Goal: Information Seeking & Learning: Learn about a topic

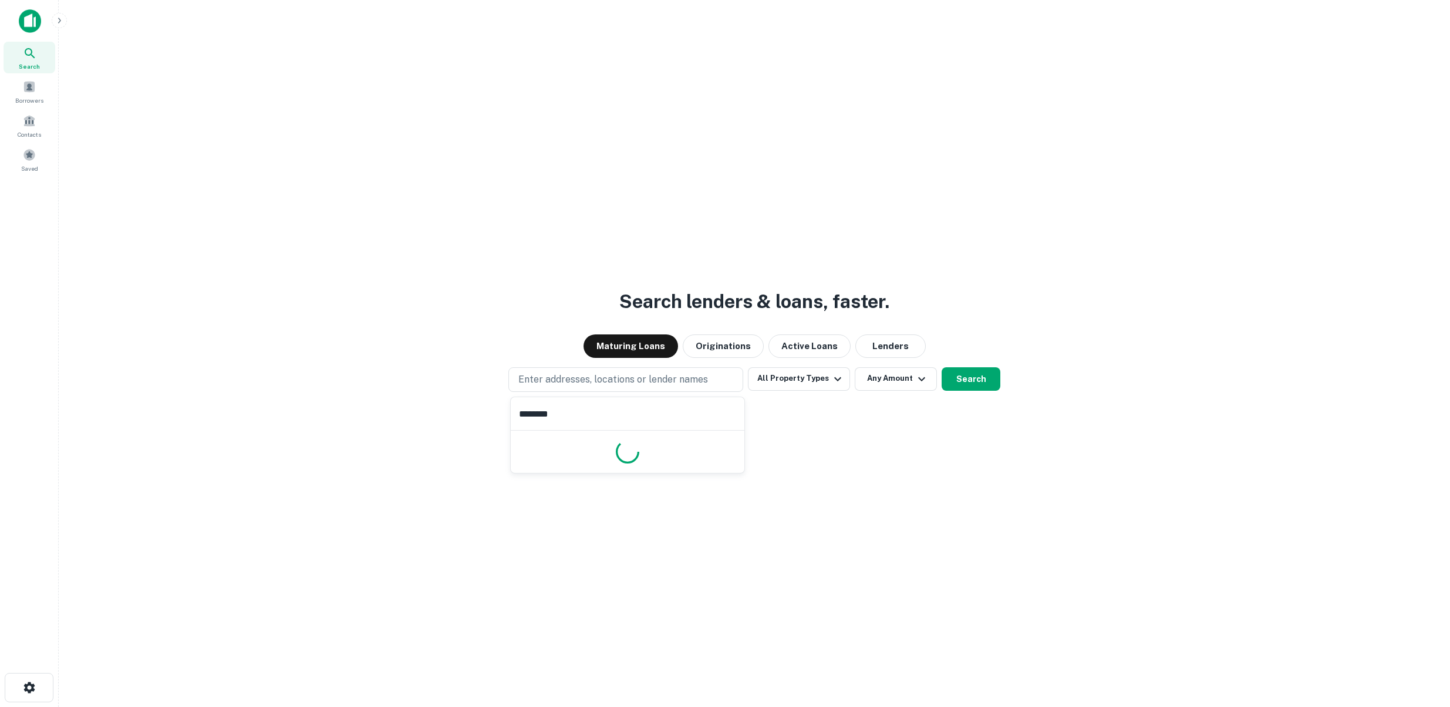
type input "*********"
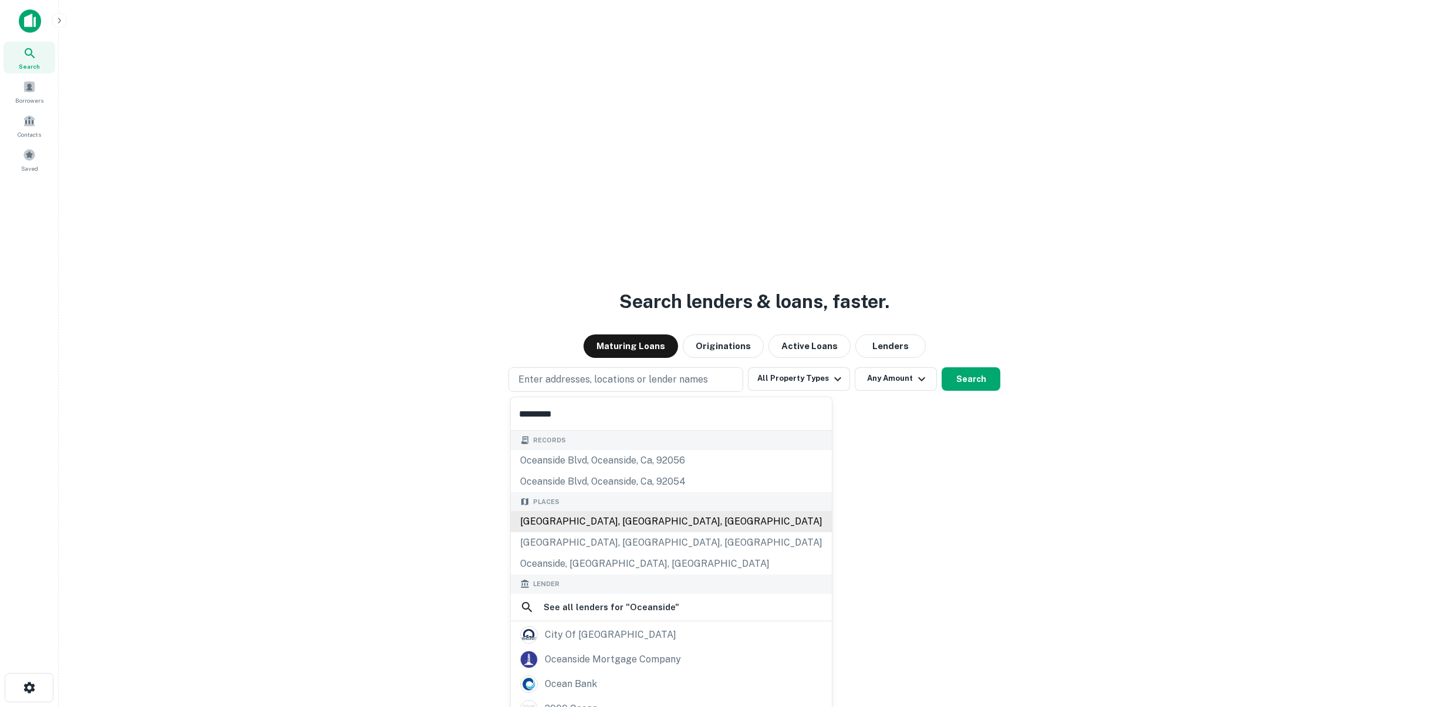
click at [610, 527] on div "Oceanside, CA, USA" at bounding box center [671, 521] width 321 height 21
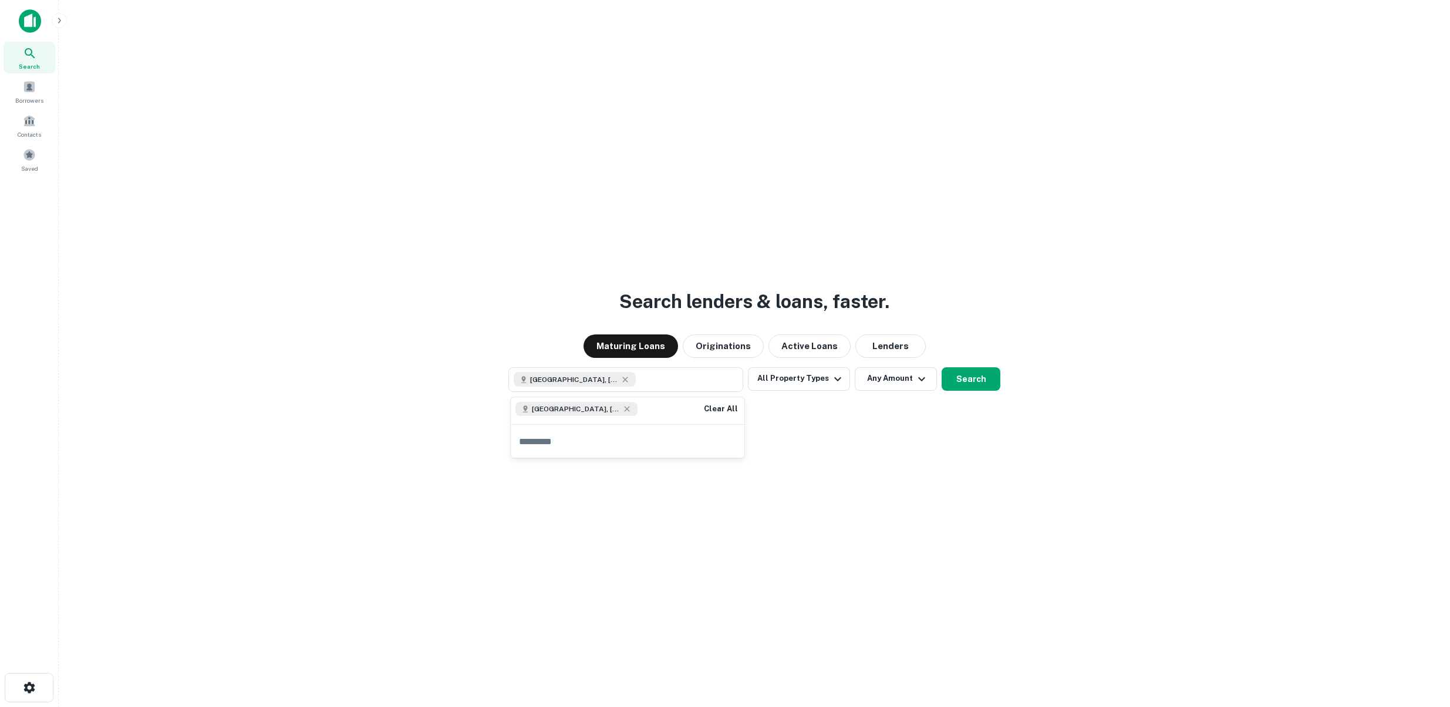
click at [728, 485] on div "Search lenders & loans, faster. Maturing Loans Originations Active Loans Lender…" at bounding box center [754, 381] width 1373 height 707
click at [805, 384] on button "All Property Types" at bounding box center [799, 378] width 102 height 23
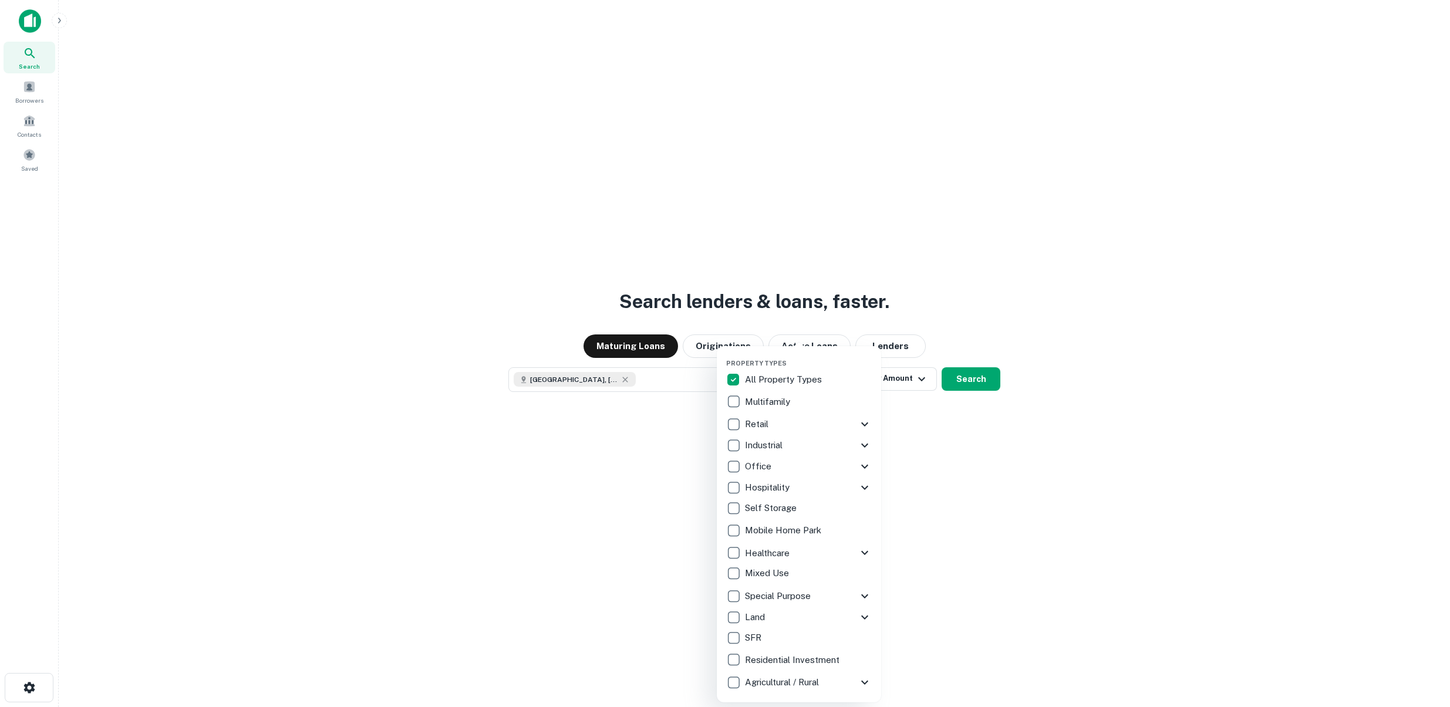
click at [725, 401] on div "Property Types All Property Types Multifamily Retail Storefront Auto Shop Bar S…" at bounding box center [799, 524] width 164 height 356
click at [923, 412] on div at bounding box center [725, 353] width 1450 height 707
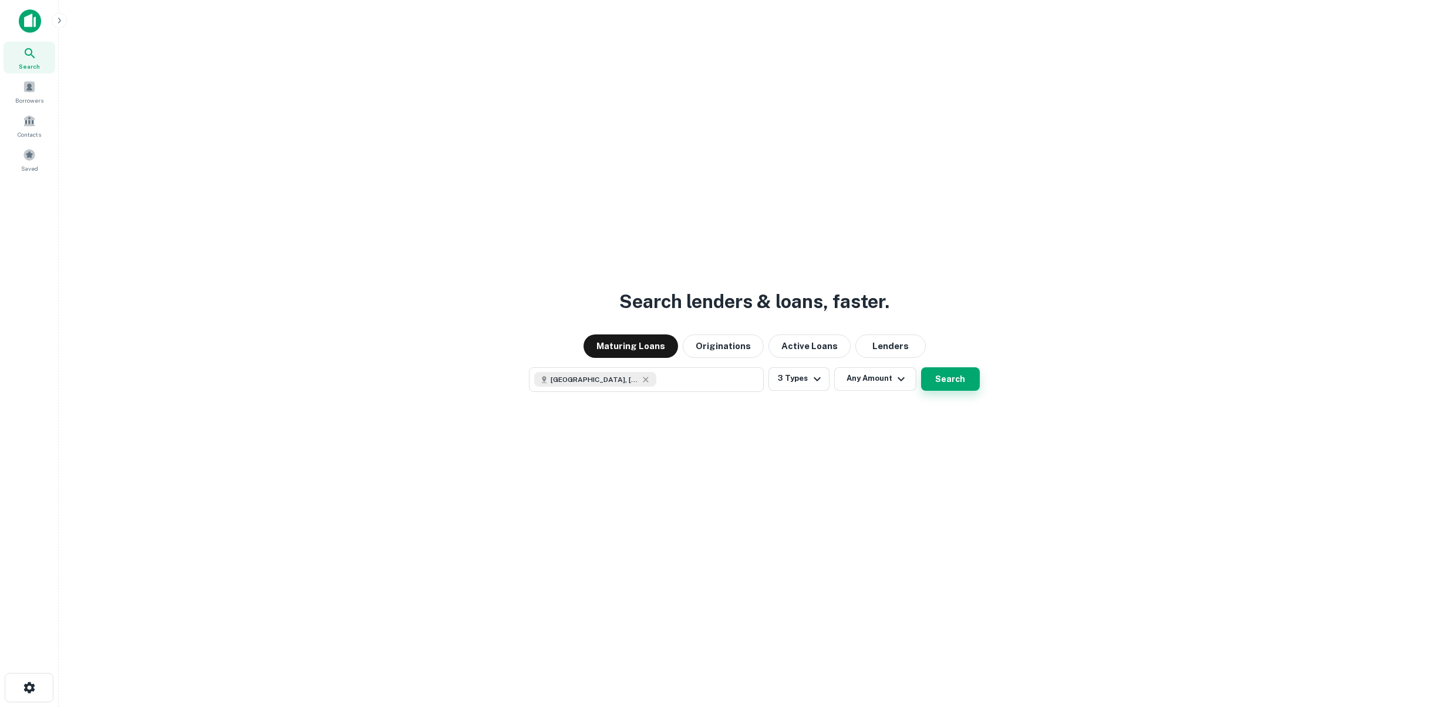
click at [940, 389] on button "Search" at bounding box center [950, 378] width 59 height 23
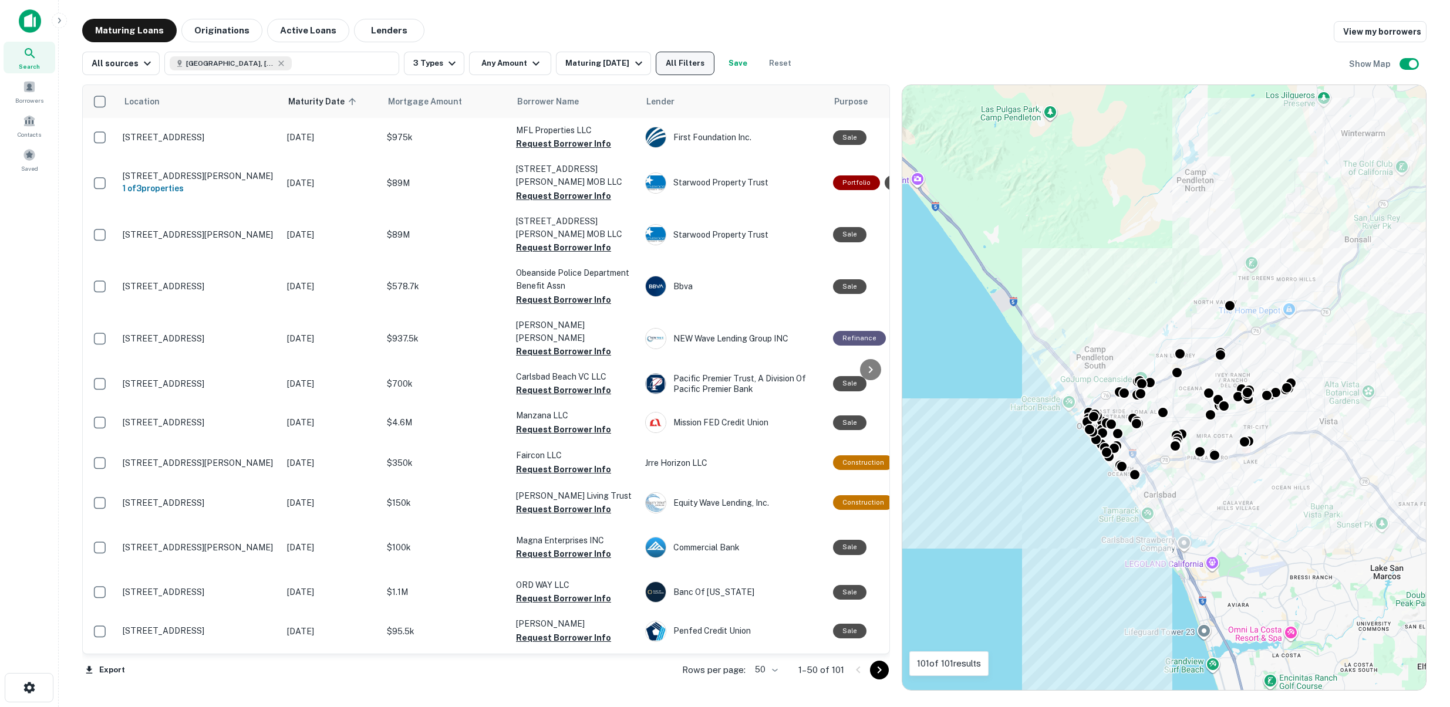
click at [697, 70] on button "All Filters" at bounding box center [685, 63] width 59 height 23
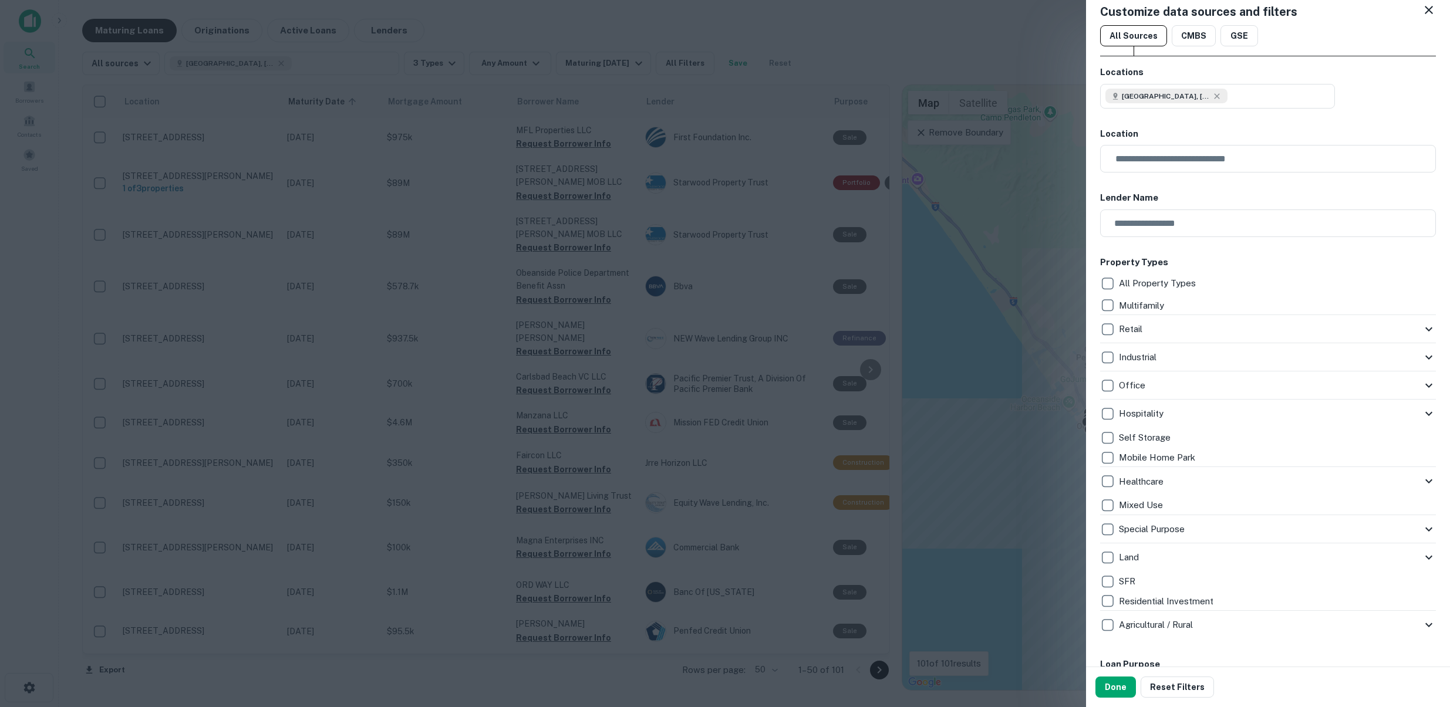
scroll to position [14, 0]
click at [1171, 231] on input "text" at bounding box center [1264, 221] width 328 height 28
type input "*"
click at [1169, 224] on input "text" at bounding box center [1264, 221] width 328 height 28
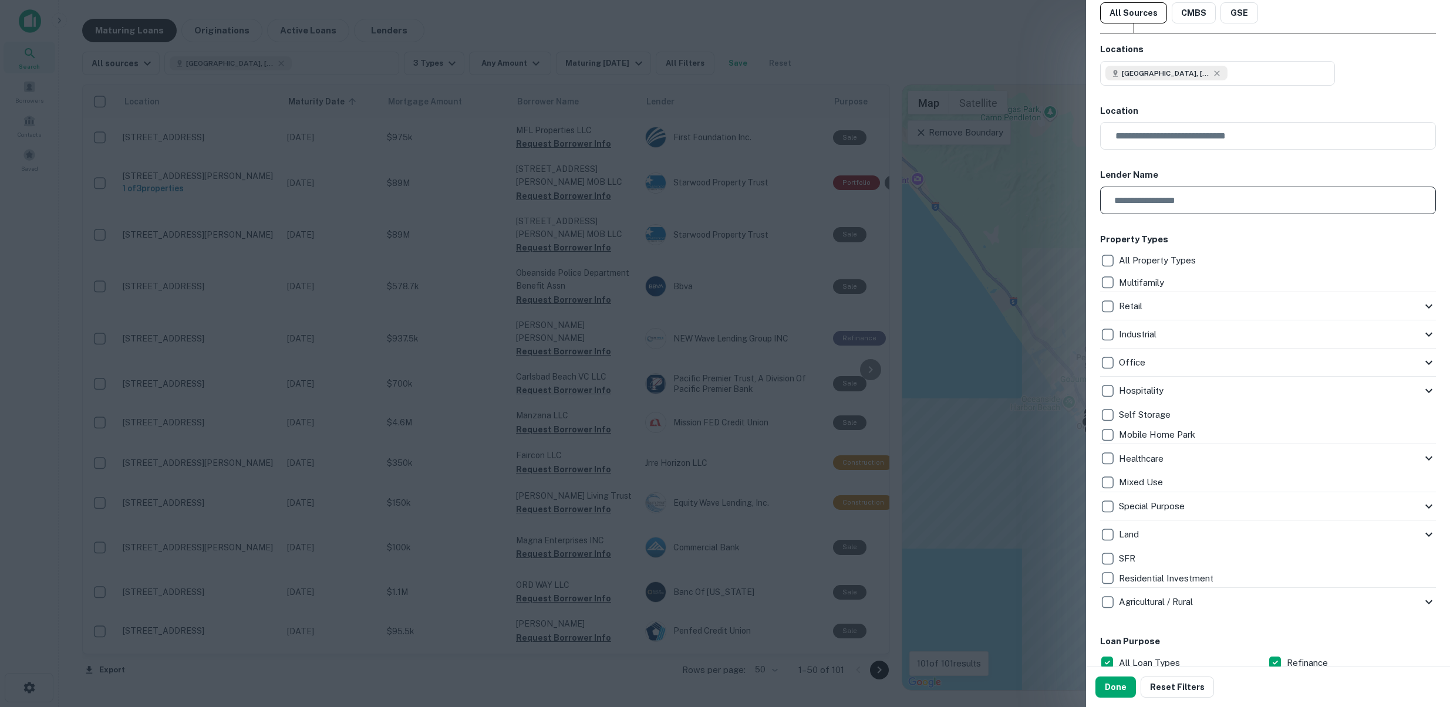
scroll to position [33, 0]
click at [1175, 206] on input "text" at bounding box center [1264, 201] width 328 height 28
type input "*******"
click at [1162, 133] on icon at bounding box center [1159, 136] width 9 height 9
click at [1163, 177] on h6 "Lender Name" at bounding box center [1268, 176] width 336 height 14
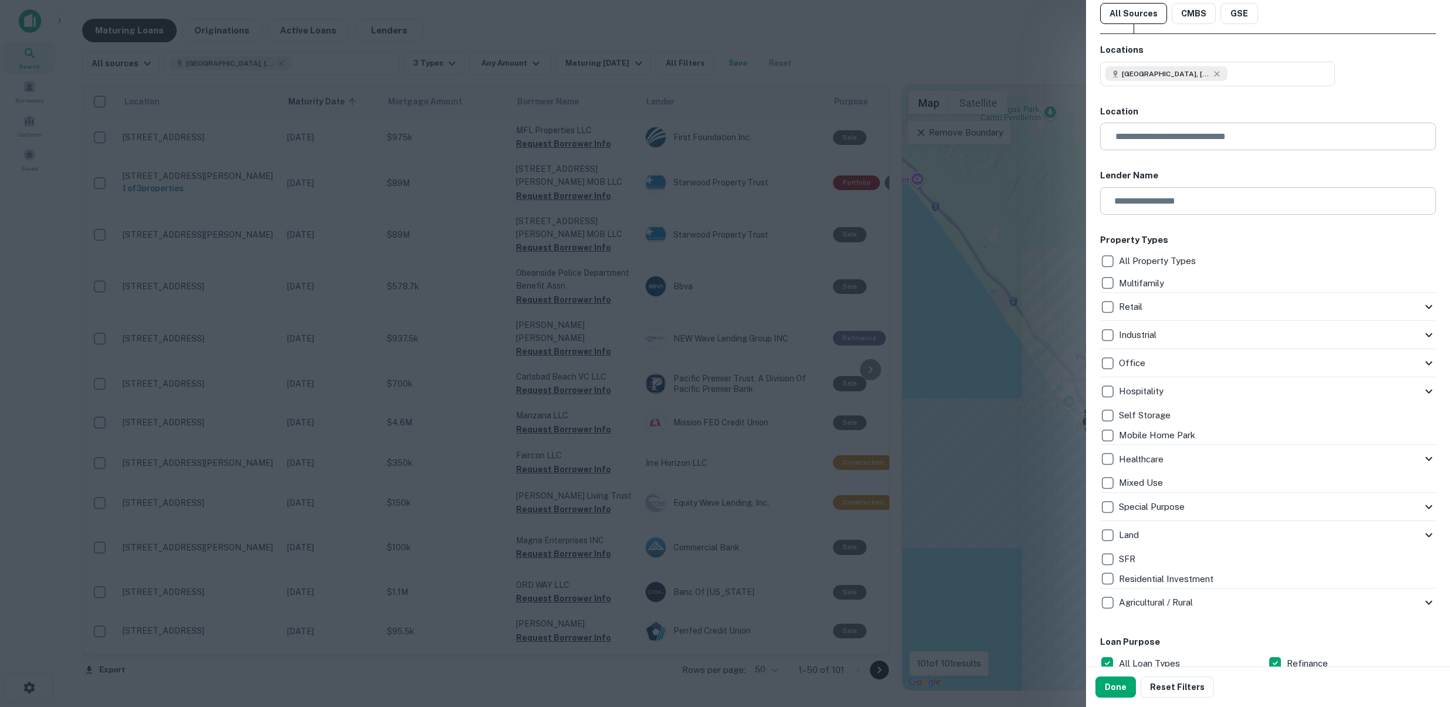
click at [1163, 200] on input "text" at bounding box center [1264, 201] width 328 height 28
type input "*****"
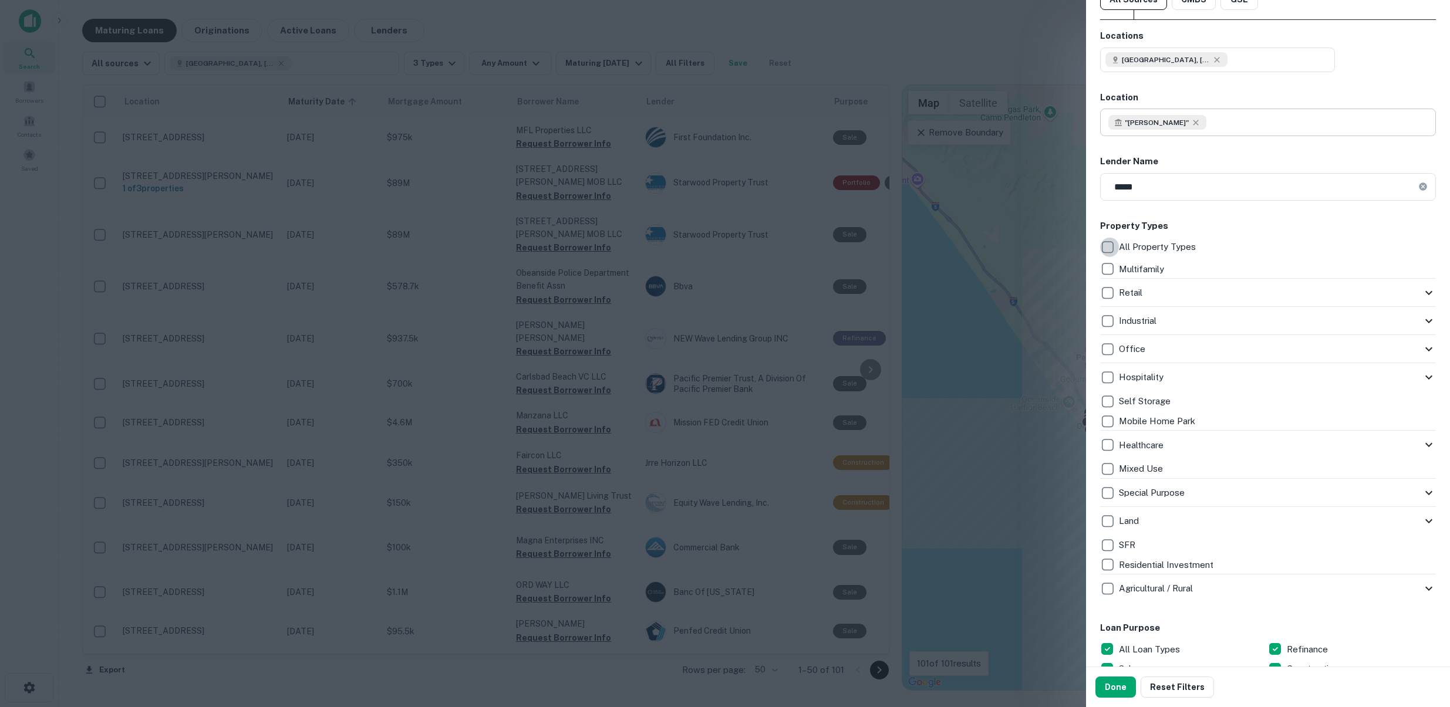
scroll to position [49, 0]
click at [1131, 687] on button "Done" at bounding box center [1115, 687] width 41 height 21
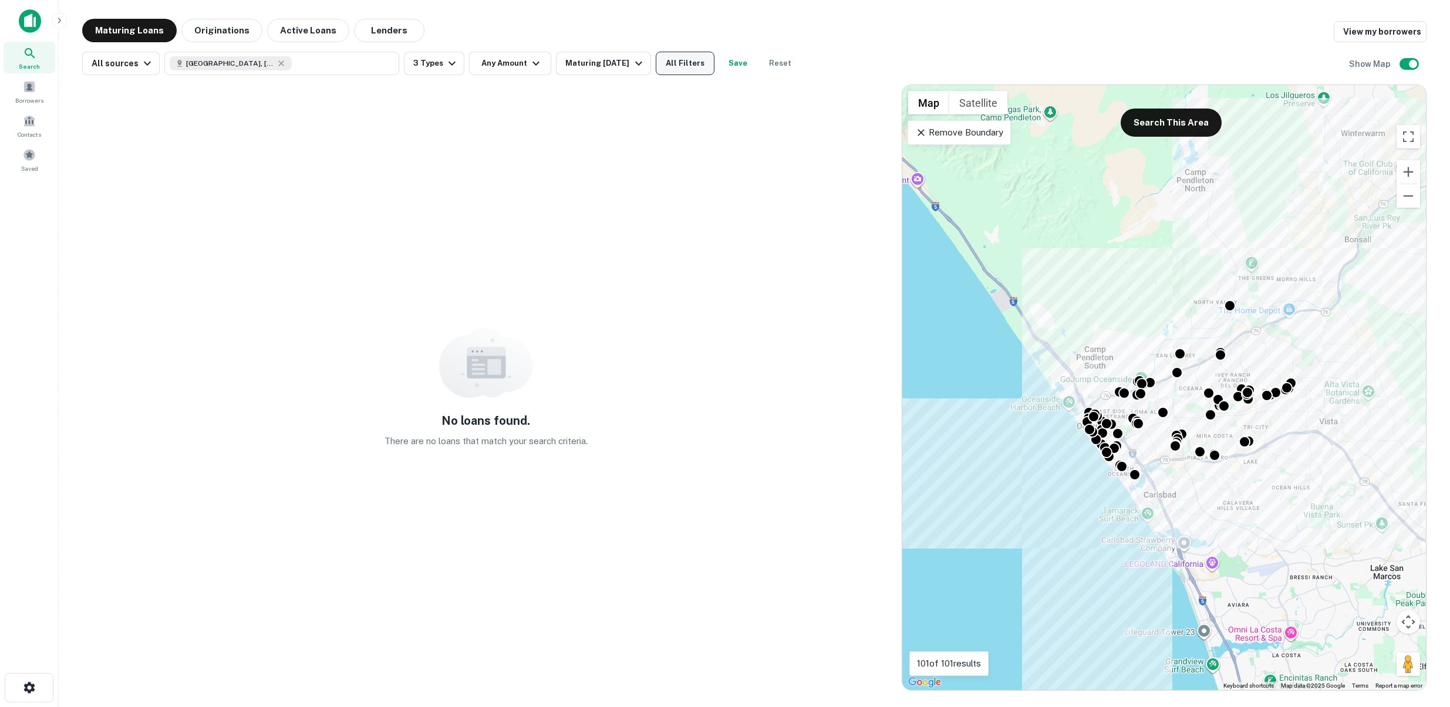
click at [683, 60] on button "All Filters" at bounding box center [685, 63] width 59 height 23
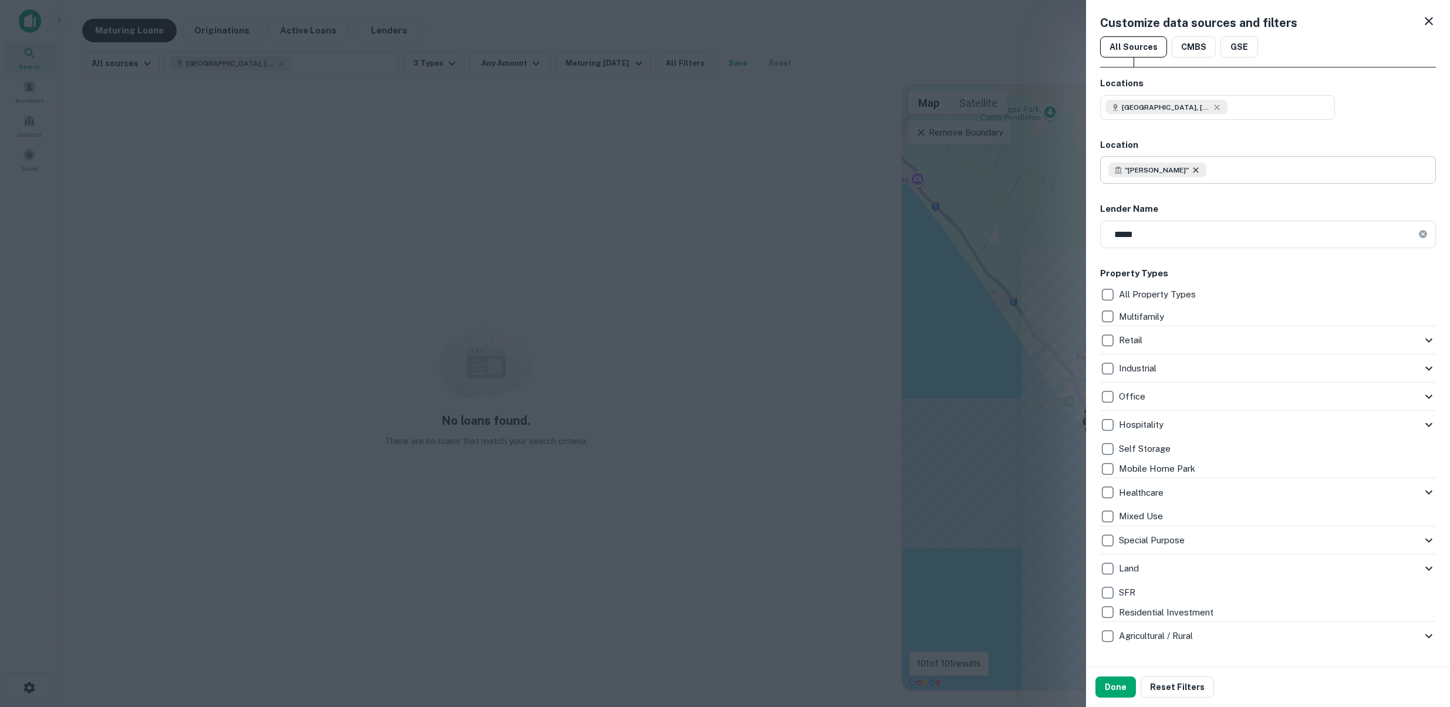
click at [1191, 173] on icon at bounding box center [1195, 170] width 9 height 9
click at [1419, 11] on div "Customize data sources and filters All Sources CMBS GSE Locations Oceanside, CA…" at bounding box center [1268, 333] width 364 height 667
click at [1433, 19] on icon at bounding box center [1429, 21] width 14 height 14
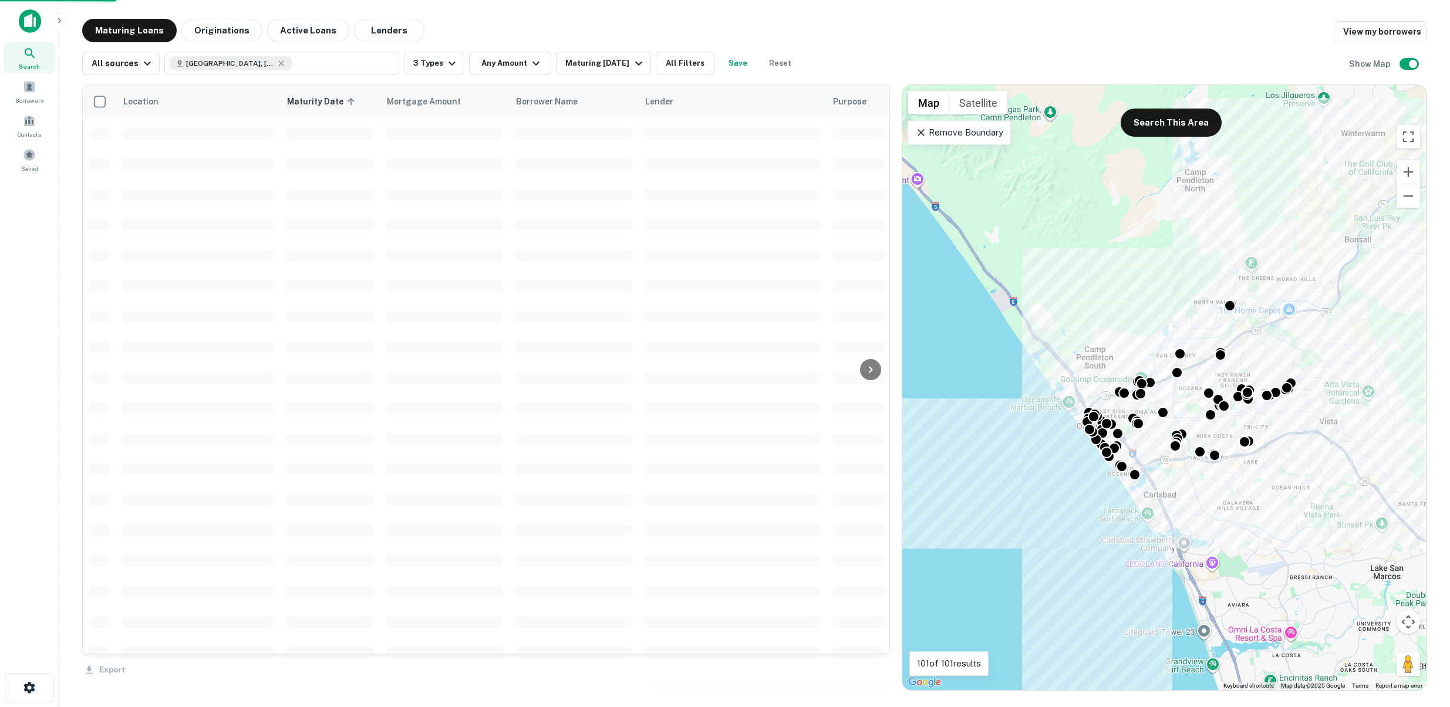
click at [361, 13] on main "Maturing Loans Originations Active Loans Lenders View my borrowers All sources …" at bounding box center [754, 353] width 1391 height 707
click at [365, 27] on button "Lenders" at bounding box center [389, 30] width 70 height 23
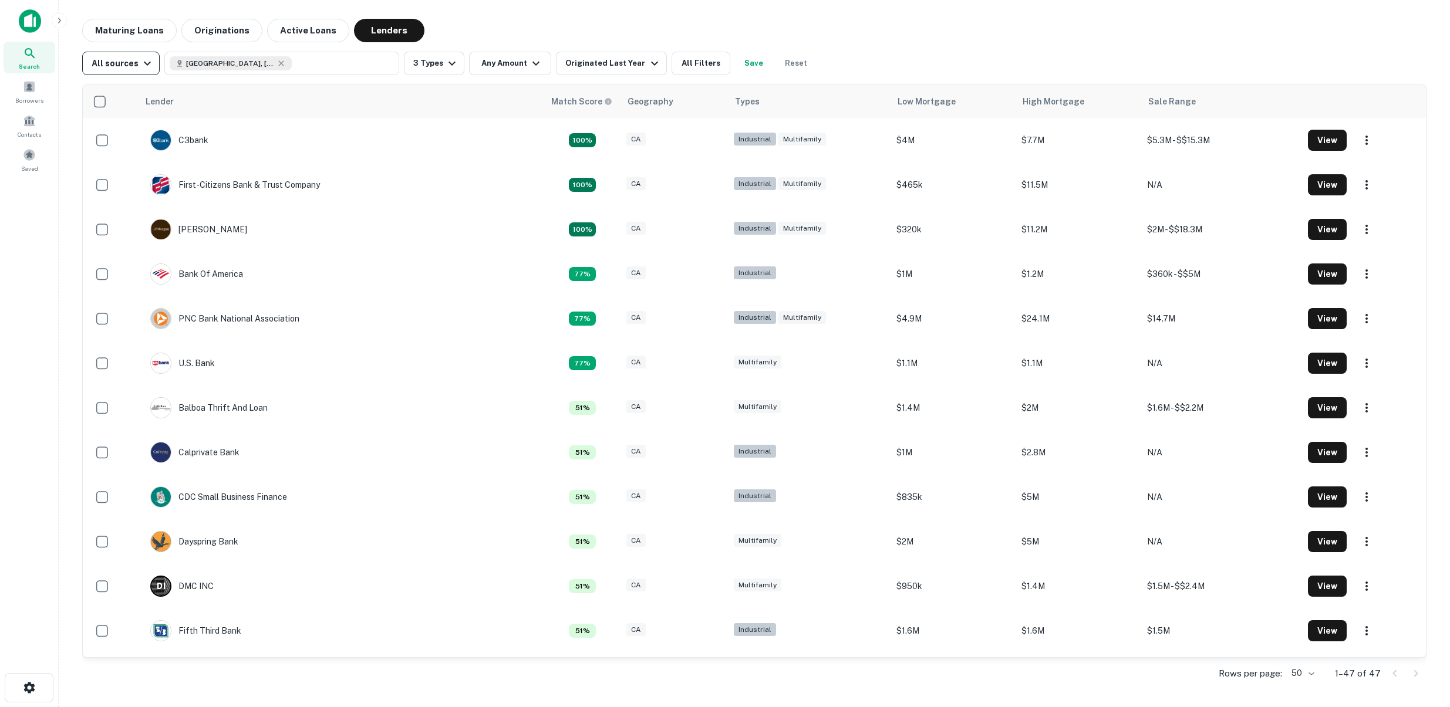
click at [147, 74] on button "All sources" at bounding box center [120, 63] width 77 height 23
click at [147, 74] on div at bounding box center [725, 353] width 1450 height 707
click at [308, 65] on button "Oceanside, CA, USA" at bounding box center [281, 63] width 235 height 23
click at [272, 131] on input "text" at bounding box center [279, 124] width 234 height 33
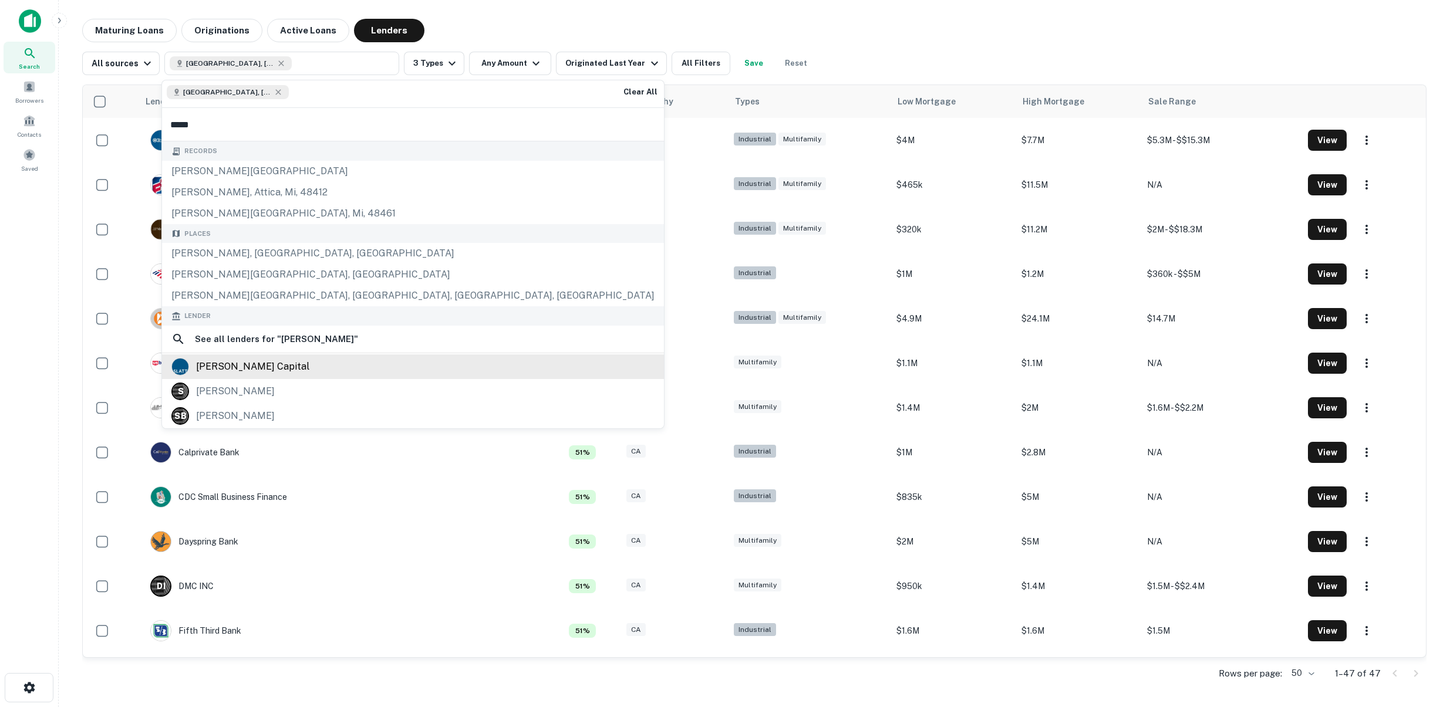
type input "*****"
click at [246, 363] on div "slatt capital" at bounding box center [252, 367] width 113 height 18
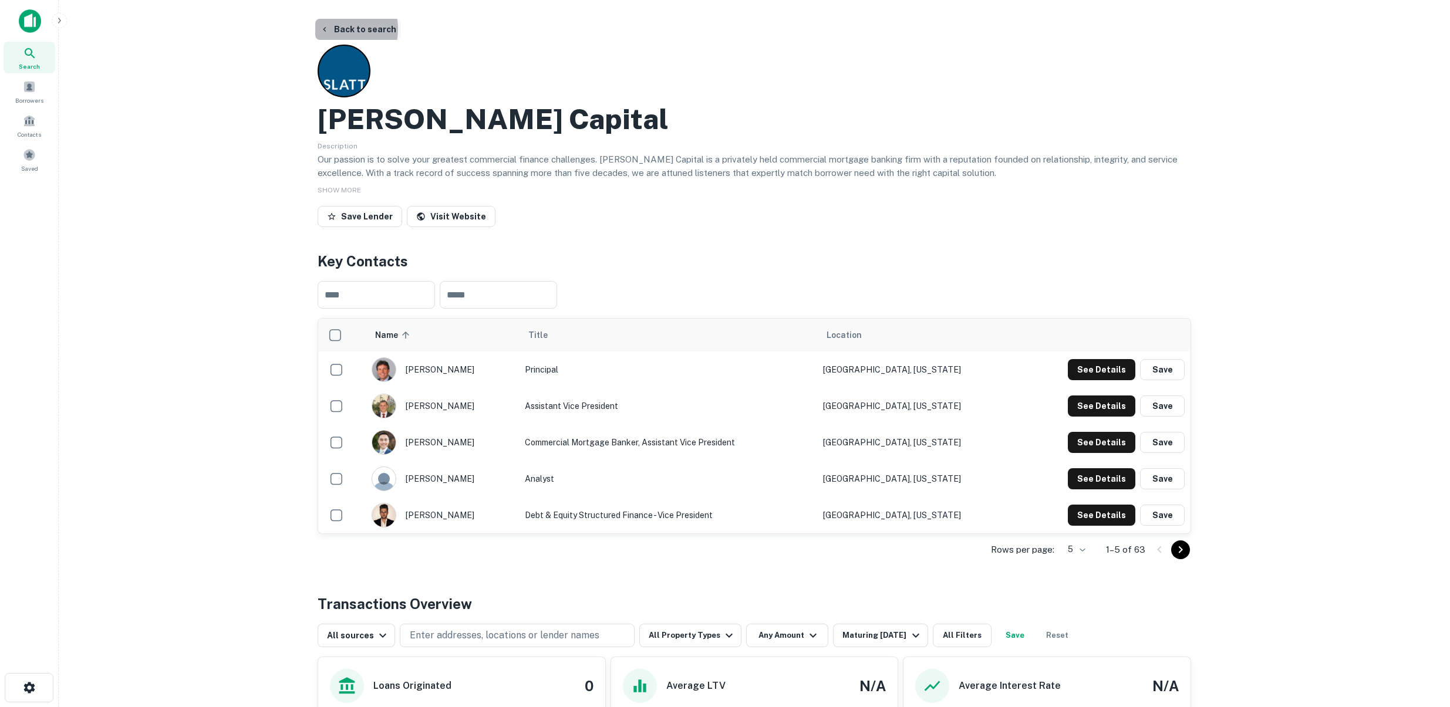
click at [330, 29] on button "Back to search" at bounding box center [358, 29] width 86 height 21
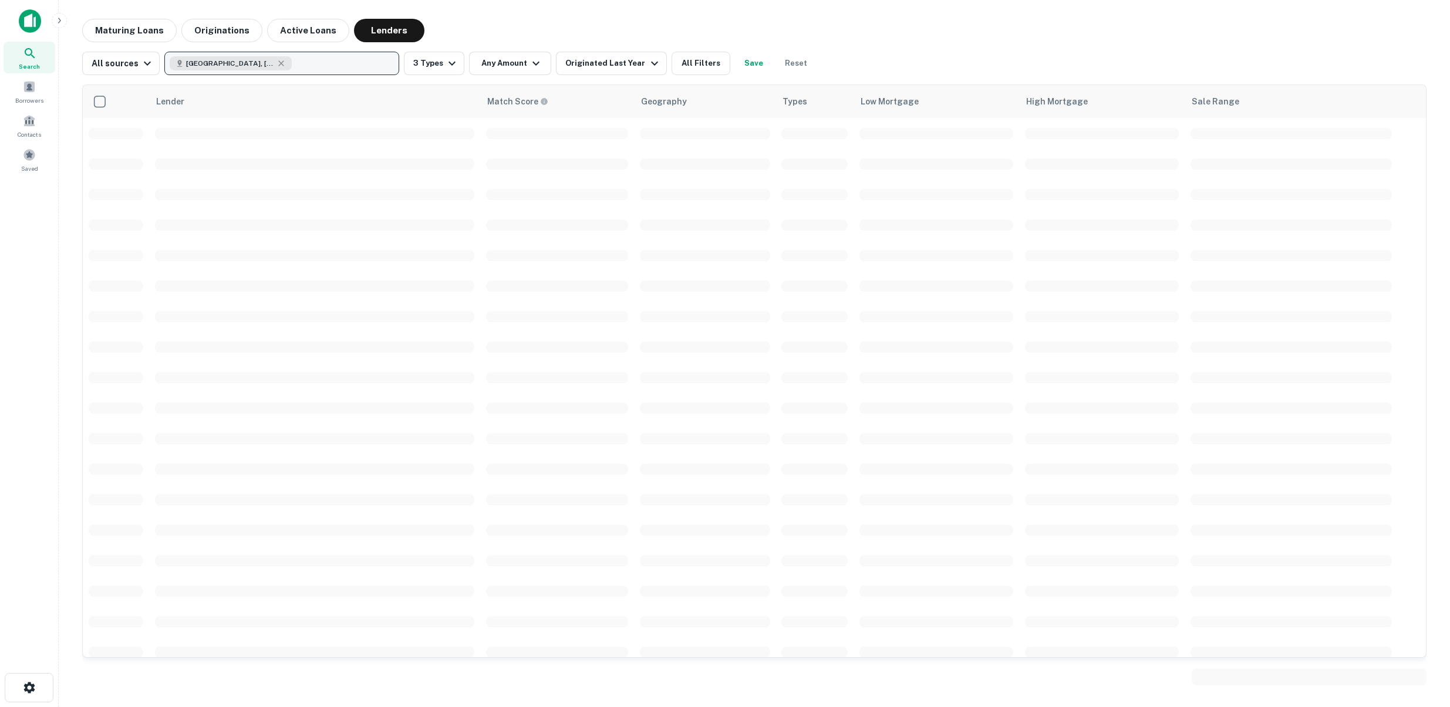
click at [296, 60] on button "Oceanside, CA, USA" at bounding box center [281, 63] width 235 height 23
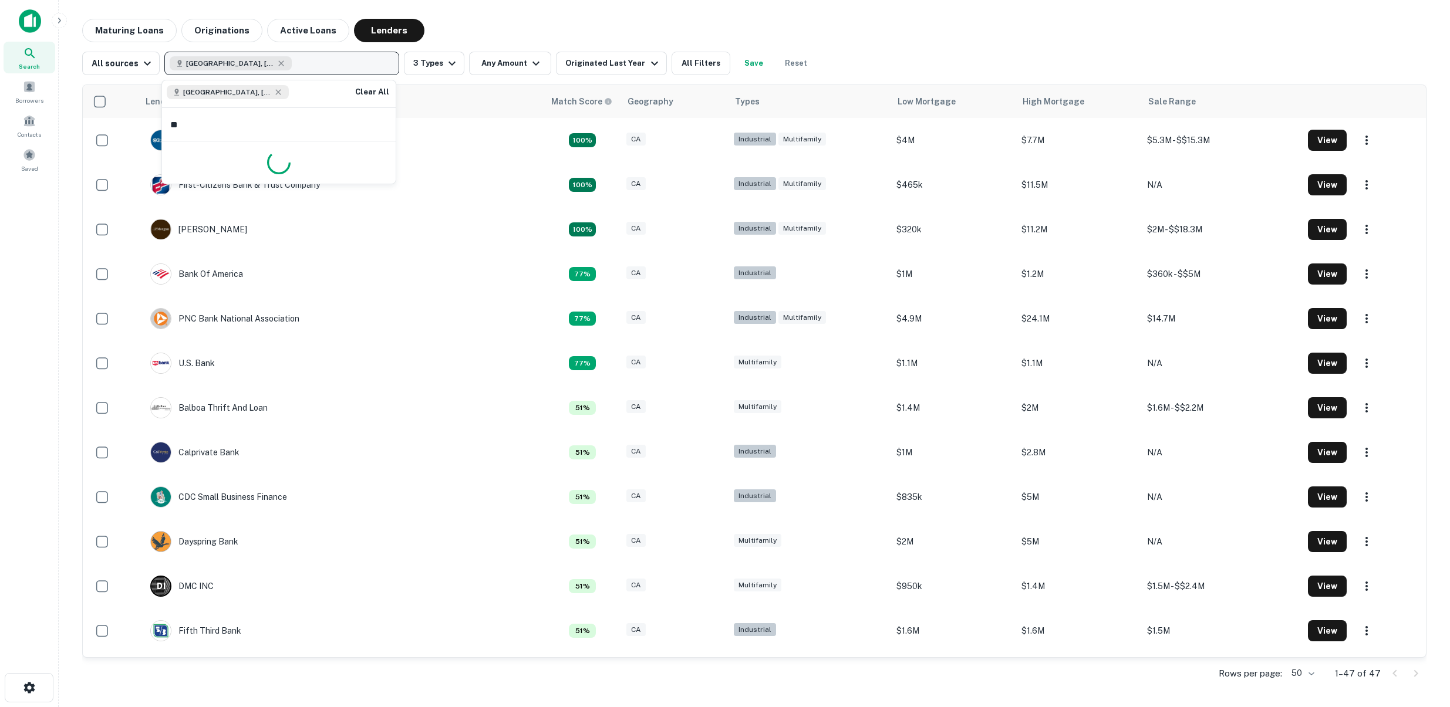
type input "*"
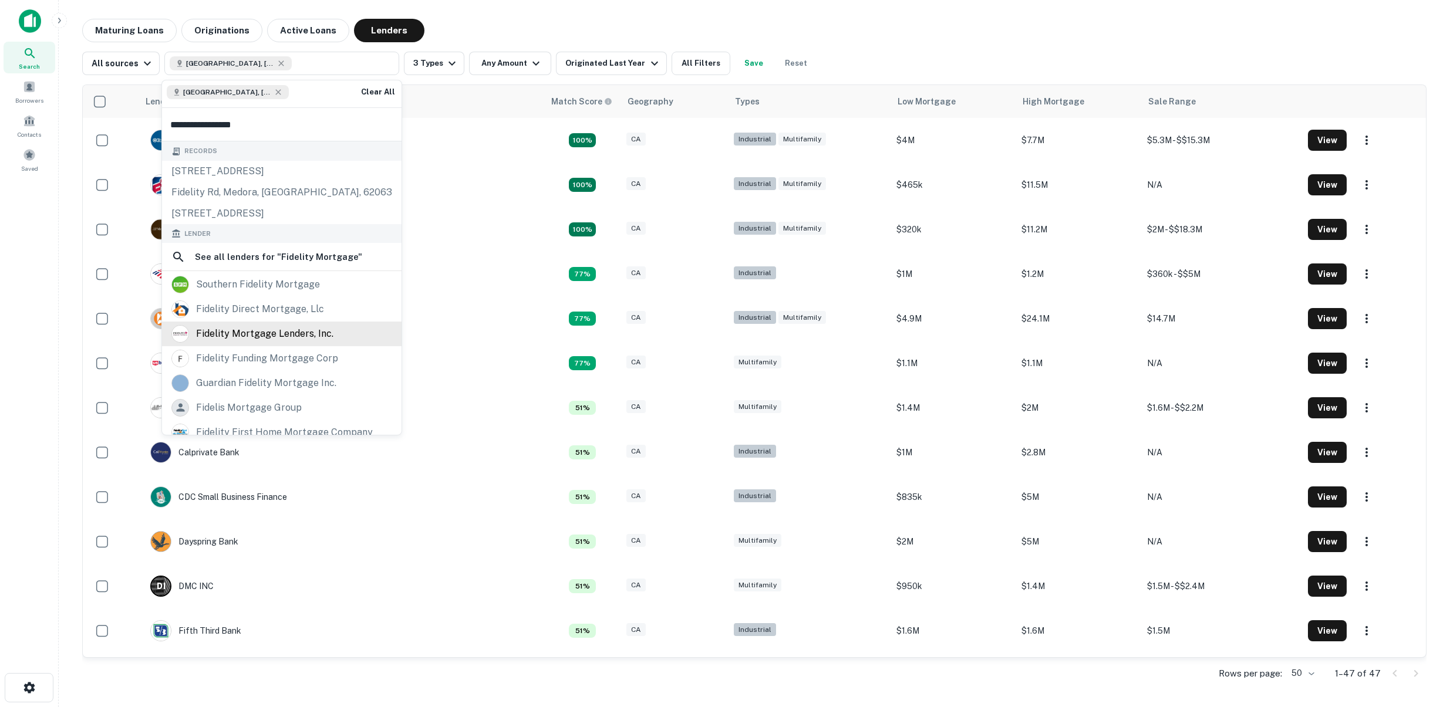
type input "**********"
click at [281, 340] on div "fidelity mortgage lenders, inc." at bounding box center [264, 334] width 137 height 18
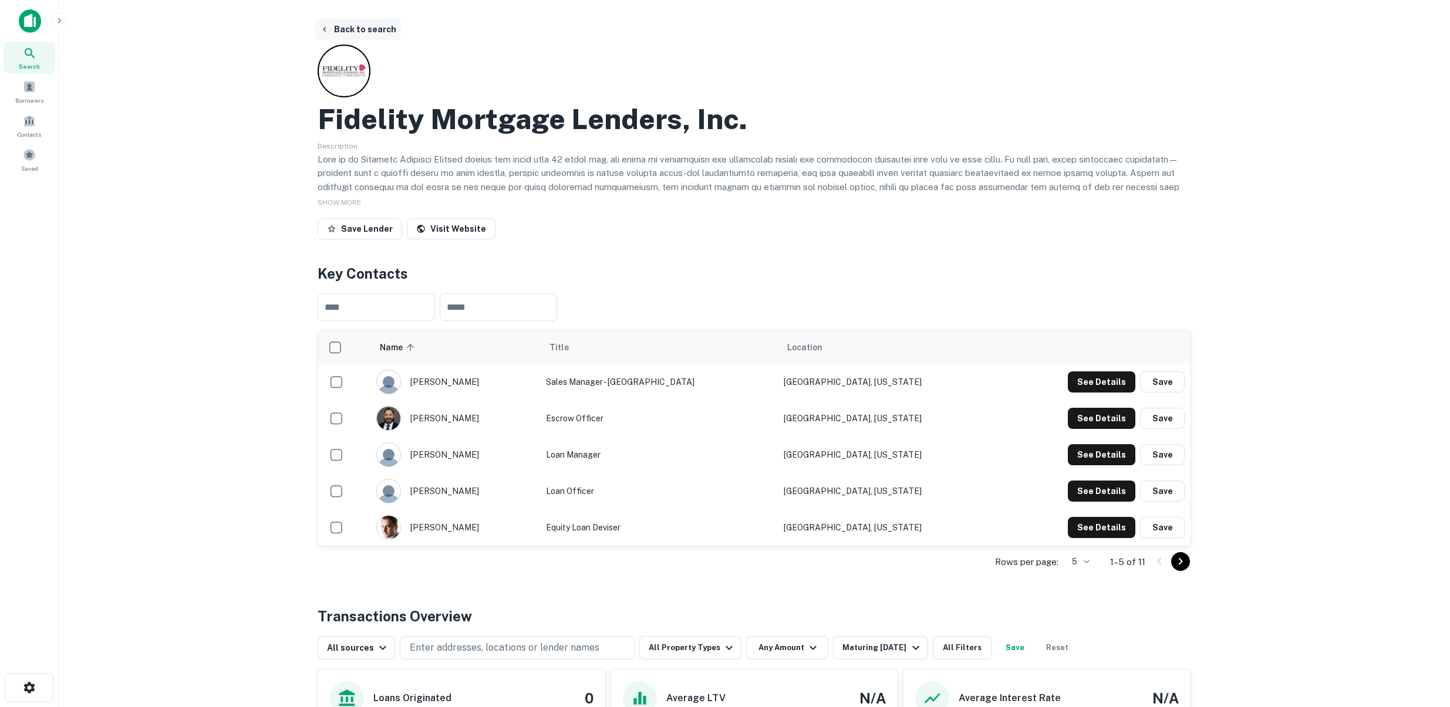
click at [323, 31] on icon "button" at bounding box center [324, 29] width 9 height 9
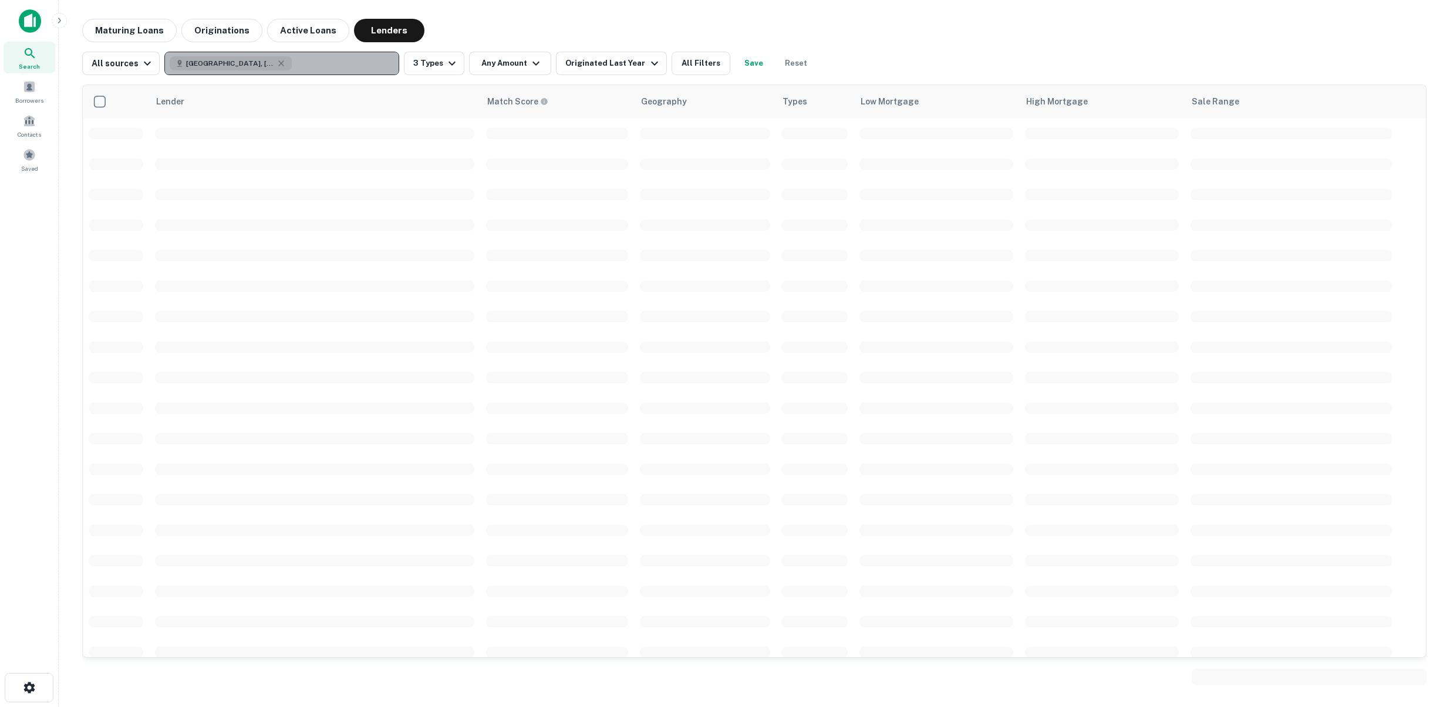
click at [301, 56] on button "Oceanside, CA, USA" at bounding box center [281, 63] width 235 height 23
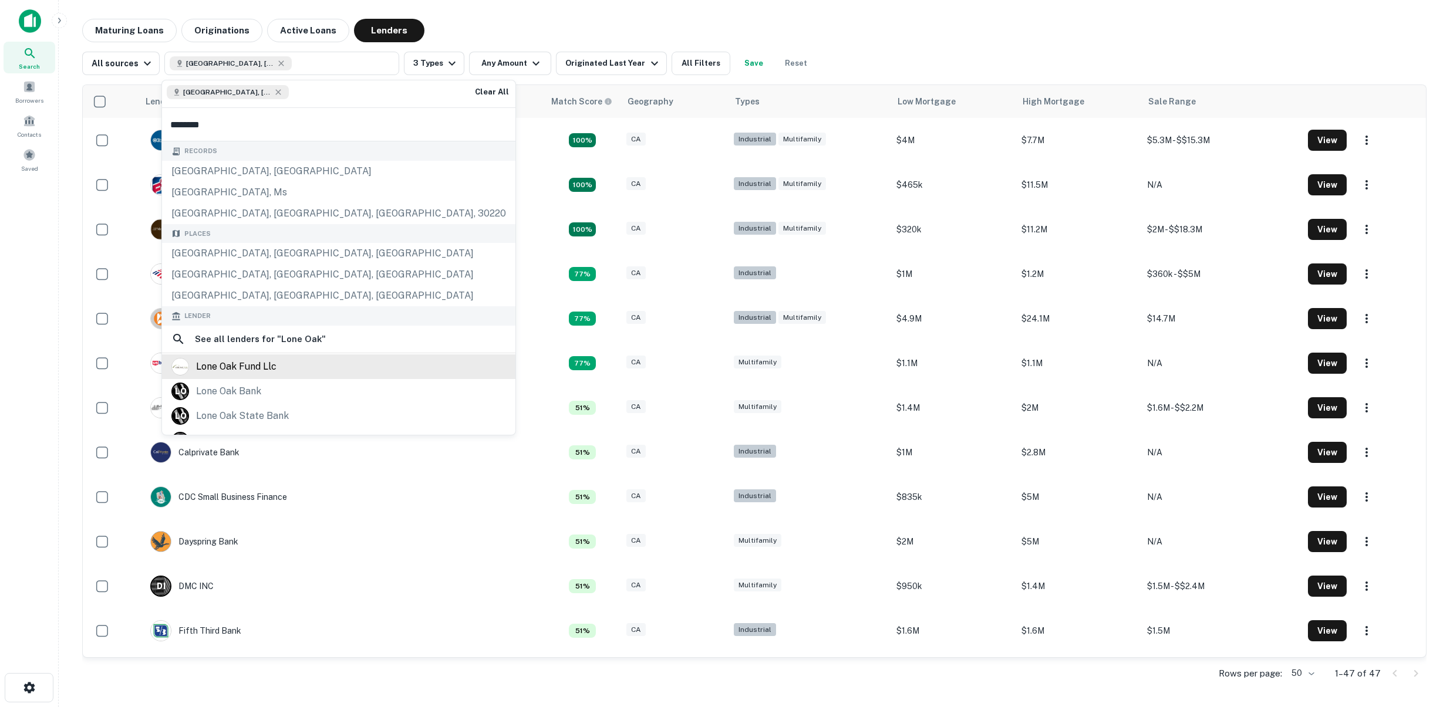
type input "********"
click at [277, 362] on div "lone oak fund llc" at bounding box center [338, 367] width 335 height 18
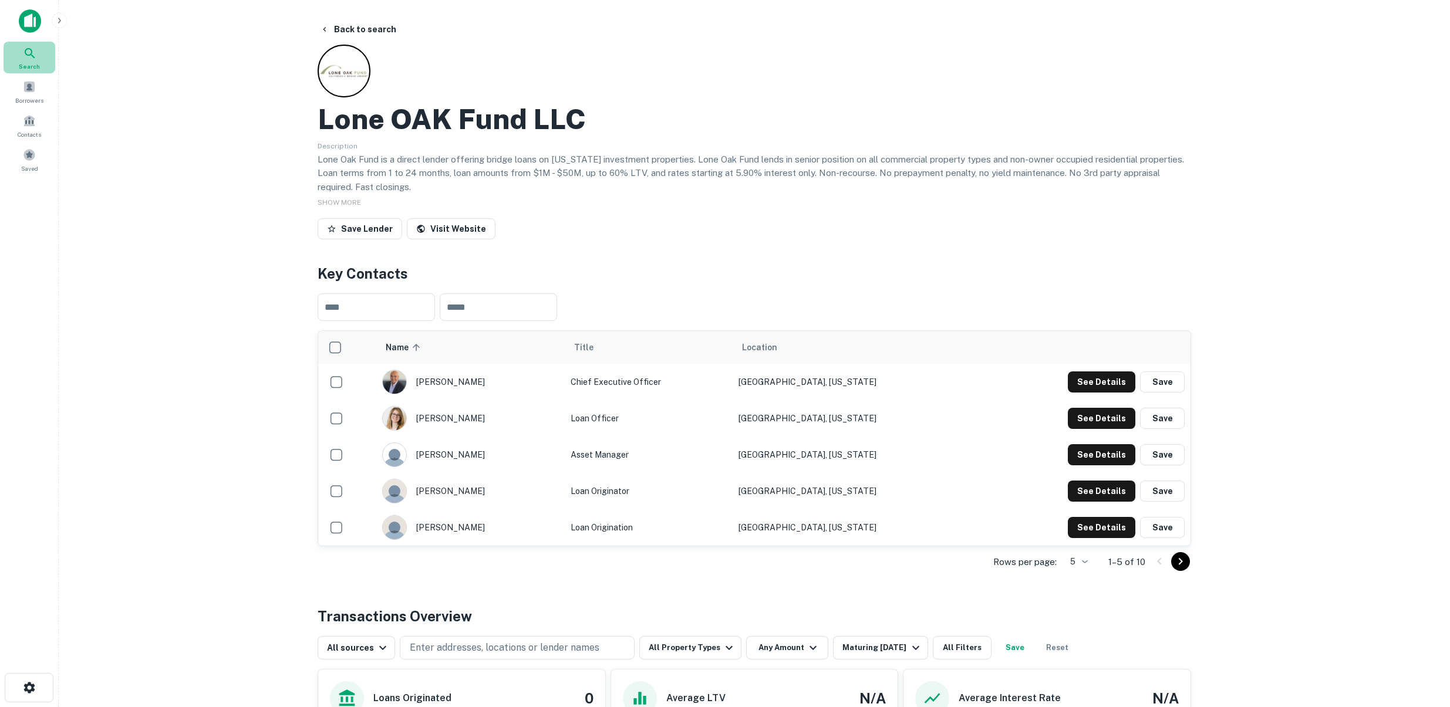
click at [33, 70] on span "Search" at bounding box center [29, 66] width 21 height 9
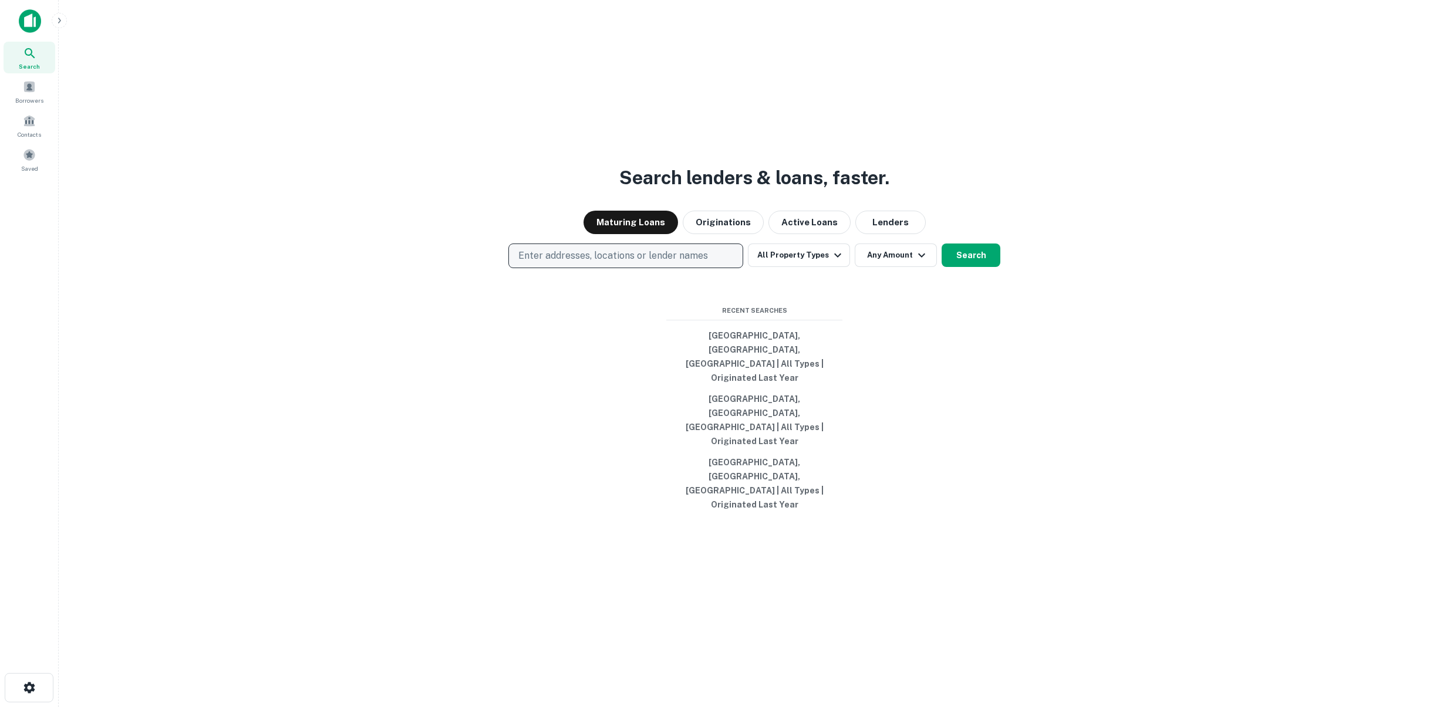
click at [619, 263] on p "Enter addresses, locations or lender names" at bounding box center [613, 256] width 190 height 14
type input "****"
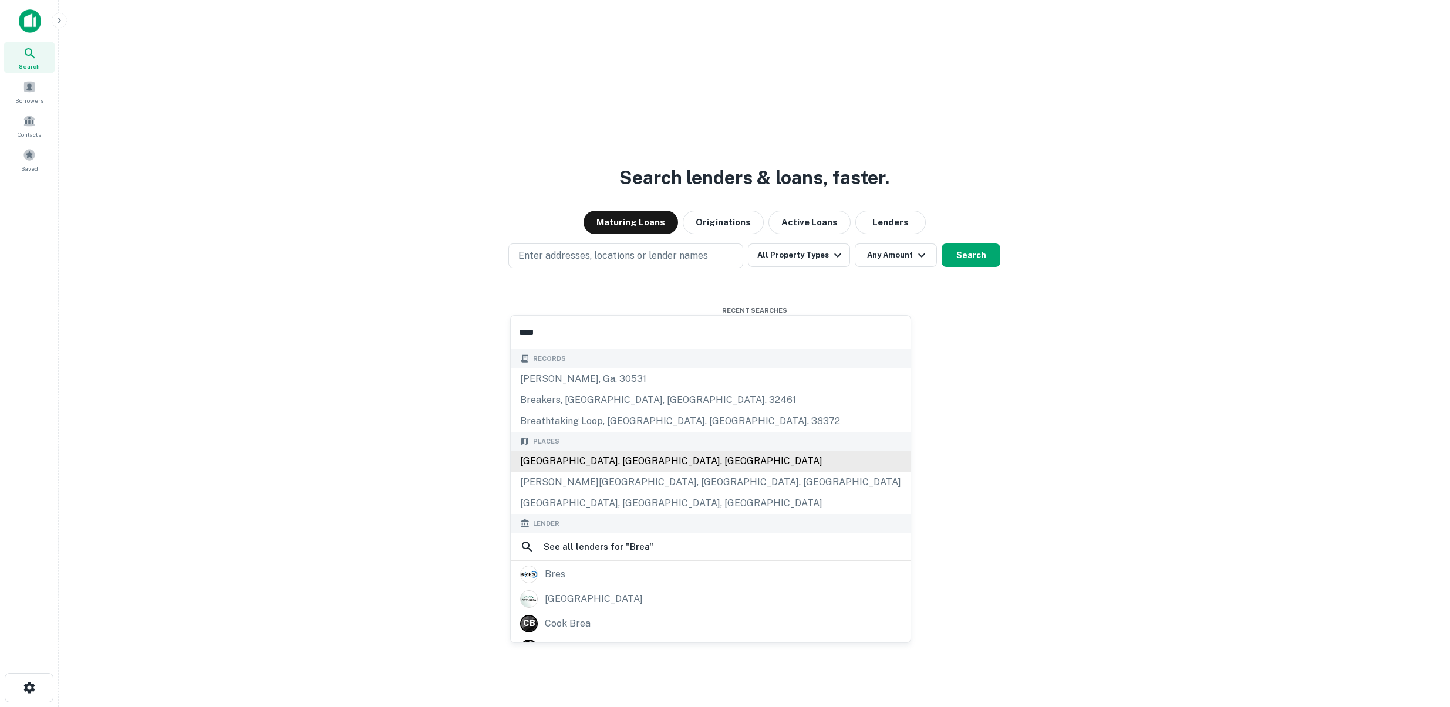
click at [590, 458] on div "Brea, CA, USA" at bounding box center [711, 461] width 400 height 21
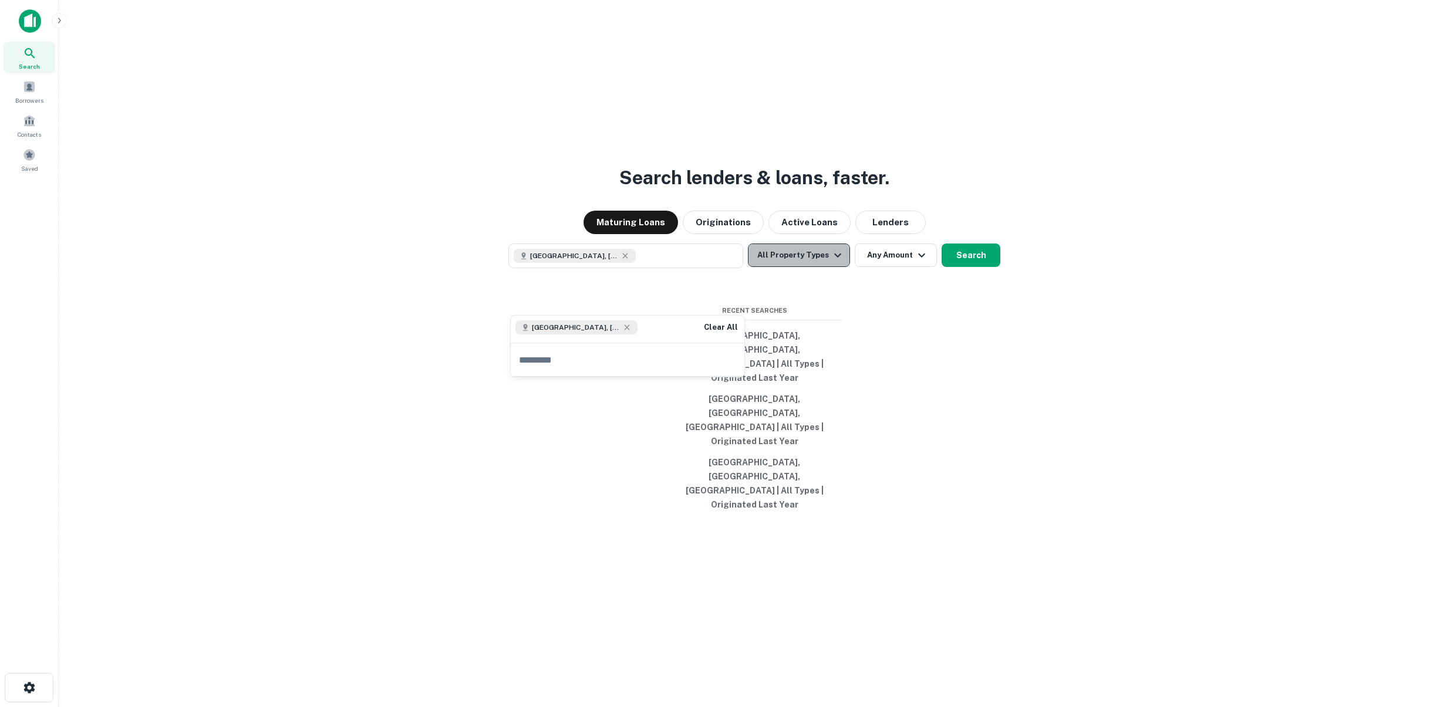
click at [833, 262] on icon "button" at bounding box center [838, 255] width 14 height 14
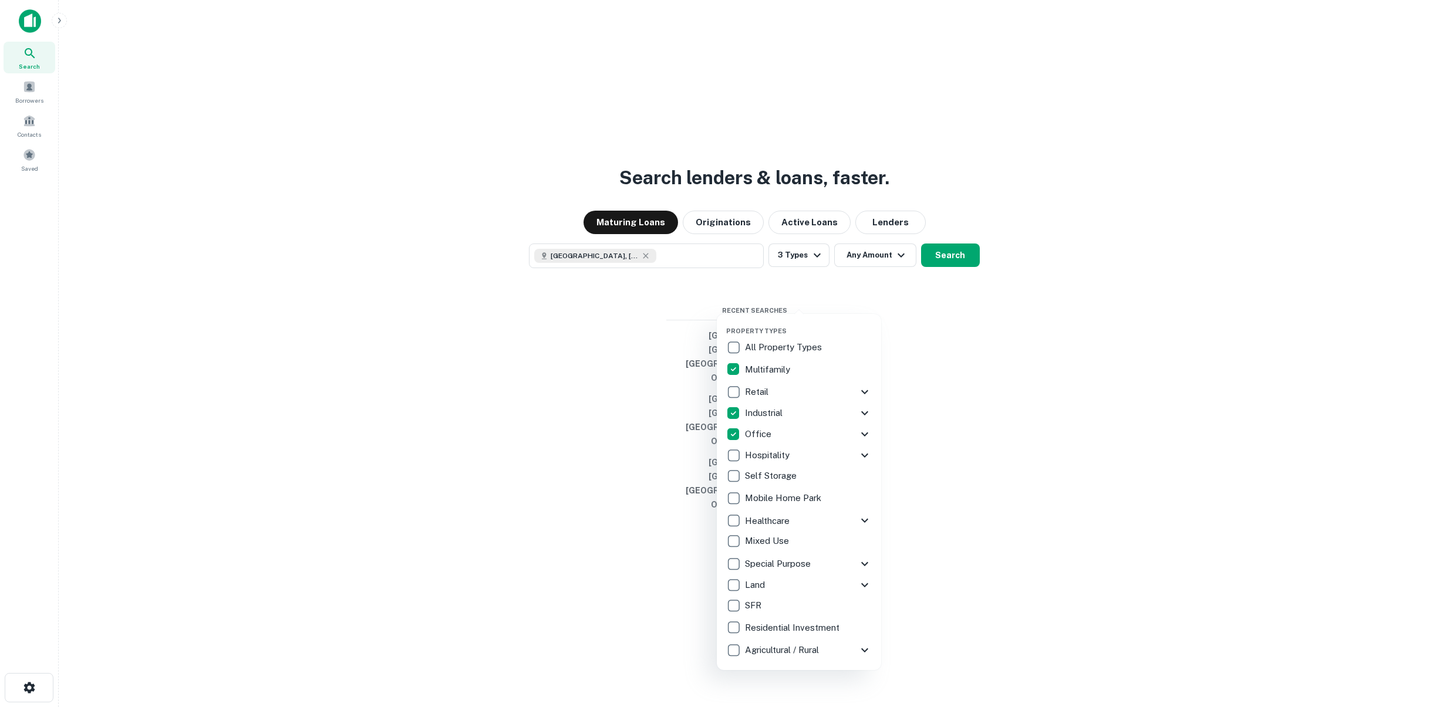
click at [883, 305] on div at bounding box center [725, 353] width 1450 height 707
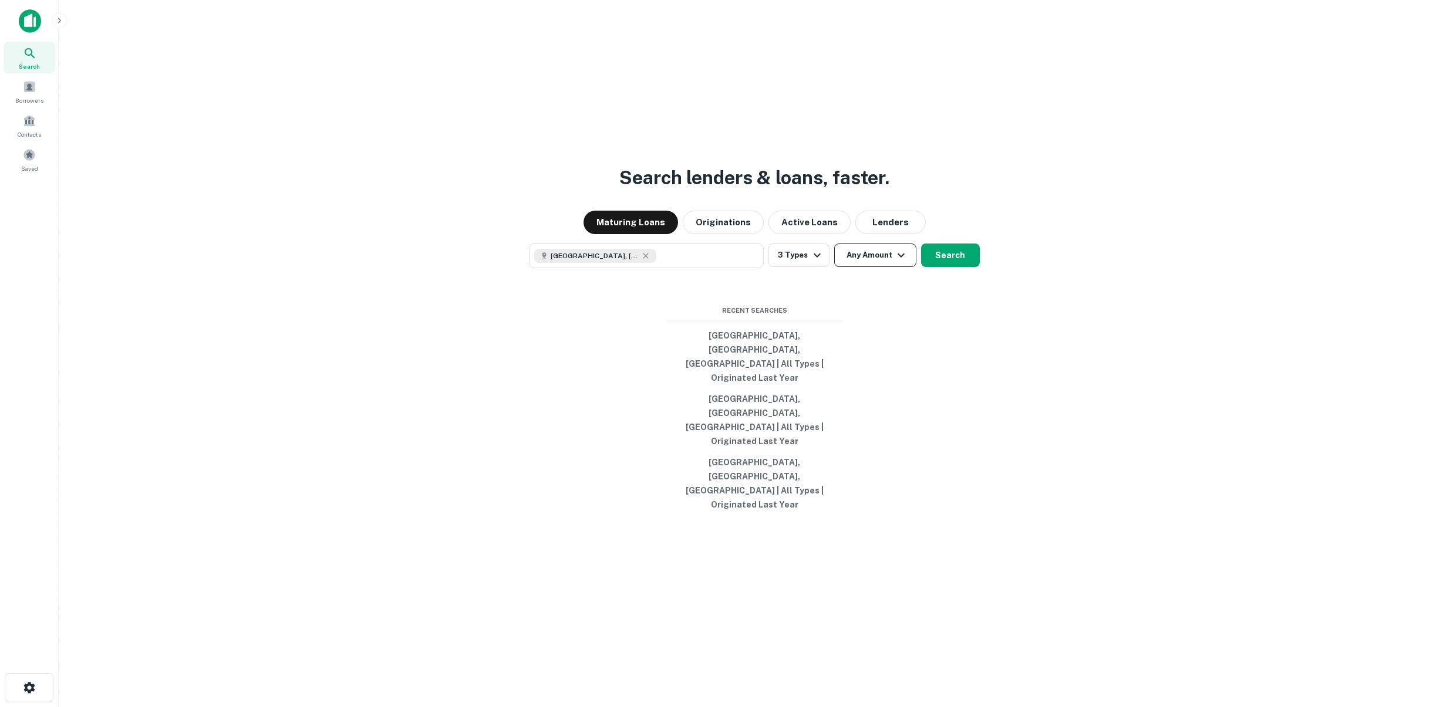
click at [885, 267] on button "Any Amount" at bounding box center [875, 255] width 82 height 23
click at [905, 360] on input "number" at bounding box center [921, 366] width 81 height 23
type input "*******"
click at [936, 305] on div at bounding box center [725, 353] width 1450 height 707
click at [936, 267] on button "Search" at bounding box center [950, 255] width 59 height 23
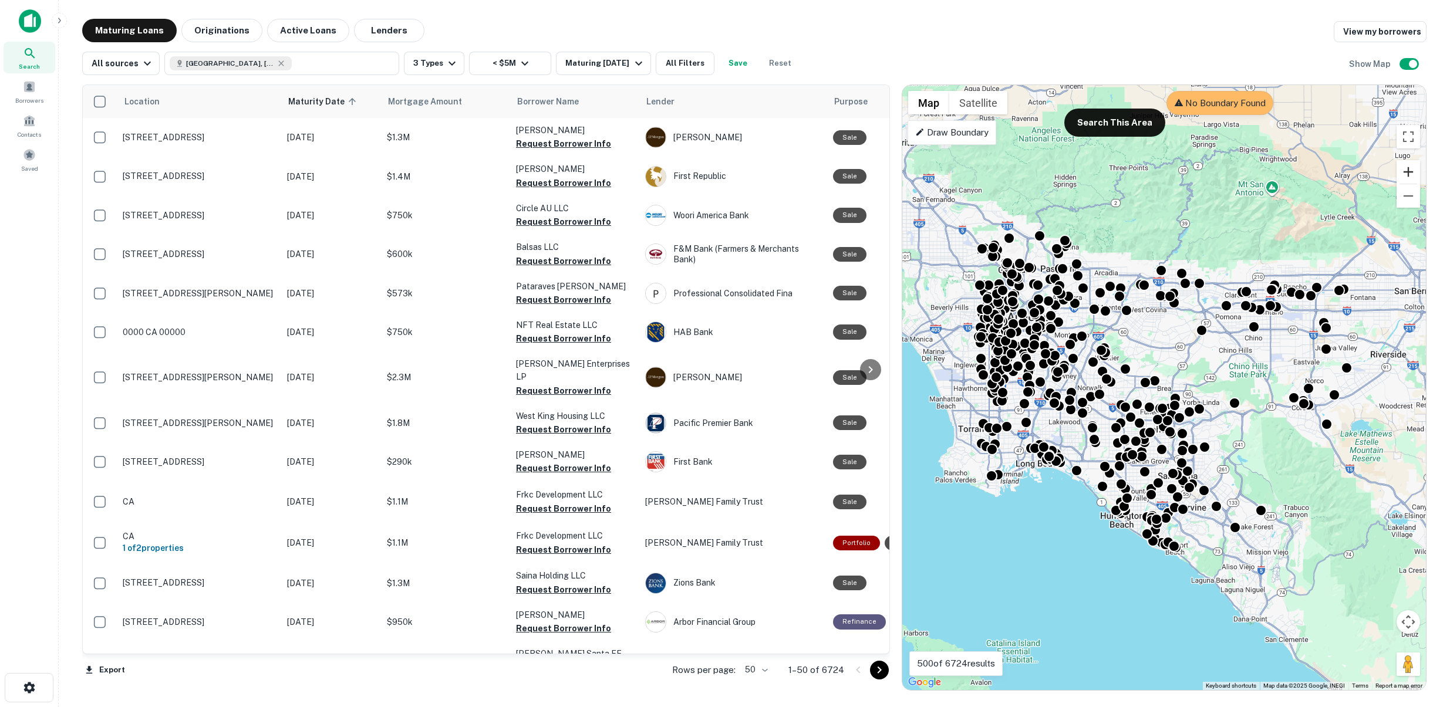
click at [1407, 164] on button "Zoom in" at bounding box center [1408, 171] width 23 height 23
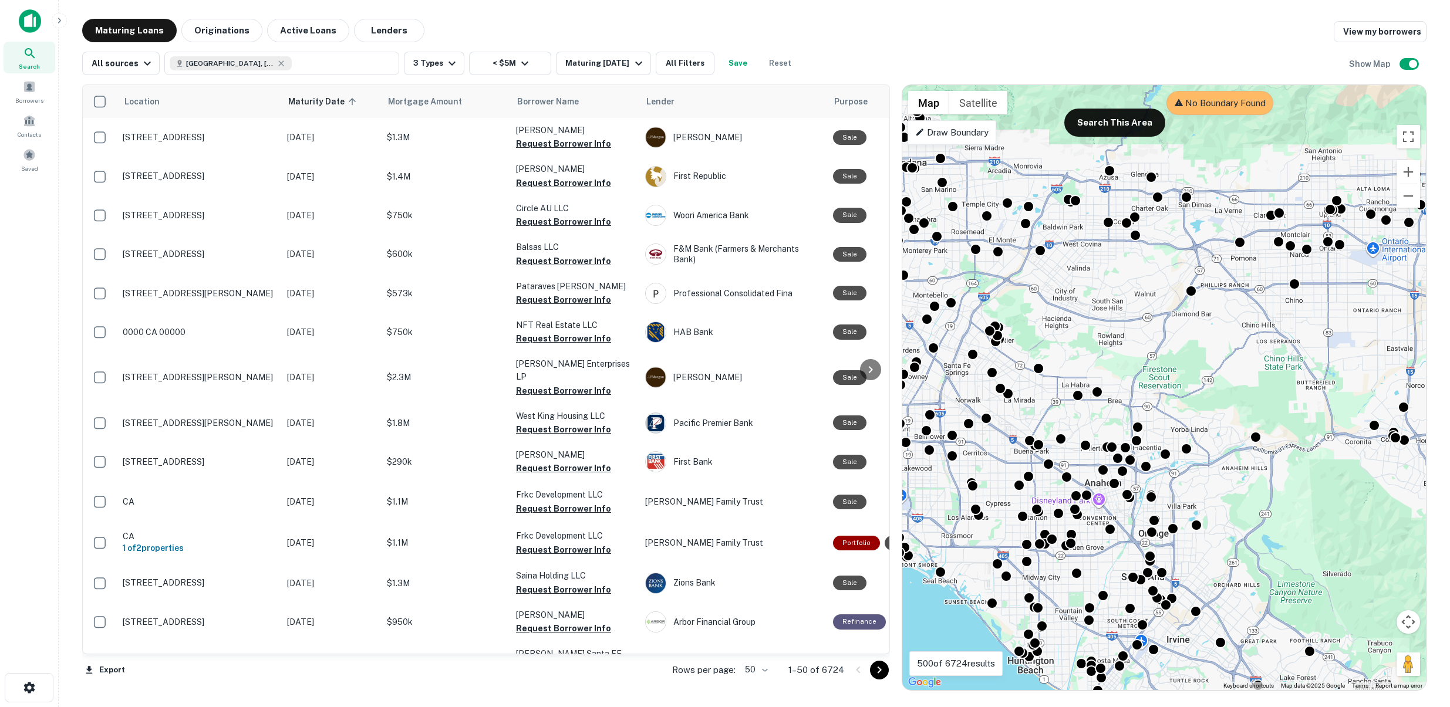
drag, startPoint x: 1278, startPoint y: 294, endPoint x: 1227, endPoint y: 306, distance: 52.5
click at [1227, 306] on div "To activate drag with keyboard, press Alt + Enter. Once in keyboard drag state,…" at bounding box center [1164, 387] width 524 height 605
click at [1402, 174] on button "Zoom in" at bounding box center [1408, 171] width 23 height 23
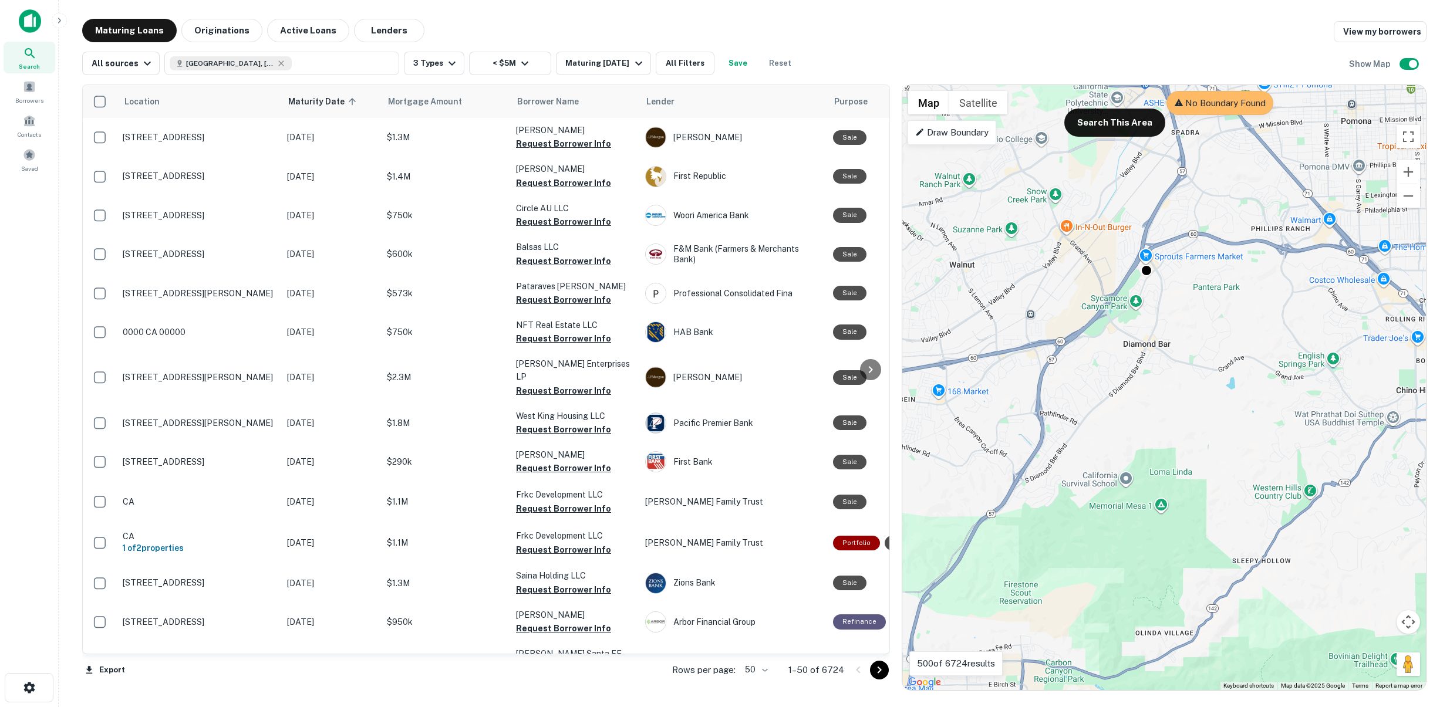
drag, startPoint x: 1273, startPoint y: 219, endPoint x: 1145, endPoint y: 492, distance: 301.2
click at [1145, 492] on div "To activate drag with keyboard, press Alt + Enter. Once in keyboard drag state,…" at bounding box center [1164, 387] width 524 height 605
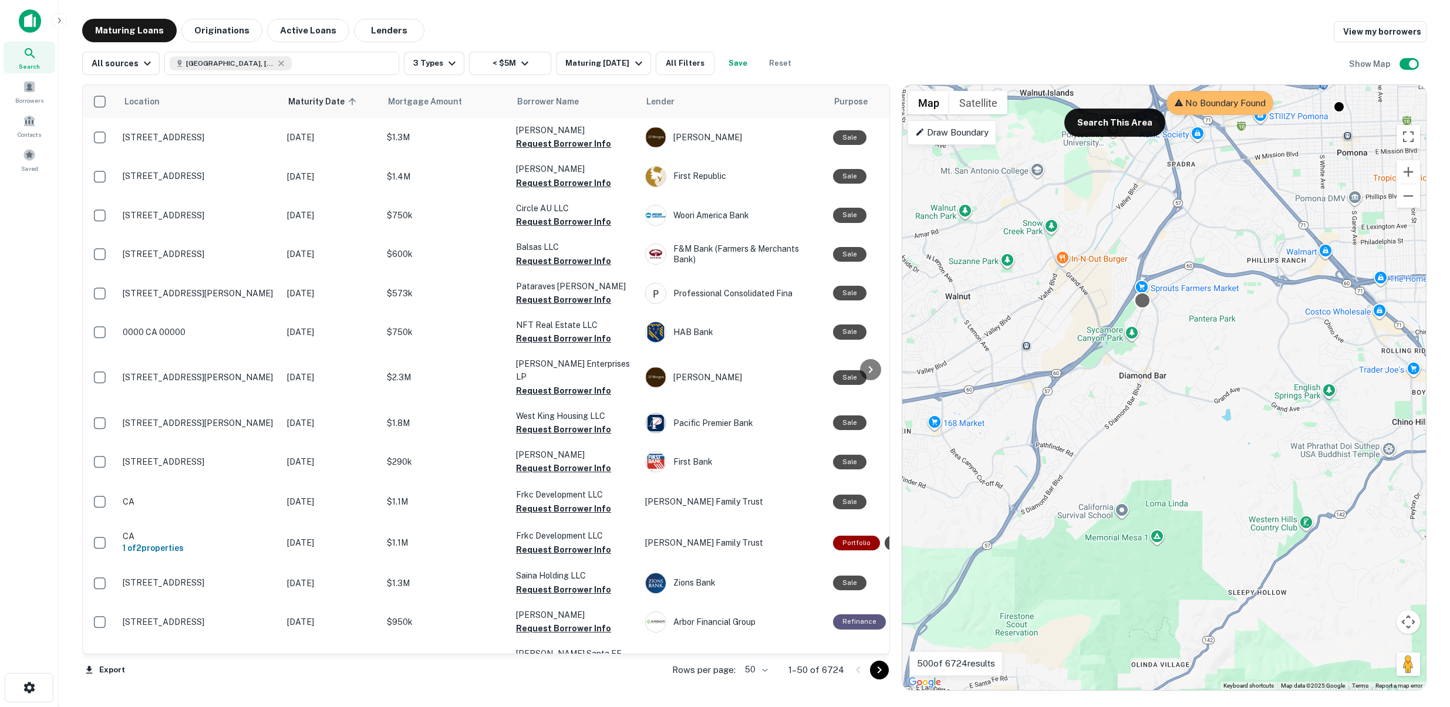
click at [1142, 300] on div at bounding box center [1142, 300] width 17 height 17
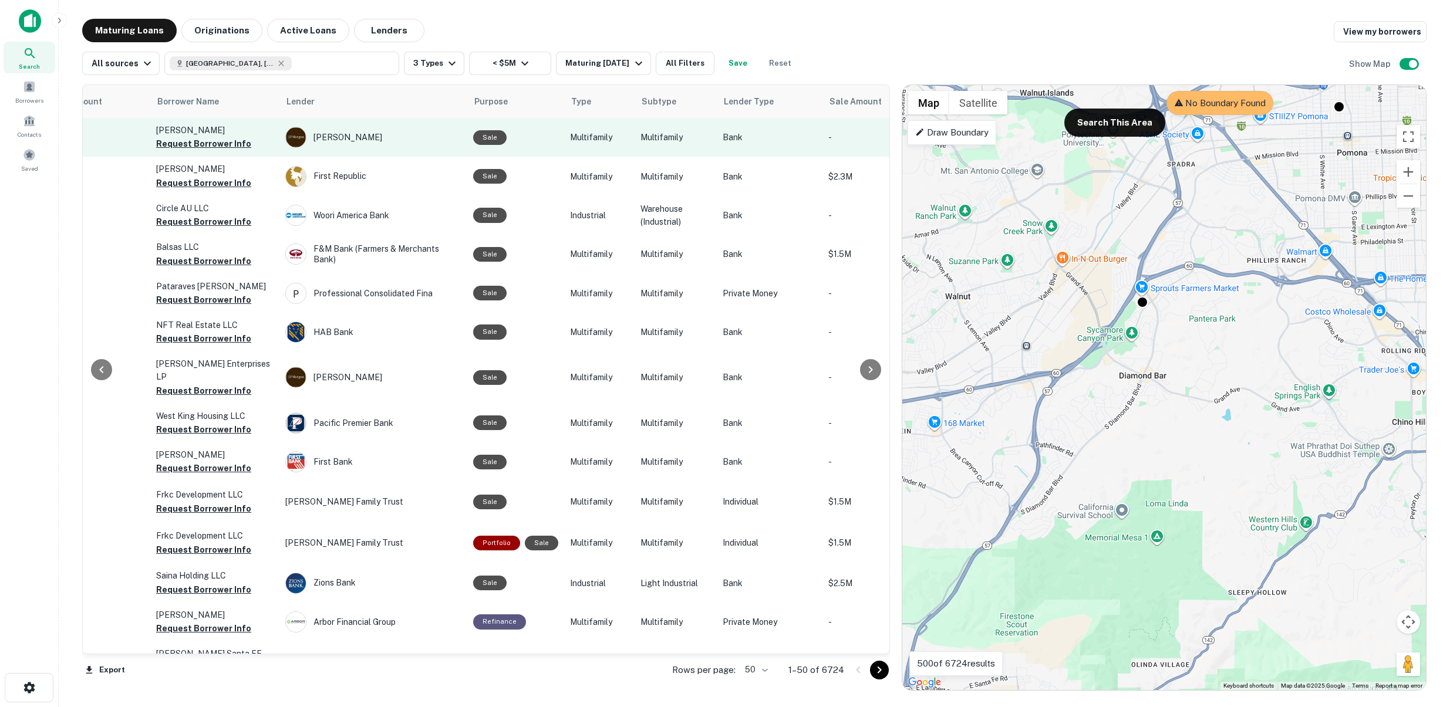
scroll to position [0, 366]
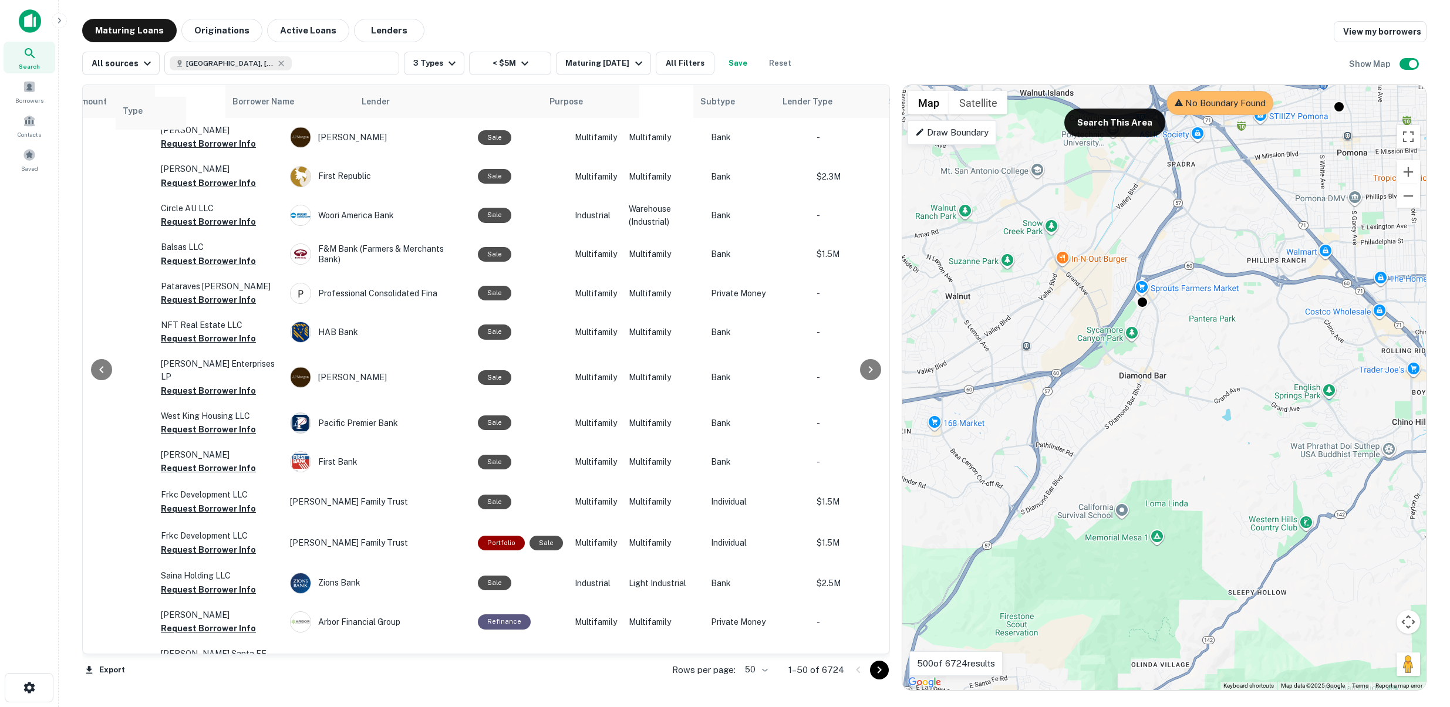
drag, startPoint x: 583, startPoint y: 98, endPoint x: 136, endPoint y: 108, distance: 446.9
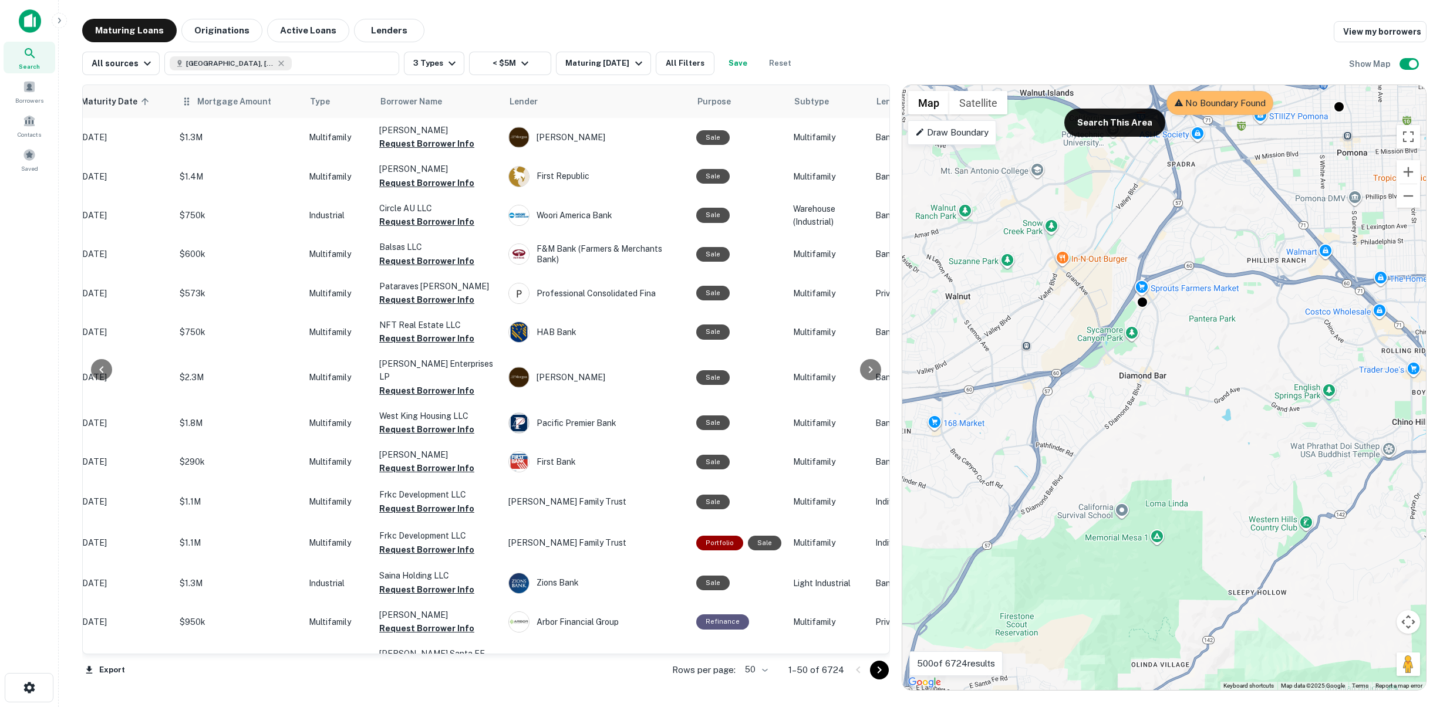
scroll to position [0, 151]
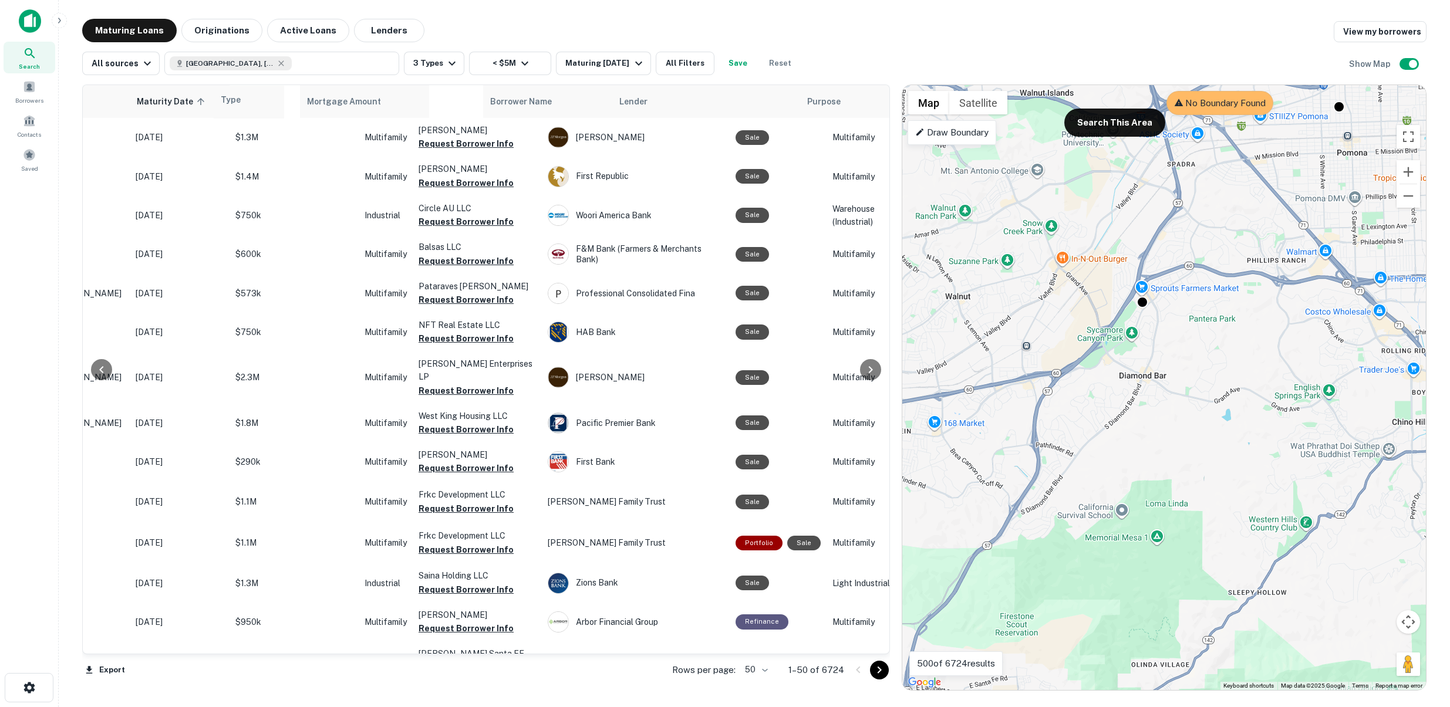
drag, startPoint x: 390, startPoint y: 100, endPoint x: 241, endPoint y: 101, distance: 149.1
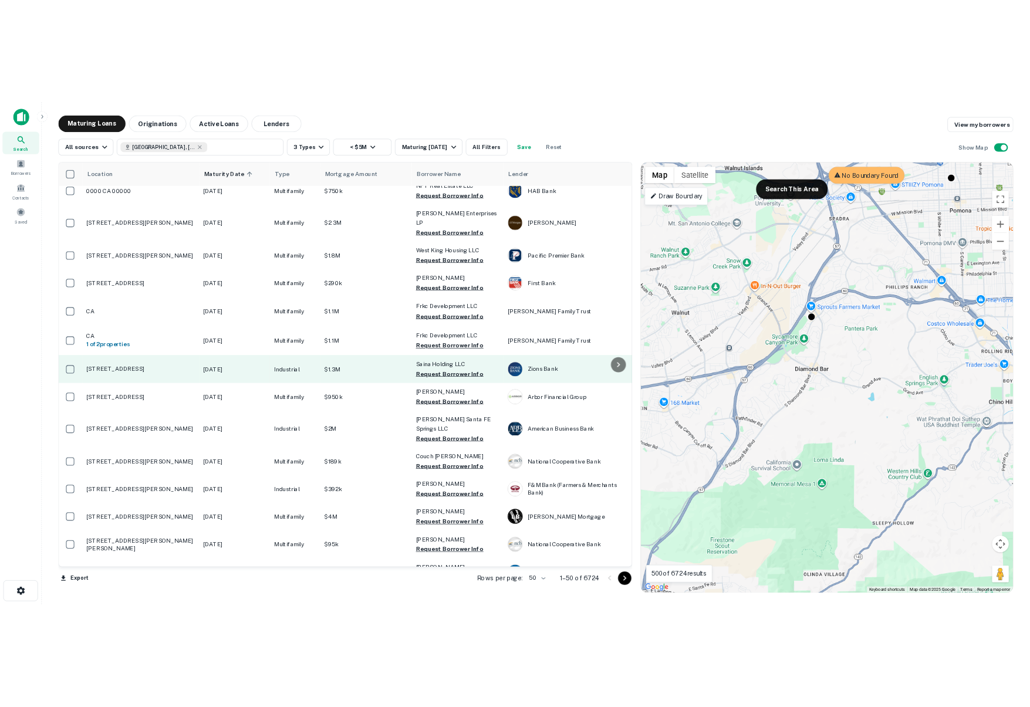
scroll to position [207, 0]
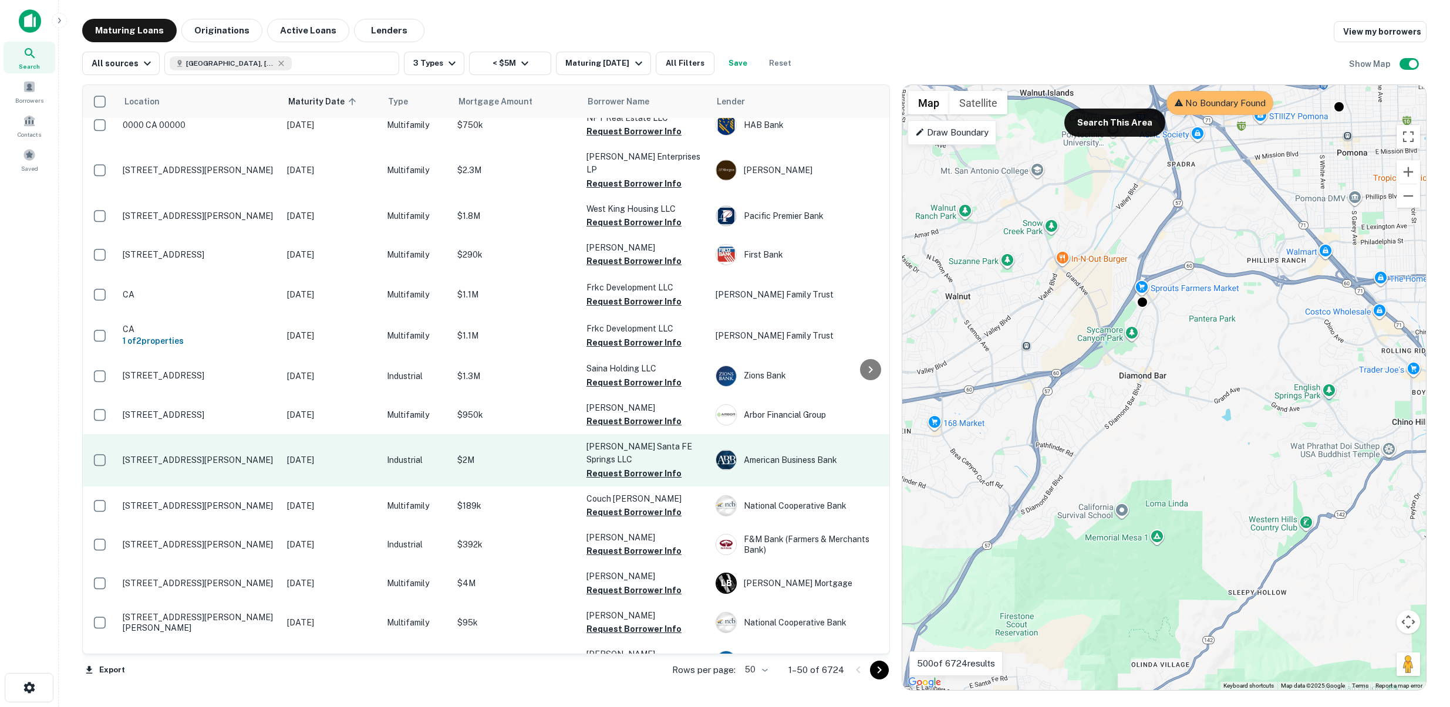
click at [201, 455] on p "10225 Greenleaf Ave Santa Fe Springs, CA 90670" at bounding box center [199, 460] width 153 height 11
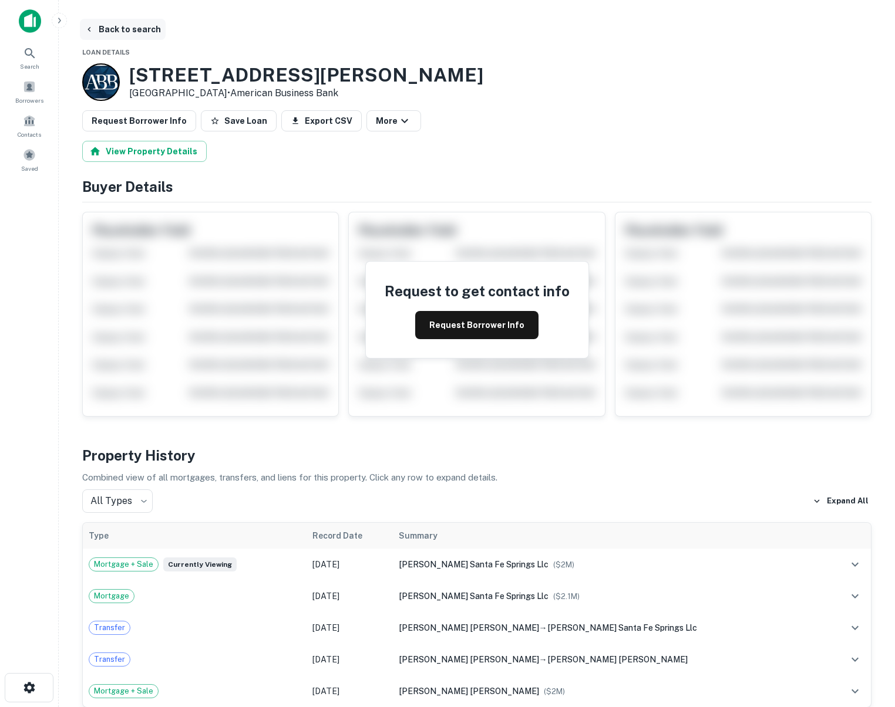
click at [124, 37] on button "Back to search" at bounding box center [123, 29] width 86 height 21
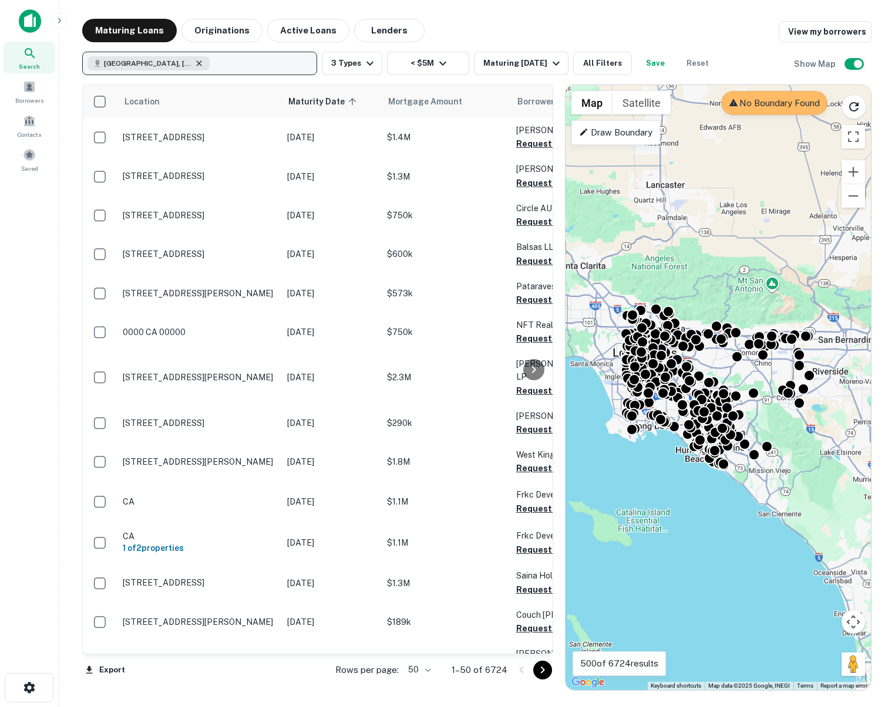
click at [194, 60] on icon "button" at bounding box center [198, 63] width 9 height 9
click at [274, 120] on button "Update" at bounding box center [287, 129] width 50 height 21
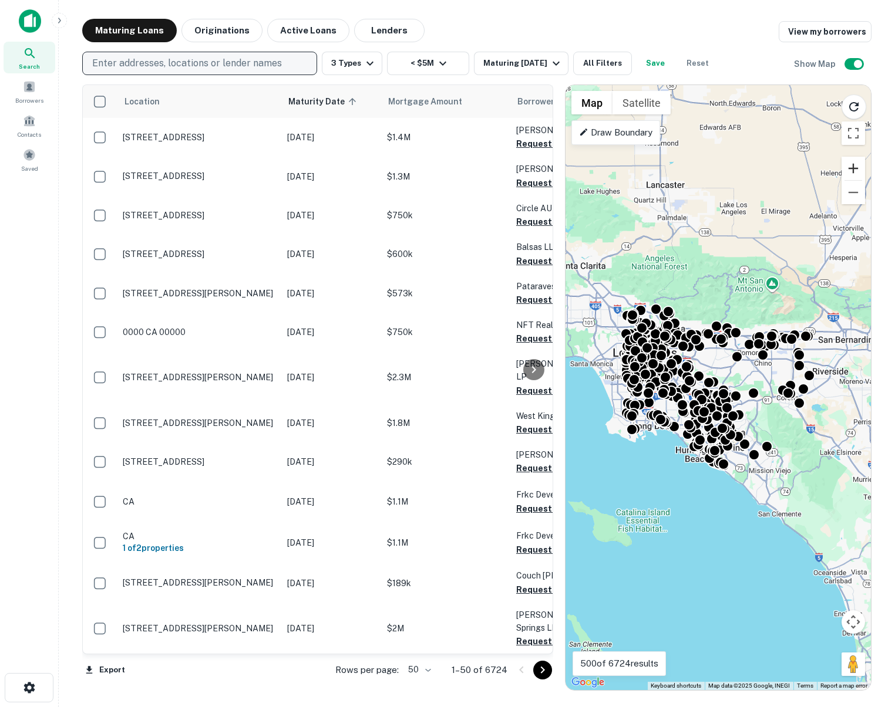
click at [848, 173] on button "Zoom in" at bounding box center [852, 168] width 23 height 23
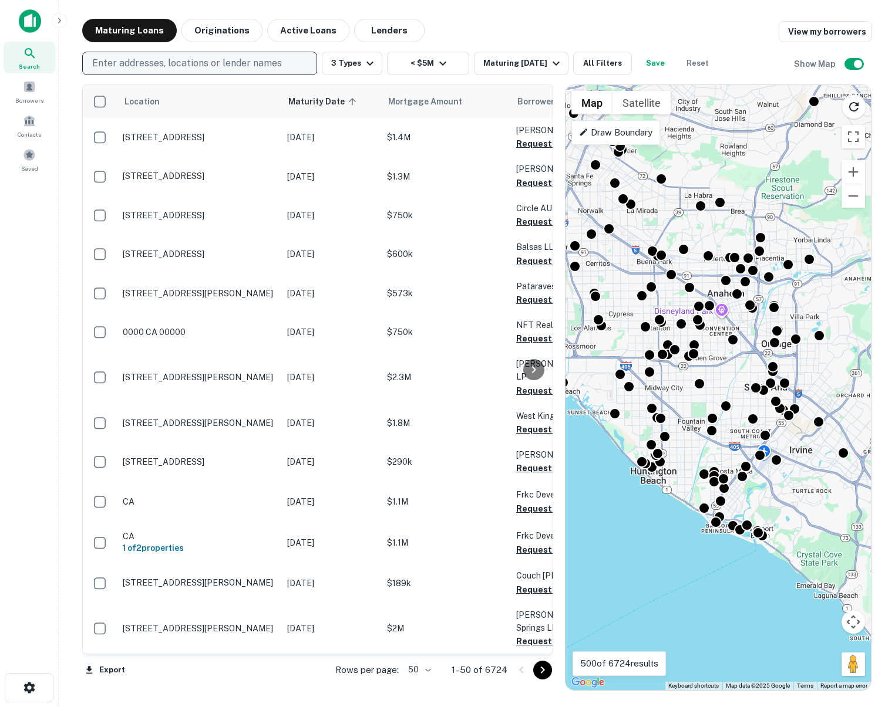
drag, startPoint x: 757, startPoint y: 370, endPoint x: 774, endPoint y: 188, distance: 182.8
click at [774, 188] on div "To activate drag with keyboard, press Alt + Enter. Once in keyboard drag state,…" at bounding box center [717, 387] width 305 height 605
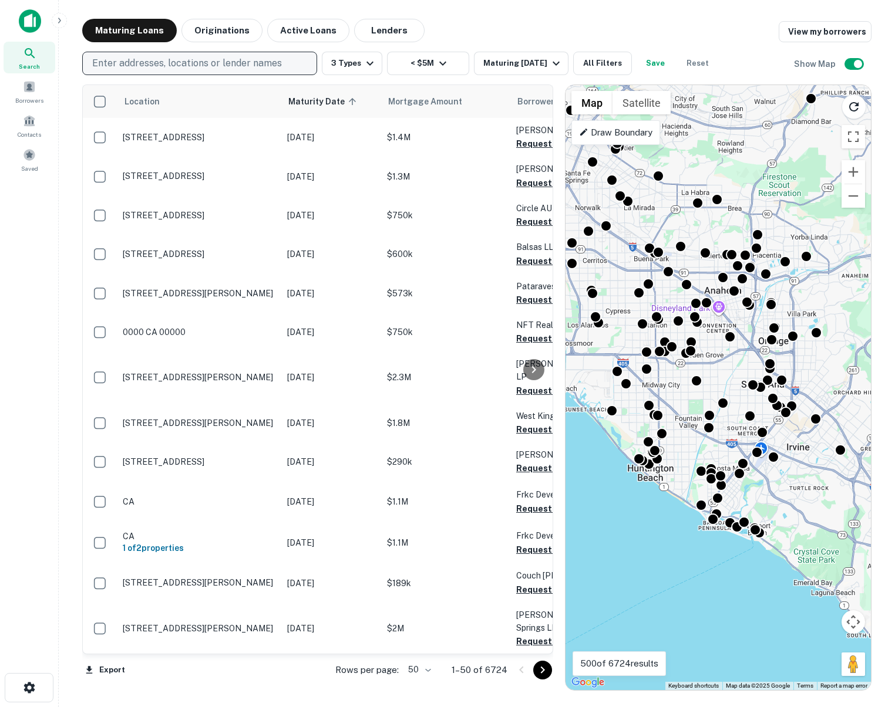
click at [646, 129] on p "Draw Boundary" at bounding box center [615, 133] width 73 height 14
click at [603, 132] on p "Drawing..." at bounding box center [598, 133] width 39 height 14
click at [854, 188] on button "Zoom out" at bounding box center [852, 195] width 23 height 23
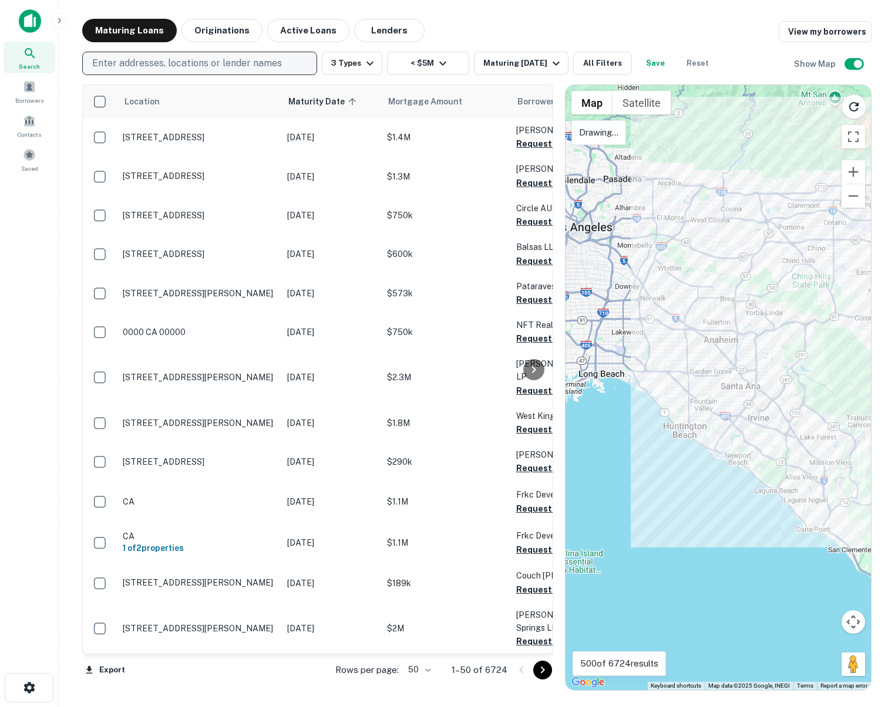
click at [790, 231] on div at bounding box center [717, 387] width 305 height 605
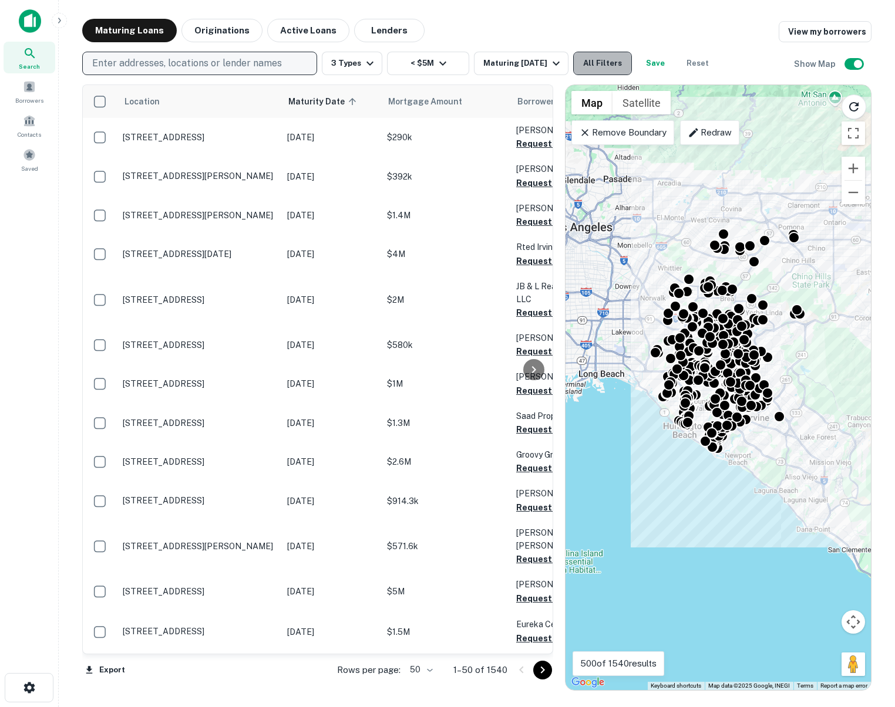
click at [588, 70] on button "All Filters" at bounding box center [602, 63] width 59 height 23
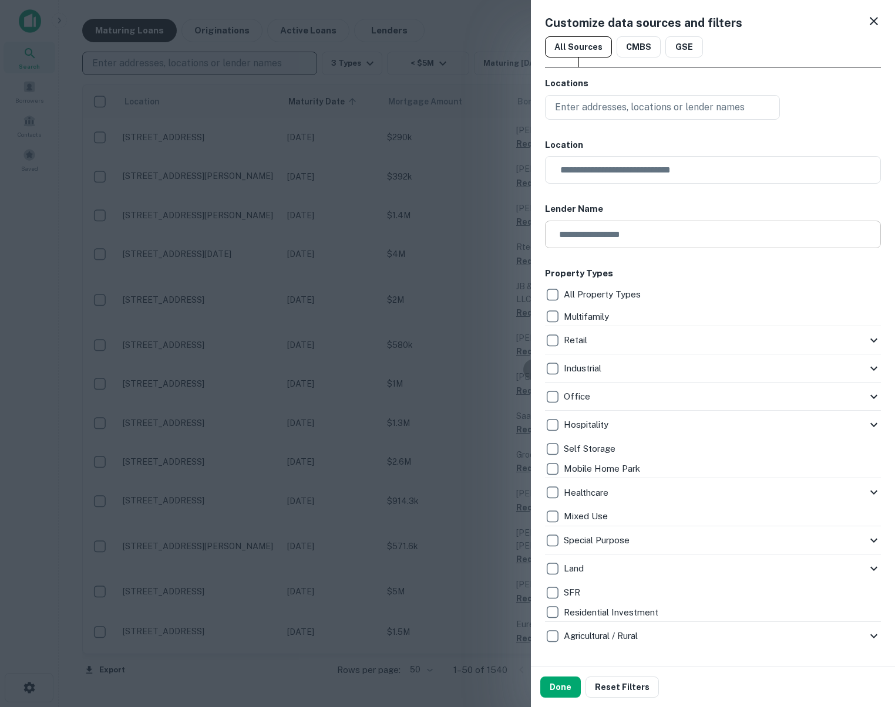
click at [588, 236] on input "text" at bounding box center [709, 235] width 328 height 28
type input "*"
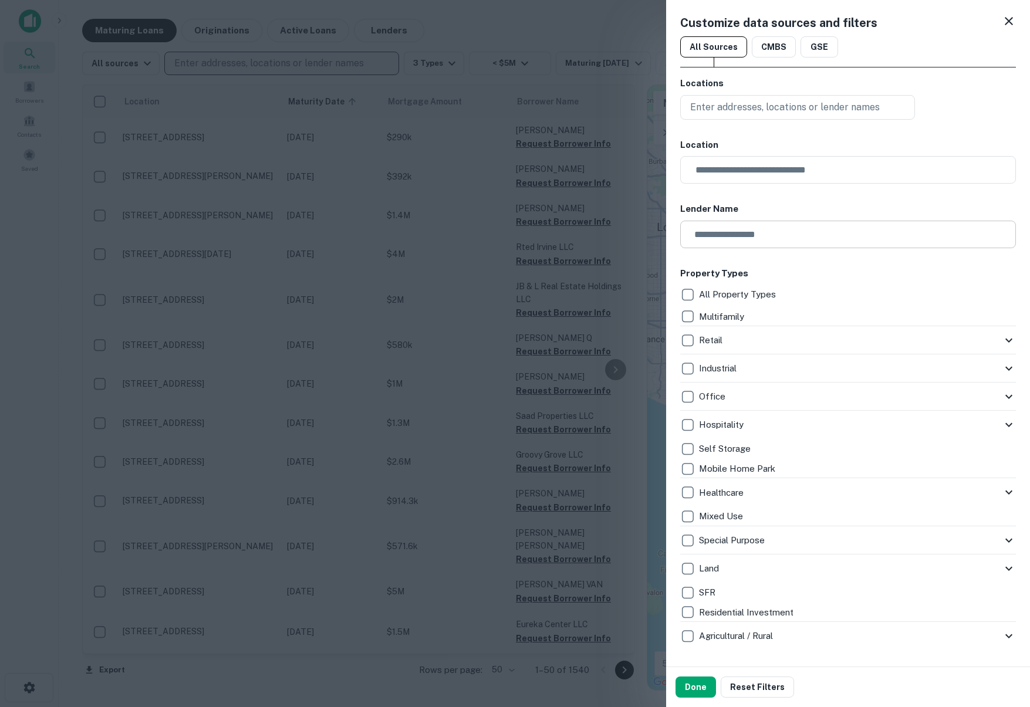
click at [788, 224] on input "text" at bounding box center [844, 235] width 328 height 28
type input "**********"
click at [774, 680] on button "Reset Filters" at bounding box center [757, 687] width 73 height 21
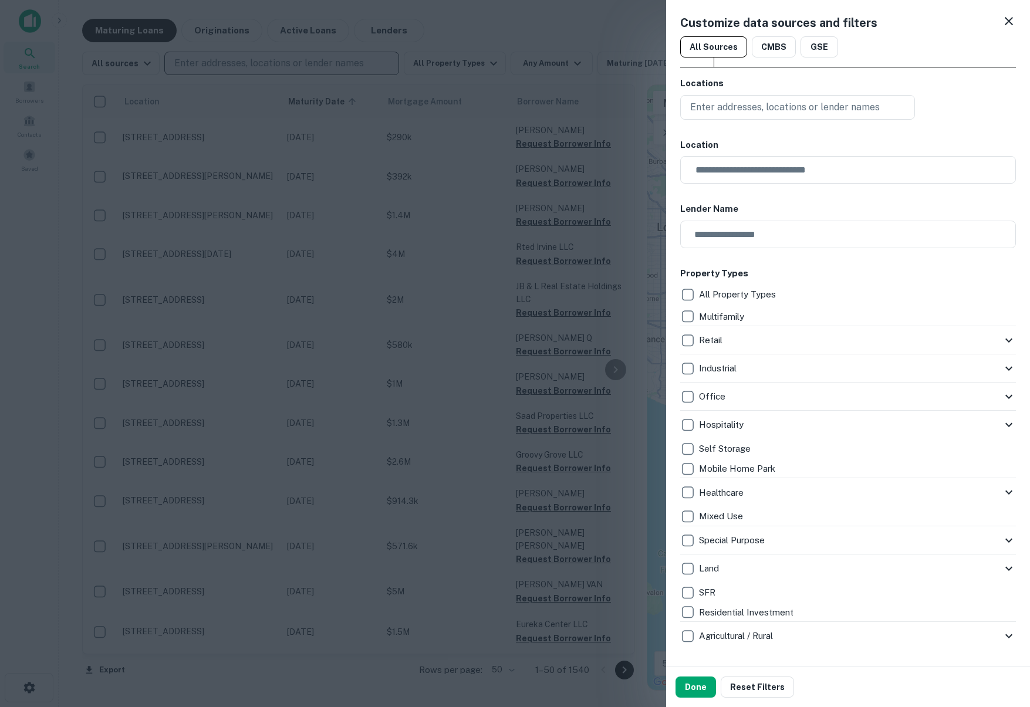
click at [815, 33] on div "Customize data sources and filters All Sources CMBS GSE Locations Enter address…" at bounding box center [848, 333] width 364 height 667
click at [815, 38] on button "GSE" at bounding box center [820, 46] width 38 height 21
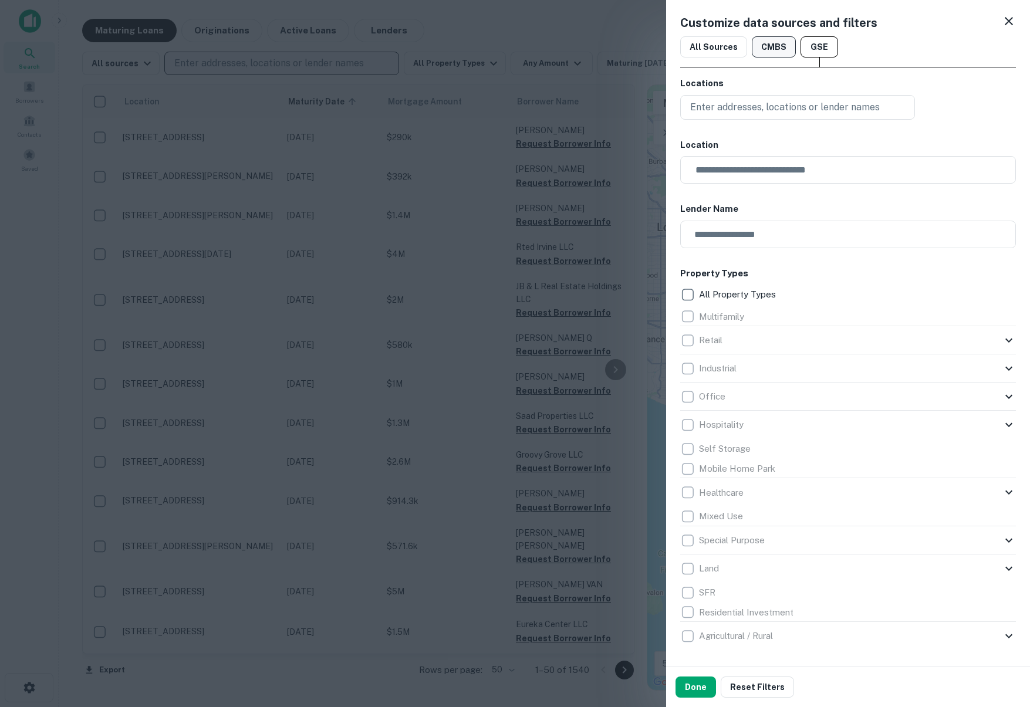
click at [775, 45] on button "CMBS" at bounding box center [774, 46] width 44 height 21
click at [744, 42] on div "All Sources CMBS GSE" at bounding box center [848, 46] width 336 height 21
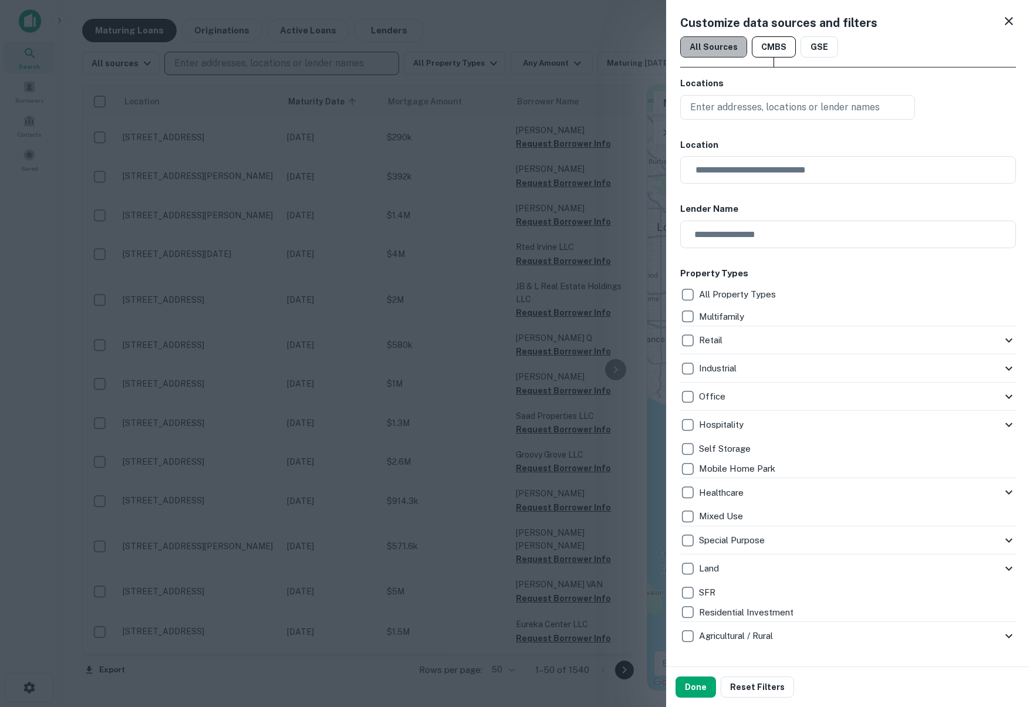
click at [735, 44] on button "All Sources" at bounding box center [713, 46] width 67 height 21
click at [1003, 17] on icon at bounding box center [1009, 21] width 14 height 14
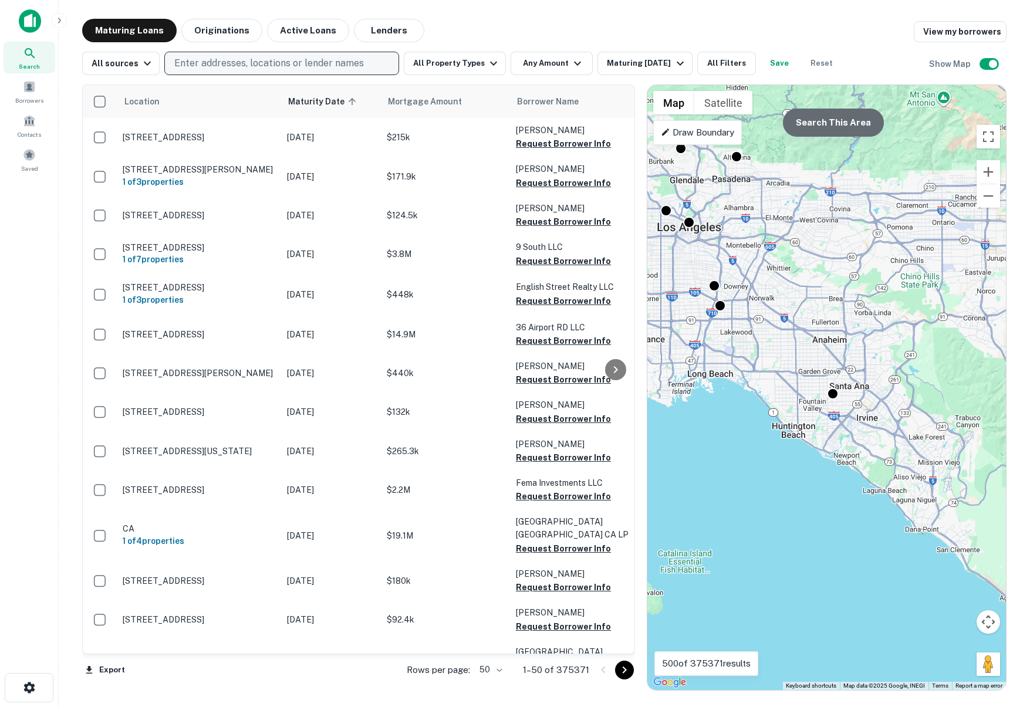
click at [833, 122] on button "Search This Area" at bounding box center [833, 123] width 101 height 28
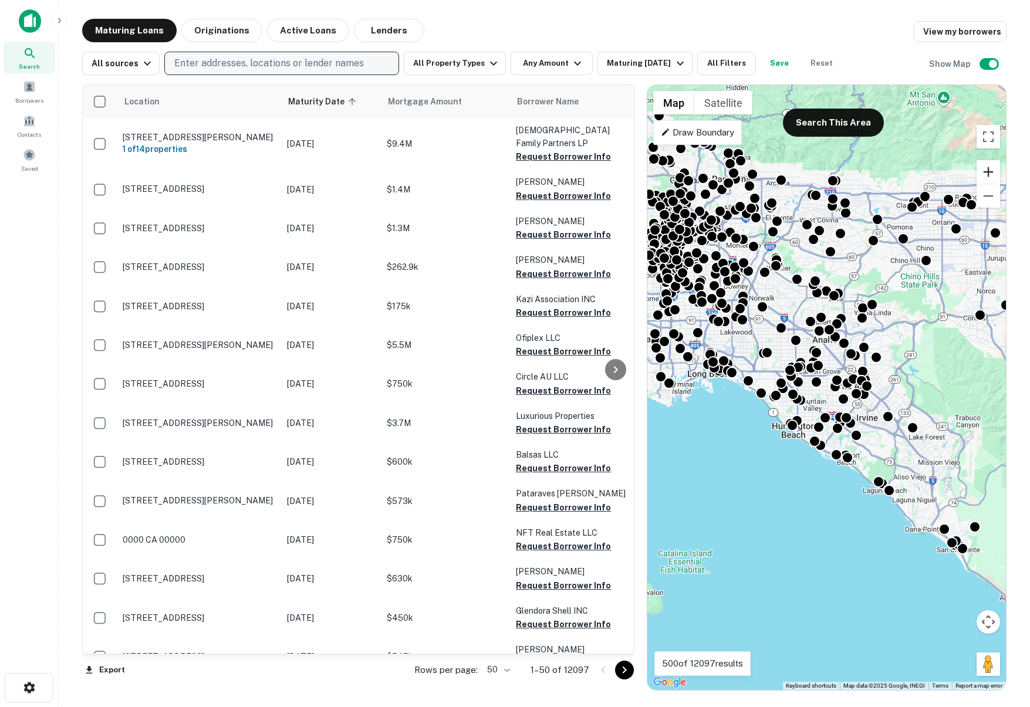
click at [984, 170] on button "Zoom in" at bounding box center [988, 171] width 23 height 23
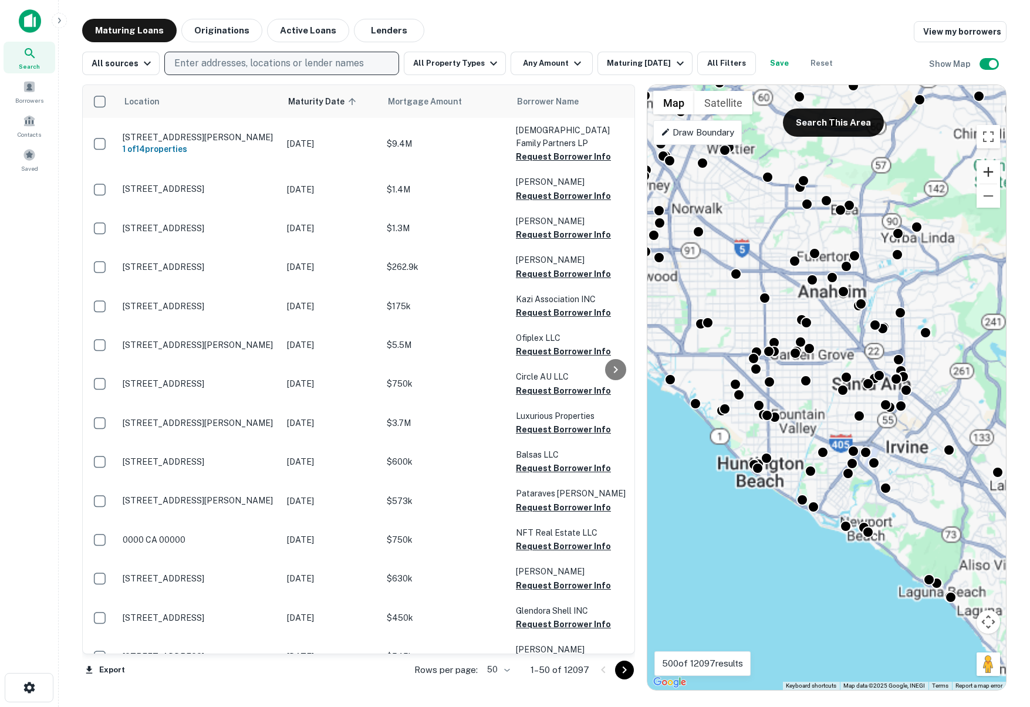
click at [984, 170] on button "Zoom in" at bounding box center [988, 171] width 23 height 23
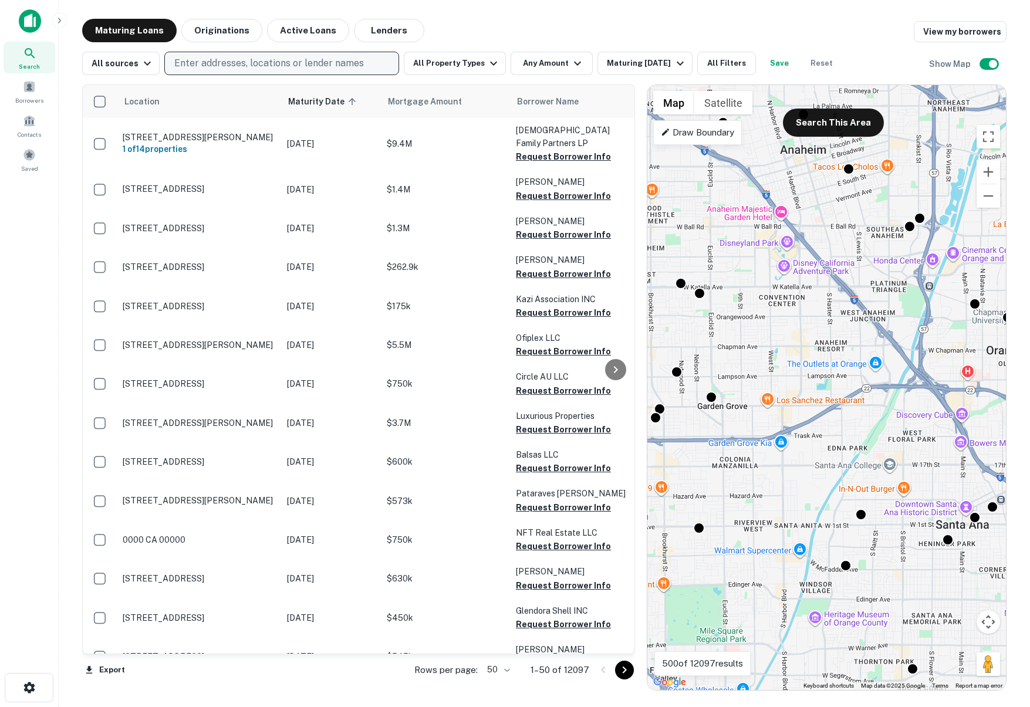
drag, startPoint x: 876, startPoint y: 268, endPoint x: 830, endPoint y: 445, distance: 182.5
click at [830, 445] on div "To activate drag with keyboard, press Alt + Enter. Once in keyboard drag state,…" at bounding box center [827, 387] width 359 height 605
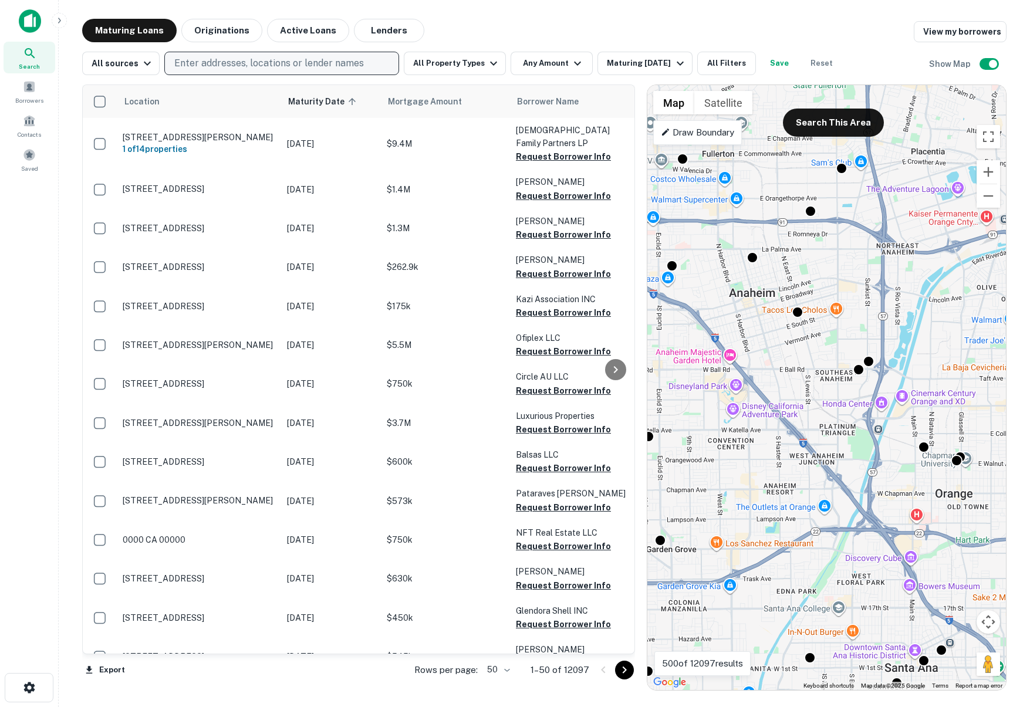
drag, startPoint x: 868, startPoint y: 367, endPoint x: 806, endPoint y: 534, distance: 177.2
click at [807, 532] on div "To activate drag with keyboard, press Alt + Enter. Once in keyboard drag state,…" at bounding box center [827, 387] width 359 height 605
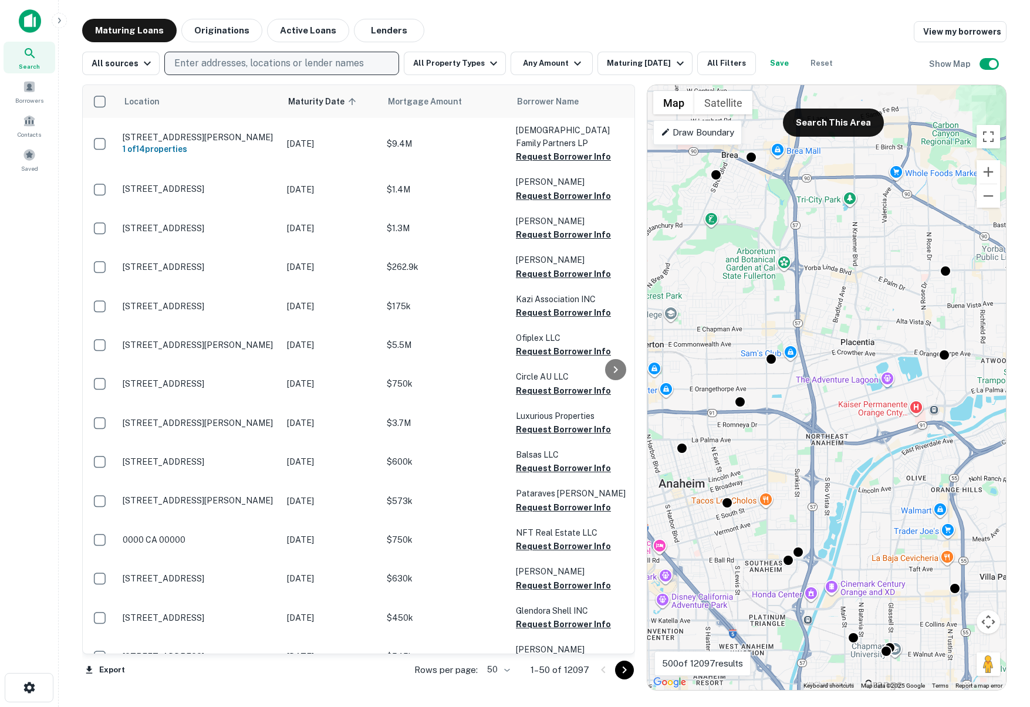
drag, startPoint x: 873, startPoint y: 382, endPoint x: 815, endPoint y: 551, distance: 179.1
click at [815, 551] on div "To activate drag with keyboard, press Alt + Enter. Once in keyboard drag state,…" at bounding box center [827, 387] width 359 height 605
click at [714, 175] on div at bounding box center [715, 172] width 17 height 17
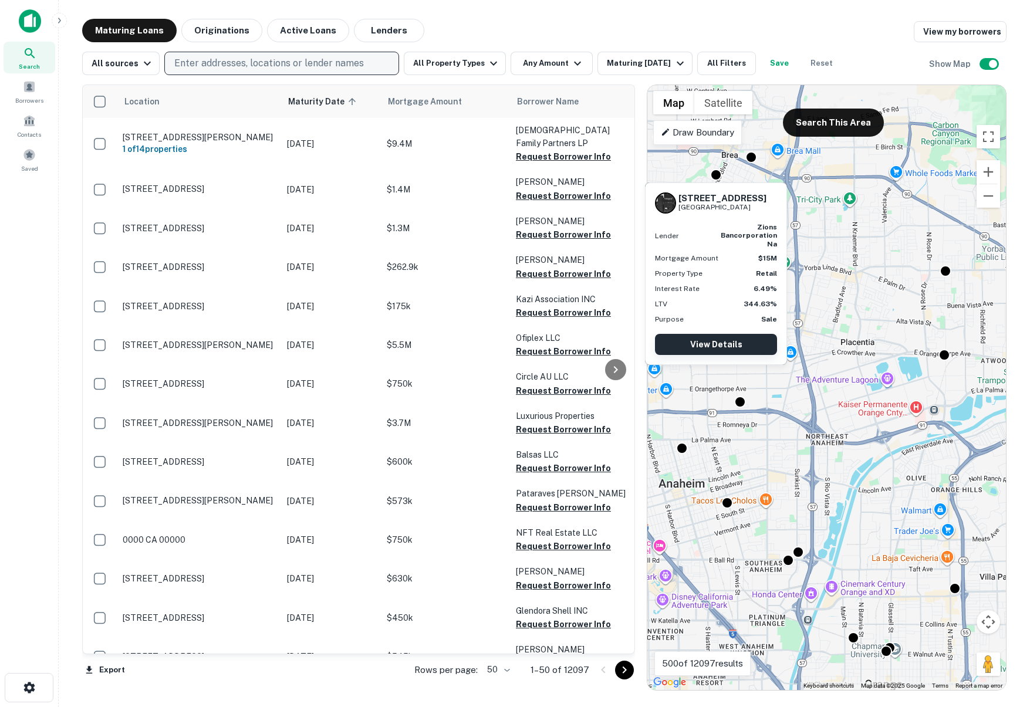
click at [733, 342] on link "View Details" at bounding box center [716, 344] width 122 height 21
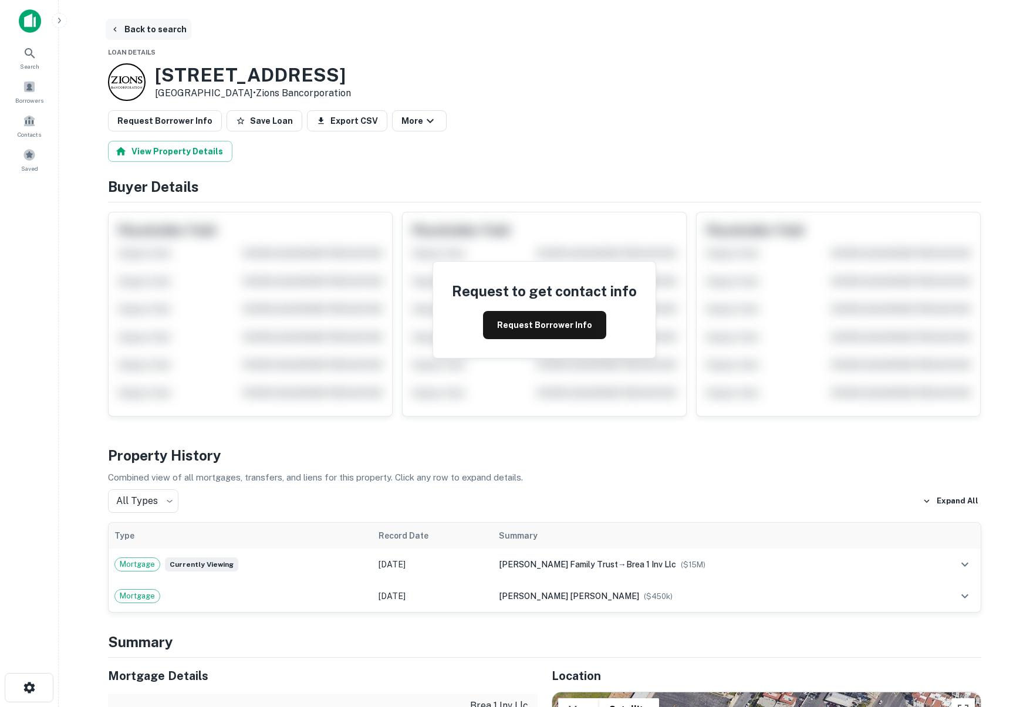
click at [134, 26] on button "Back to search" at bounding box center [149, 29] width 86 height 21
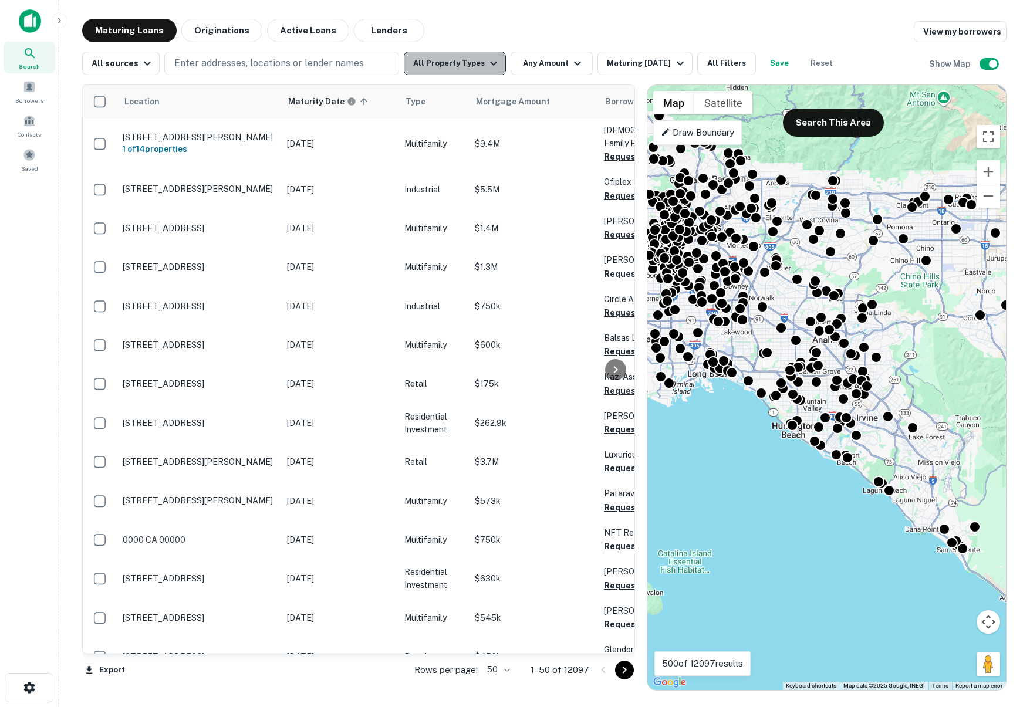
click at [456, 74] on button "All Property Types" at bounding box center [455, 63] width 102 height 23
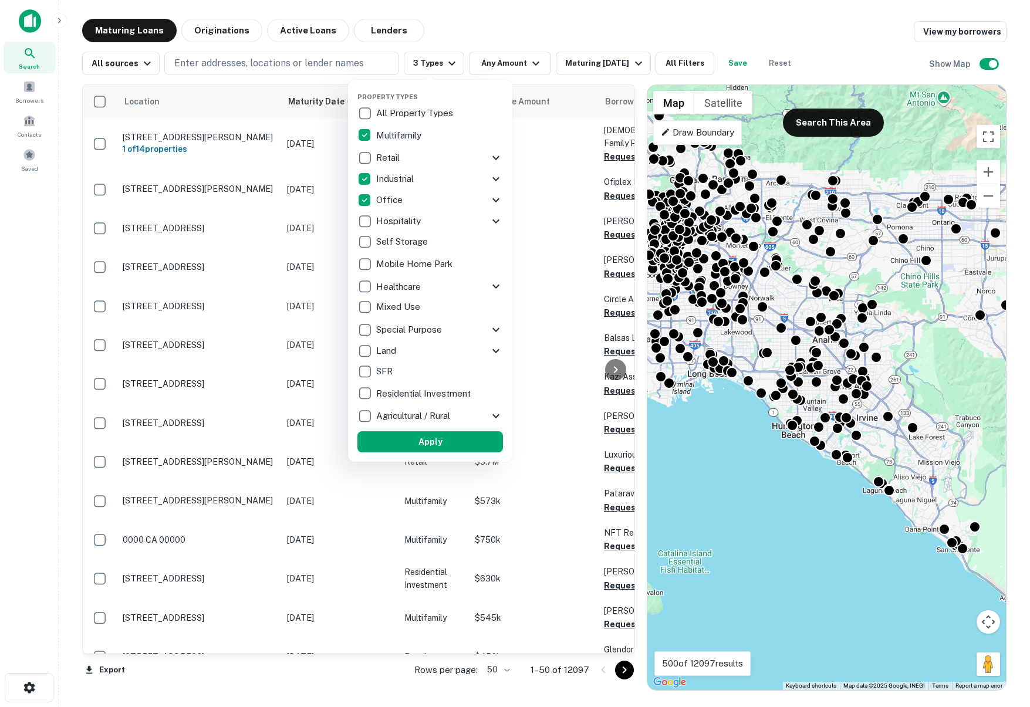
click at [463, 440] on button "Apply" at bounding box center [431, 441] width 146 height 21
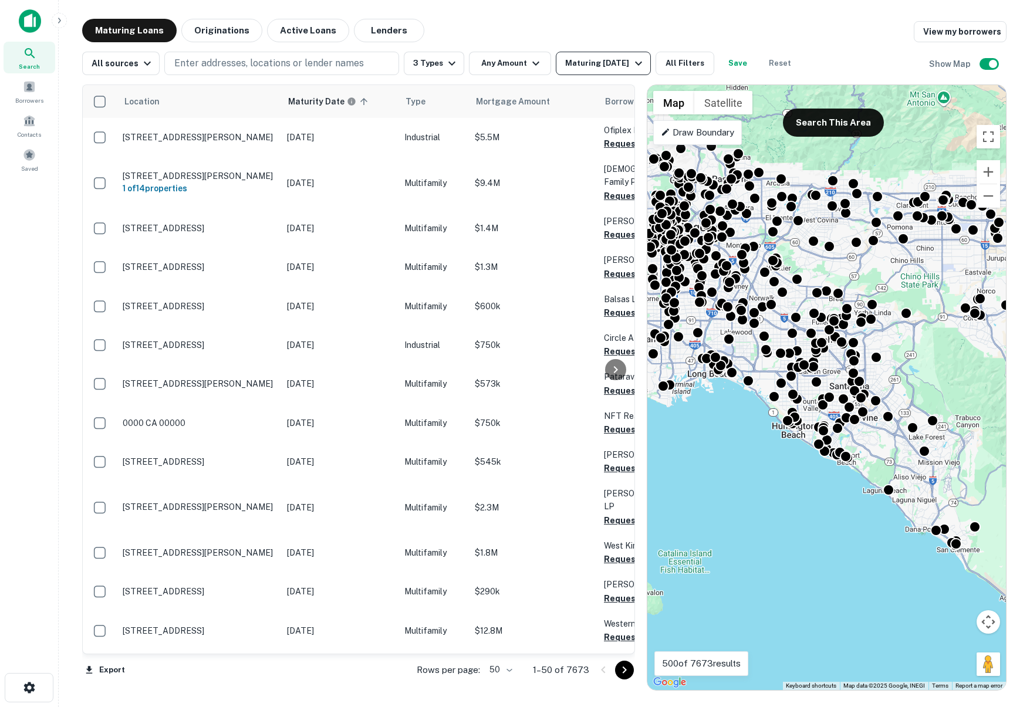
click at [556, 68] on button "Maturing [DATE]" at bounding box center [603, 63] width 95 height 23
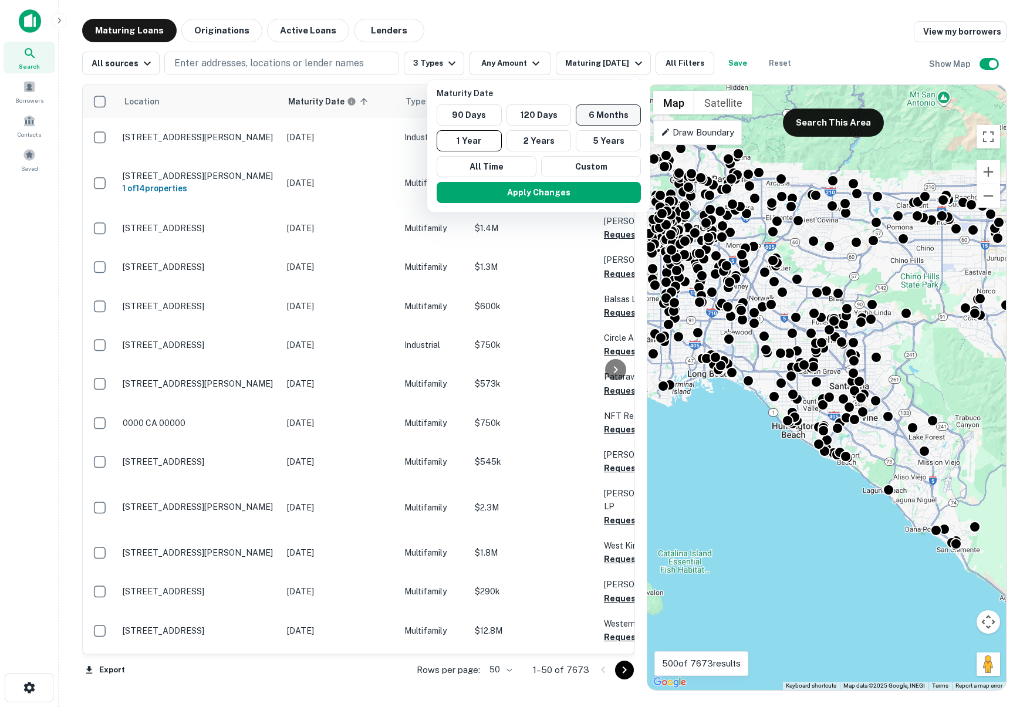
click at [592, 109] on button "6 Months" at bounding box center [608, 114] width 65 height 21
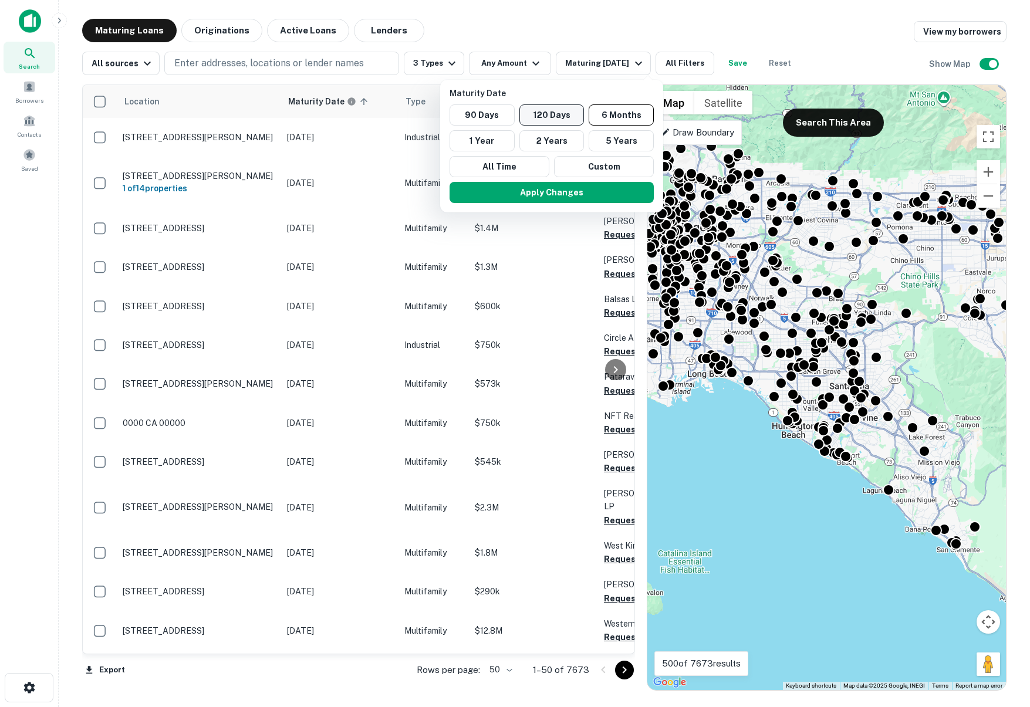
click at [568, 110] on button "120 Days" at bounding box center [552, 114] width 65 height 21
click at [493, 111] on button "90 Days" at bounding box center [481, 114] width 65 height 21
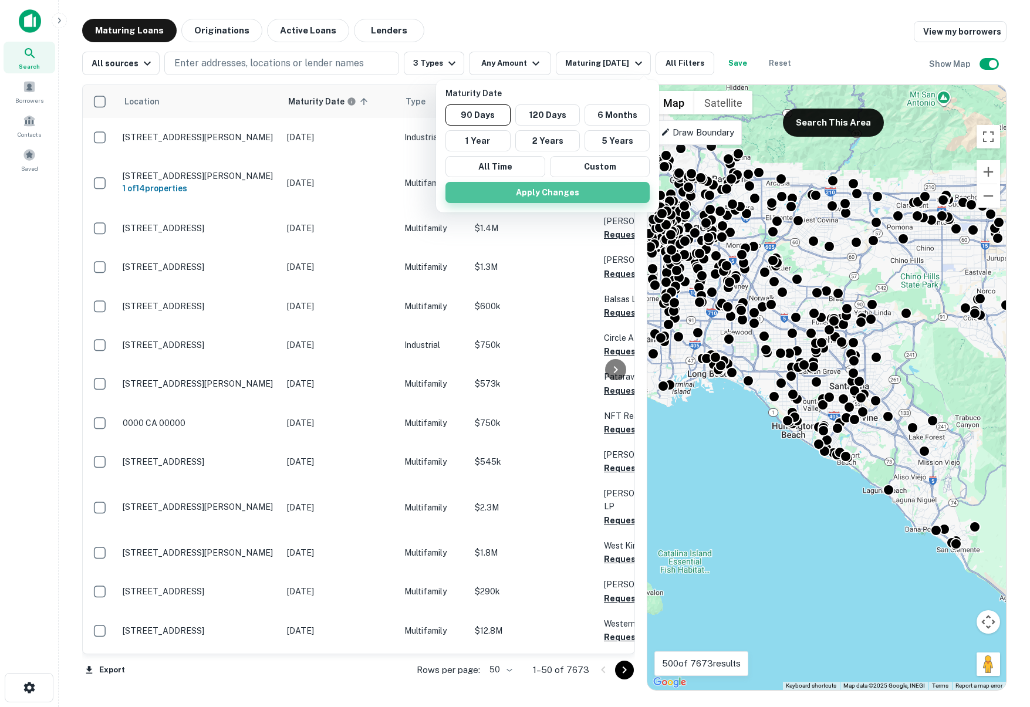
click at [563, 197] on button "Apply Changes" at bounding box center [548, 192] width 204 height 21
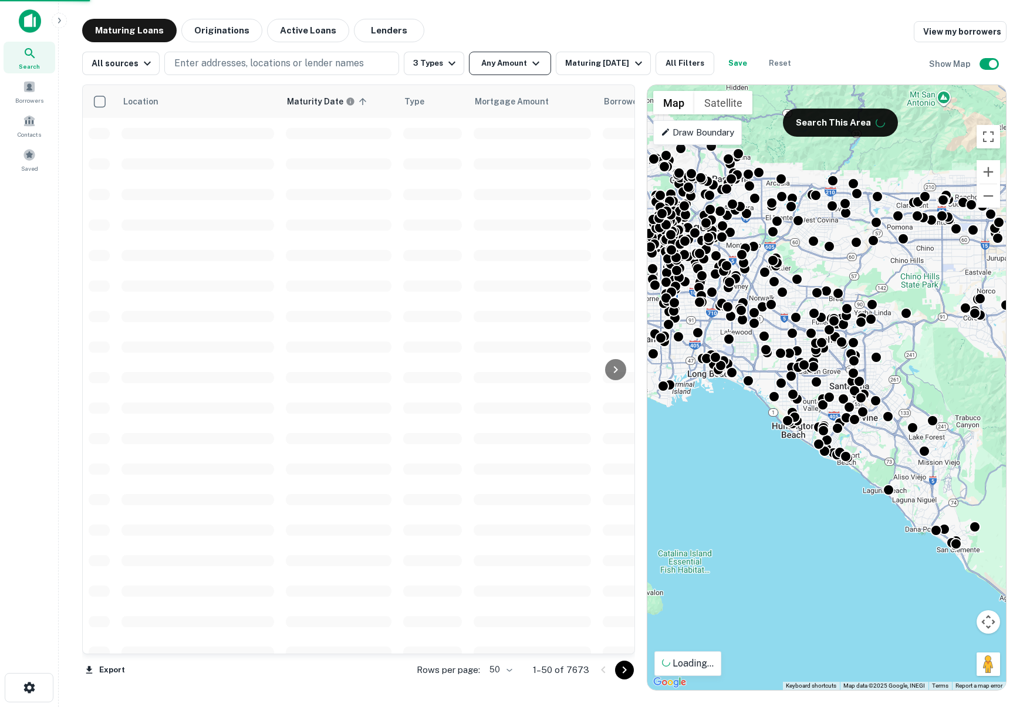
click at [522, 65] on button "Any Amount" at bounding box center [510, 63] width 82 height 23
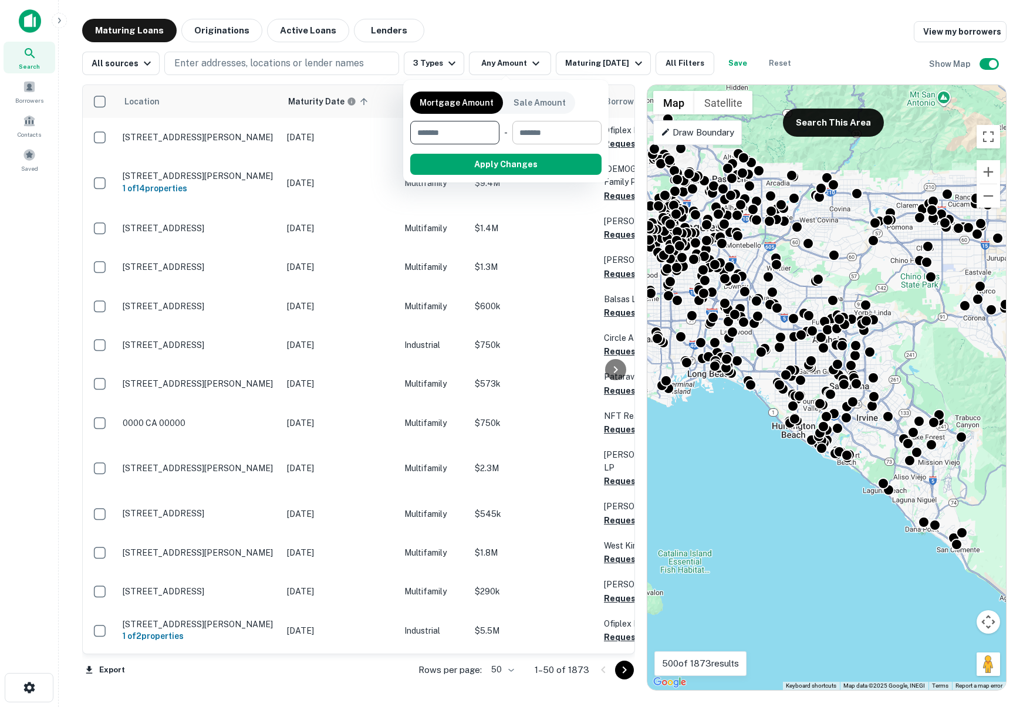
click at [553, 140] on input "number" at bounding box center [552, 132] width 81 height 23
type input "*******"
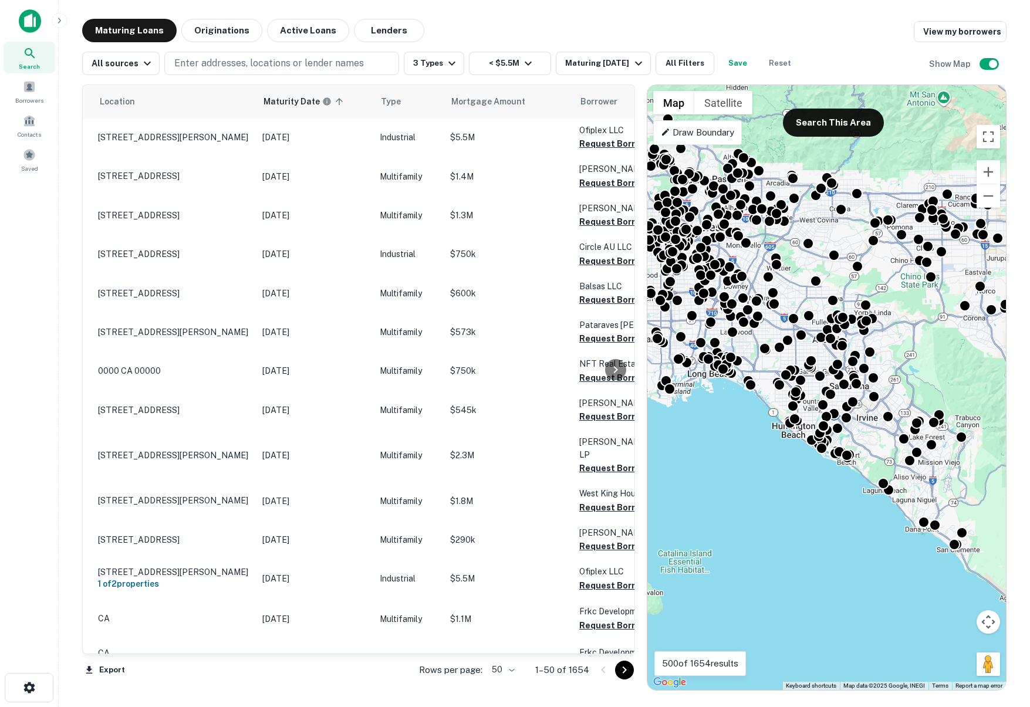
scroll to position [0, 26]
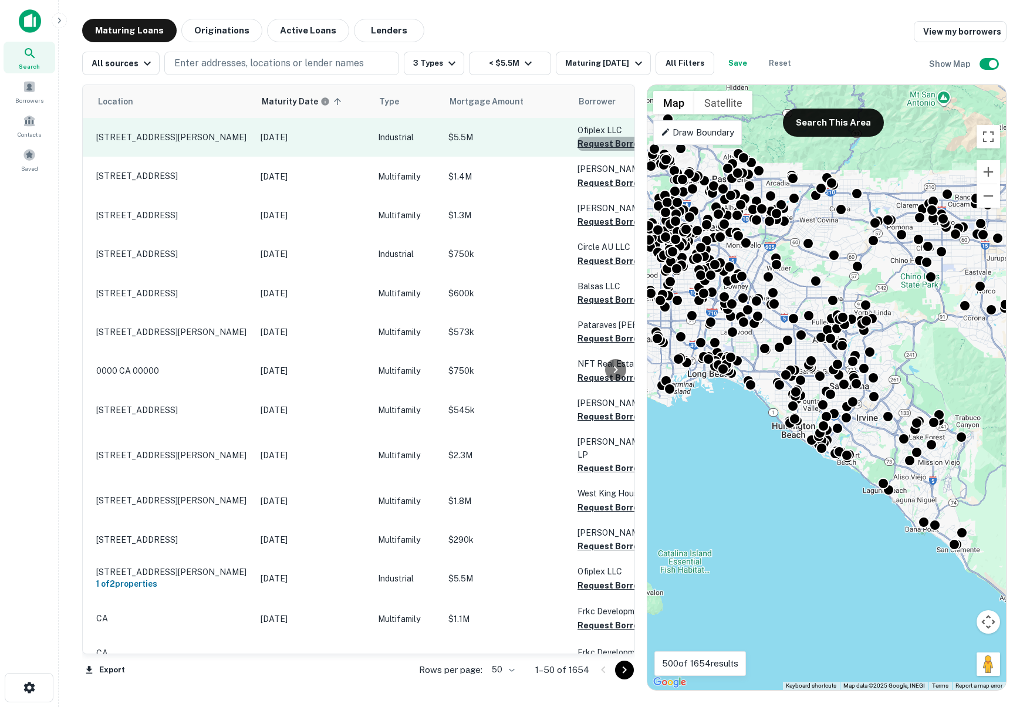
click at [598, 144] on button "Request Borrower Info" at bounding box center [625, 144] width 95 height 14
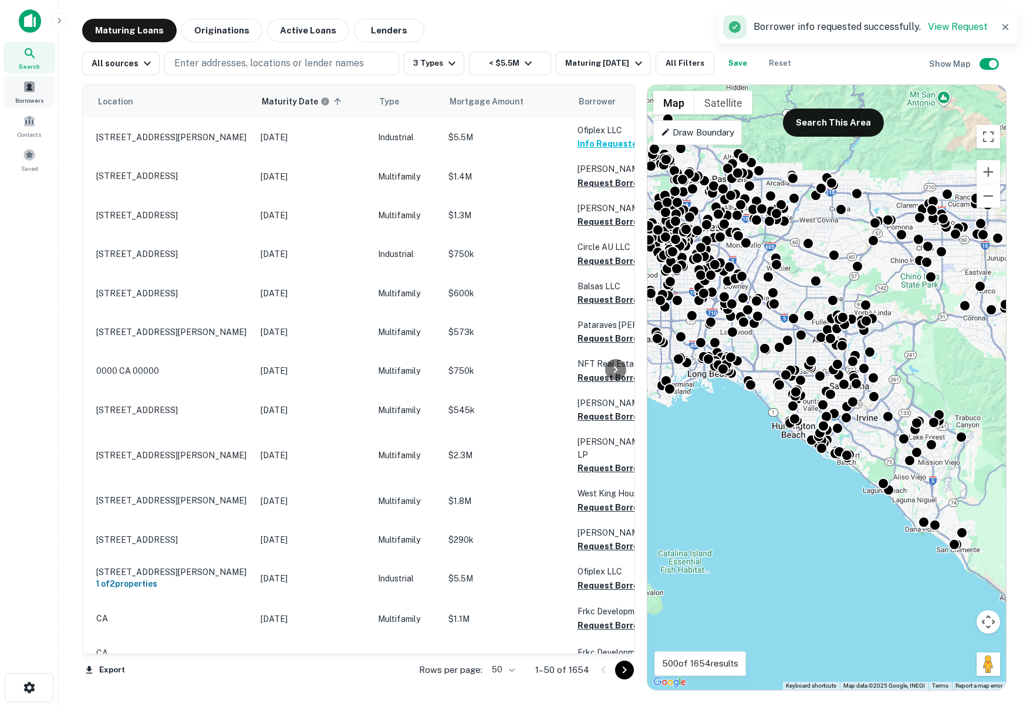
click at [20, 82] on div "Borrowers" at bounding box center [30, 92] width 52 height 32
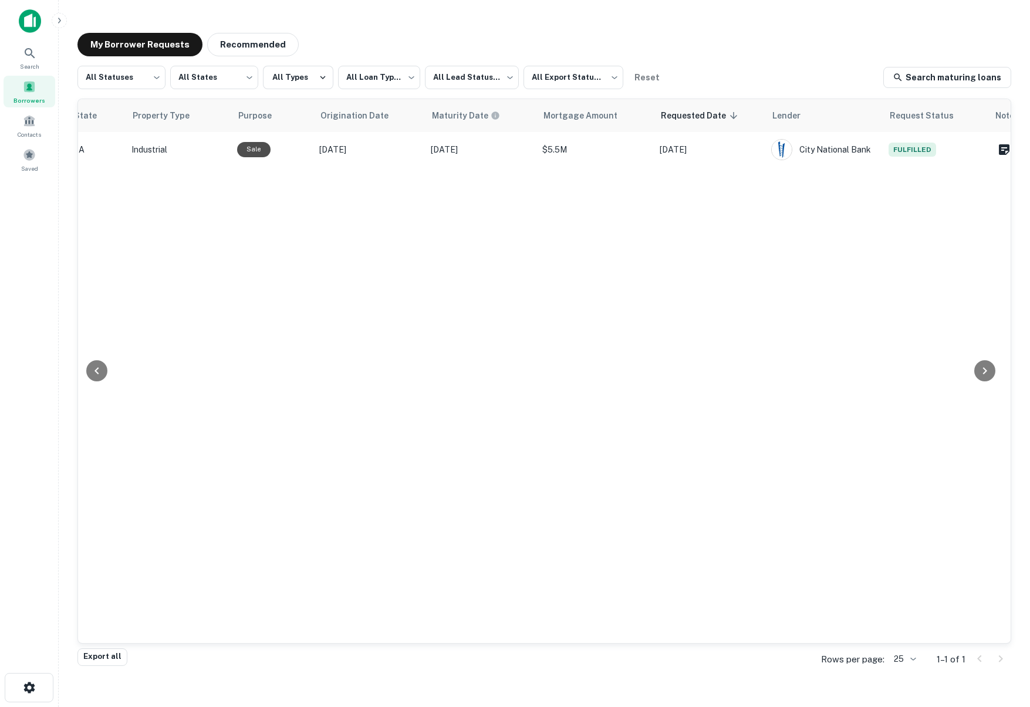
scroll to position [0, 448]
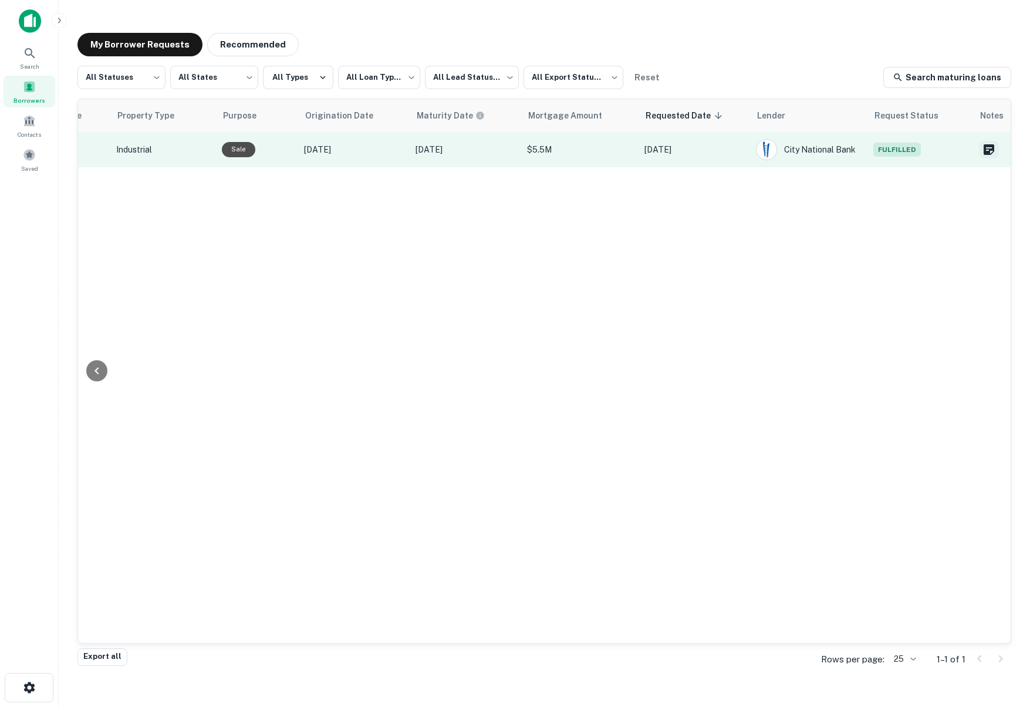
click at [986, 151] on icon "Create a note for this borrower request" at bounding box center [989, 149] width 11 height 11
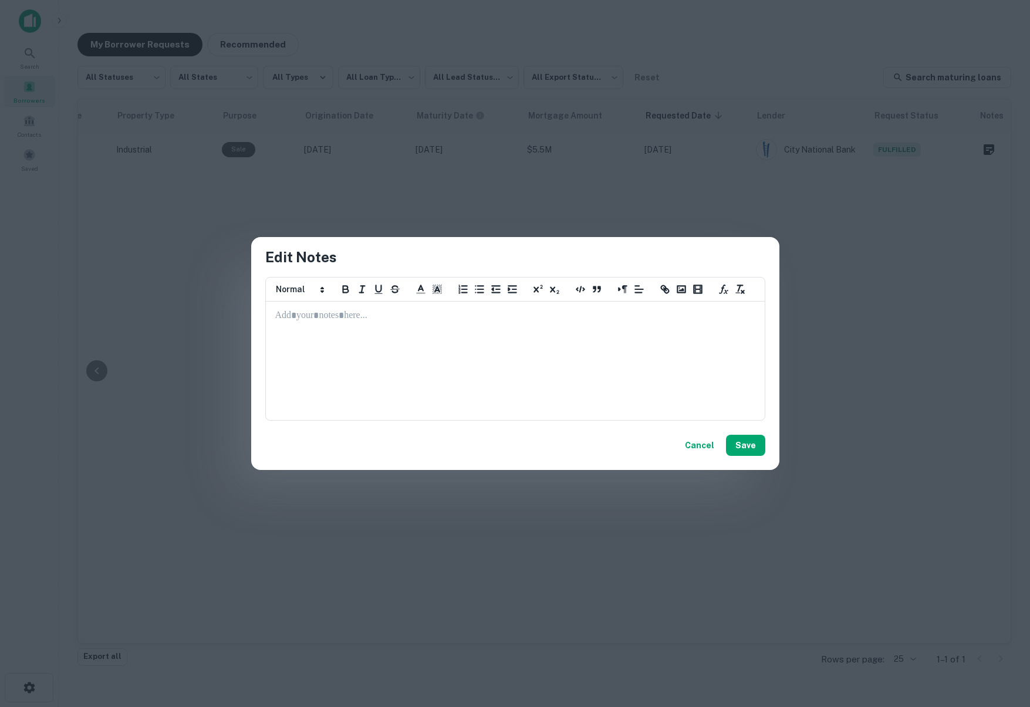
click at [944, 164] on div "Edit Notes ********* ********* ********* ********* ********* ********* ****** C…" at bounding box center [515, 353] width 1030 height 707
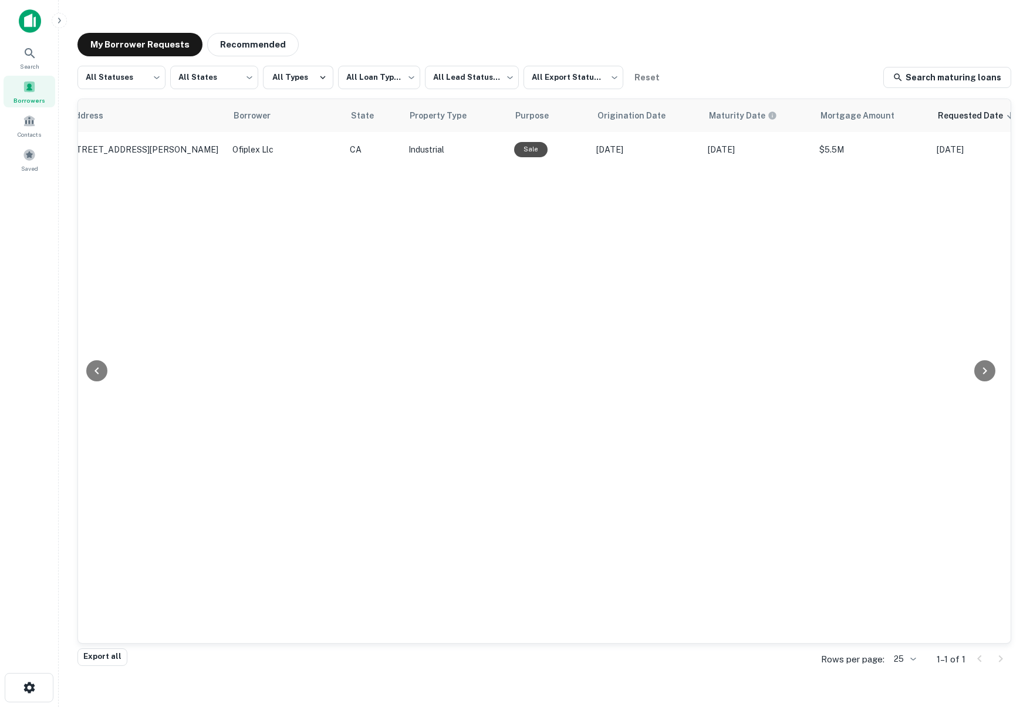
scroll to position [0, 0]
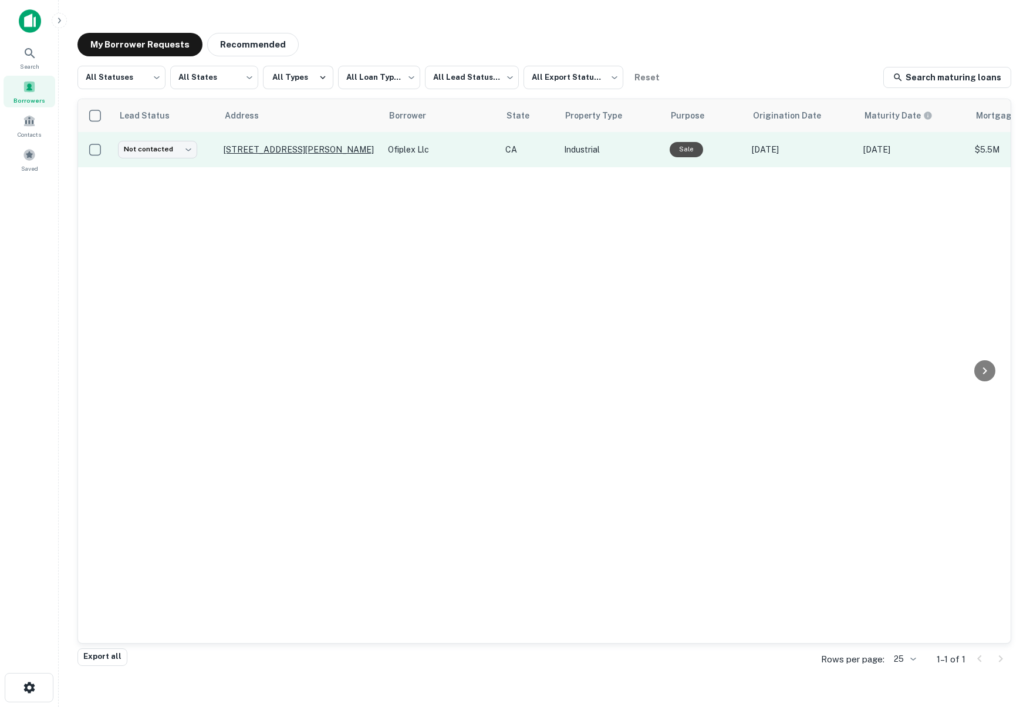
click at [310, 147] on p "[STREET_ADDRESS][PERSON_NAME]" at bounding box center [300, 149] width 153 height 11
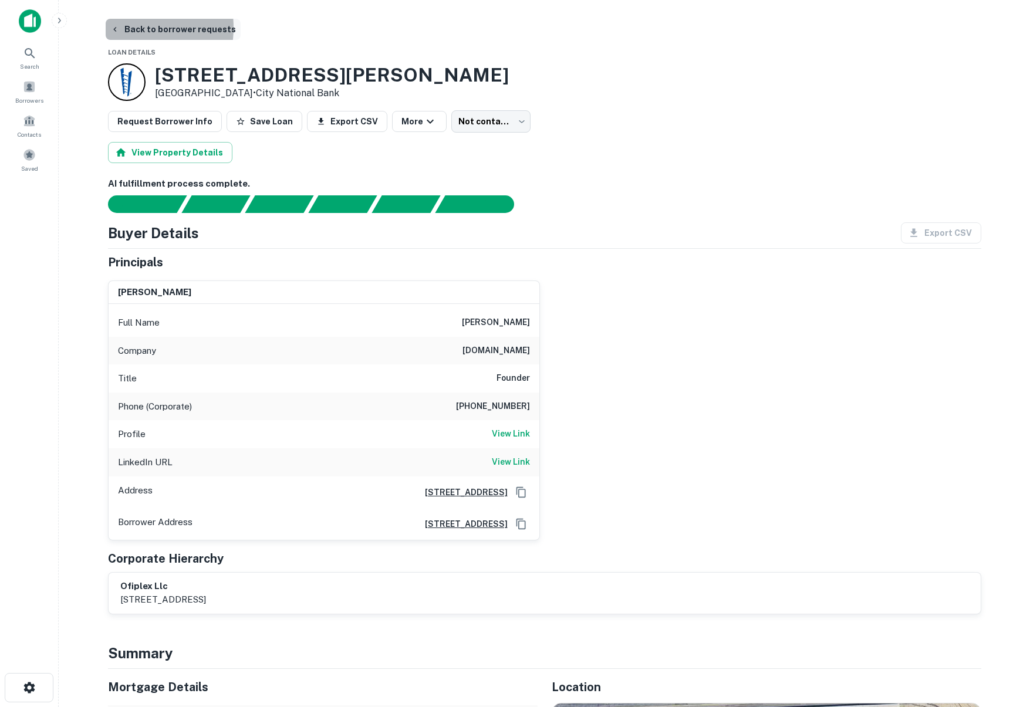
click at [120, 28] on button "Back to borrower requests" at bounding box center [173, 29] width 135 height 21
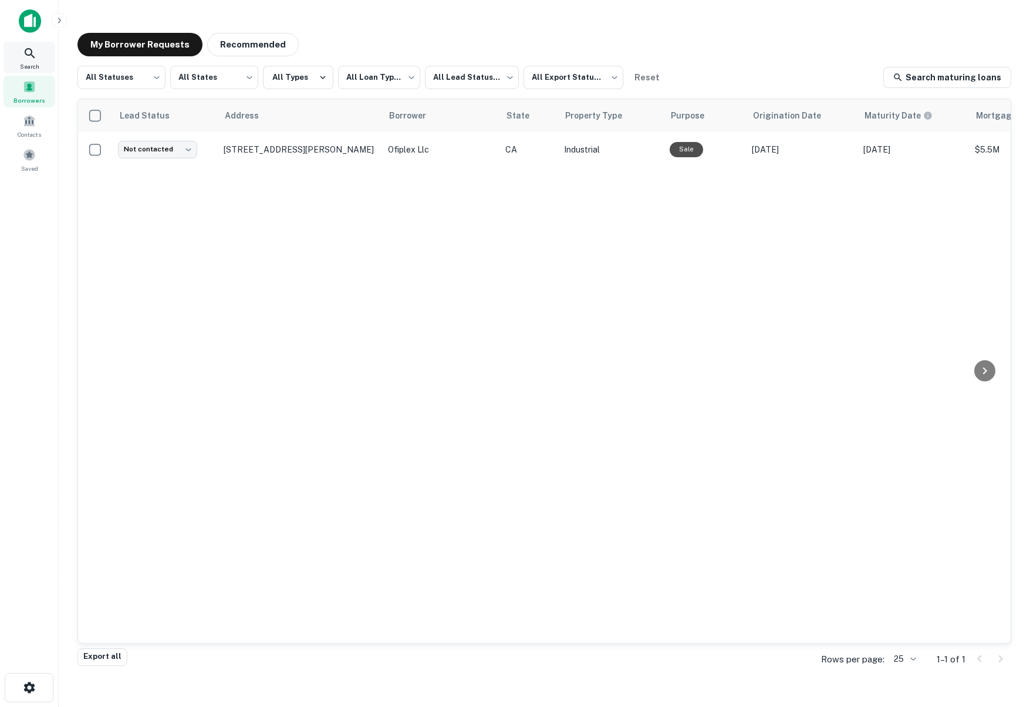
click at [33, 66] on span "Search" at bounding box center [29, 66] width 19 height 9
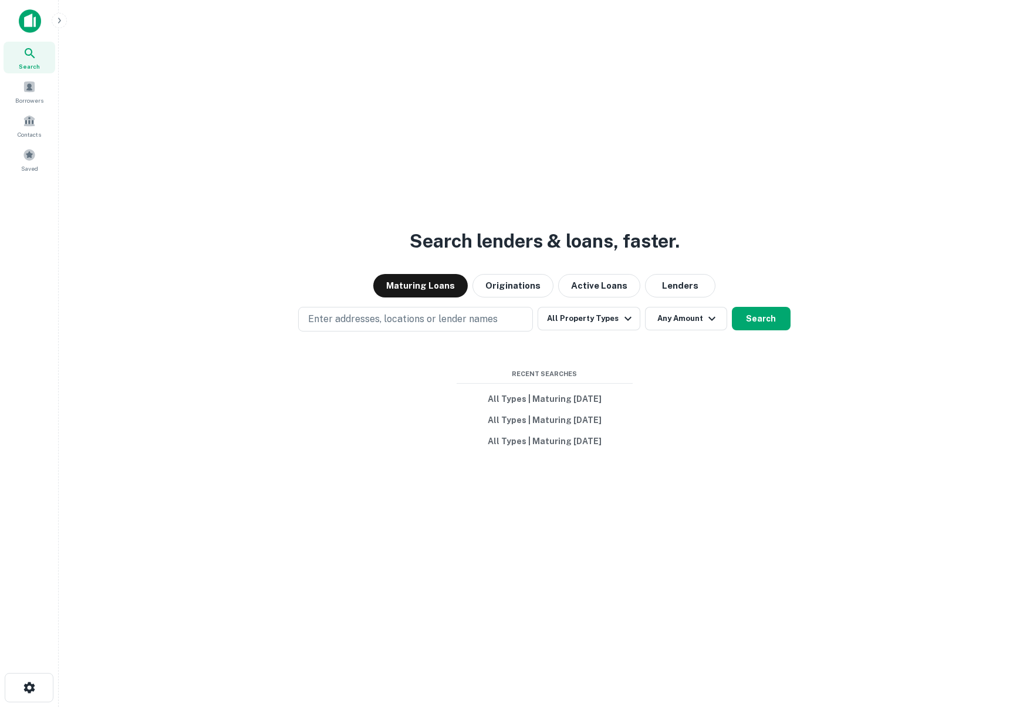
click at [59, 25] on icon "button" at bounding box center [59, 20] width 9 height 9
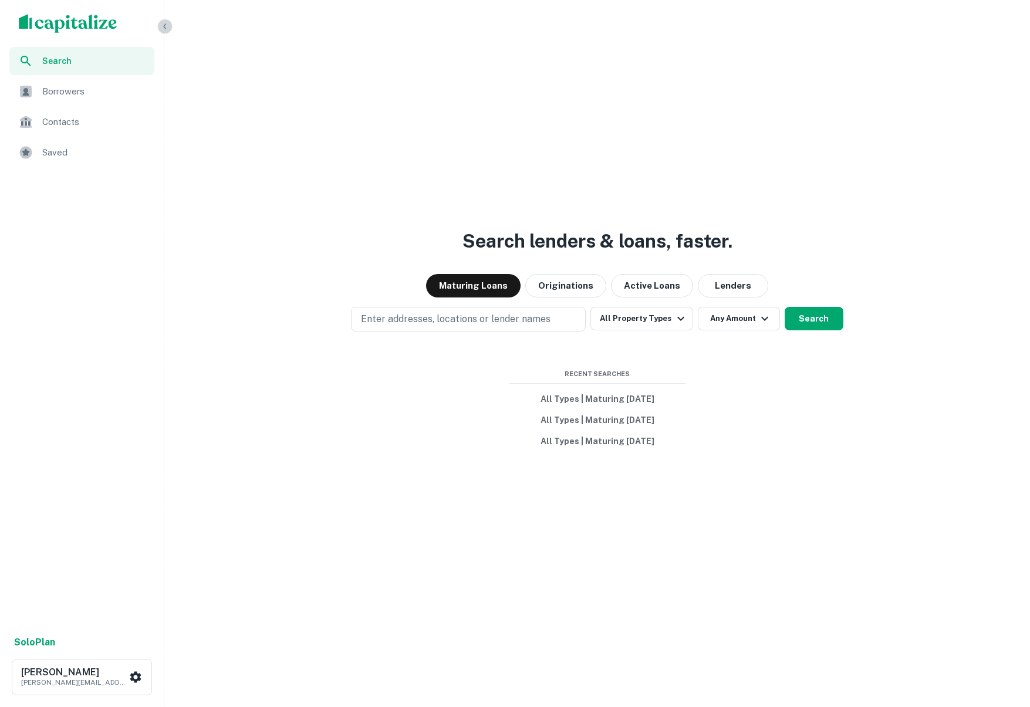
click at [163, 19] on button "button" at bounding box center [164, 26] width 15 height 15
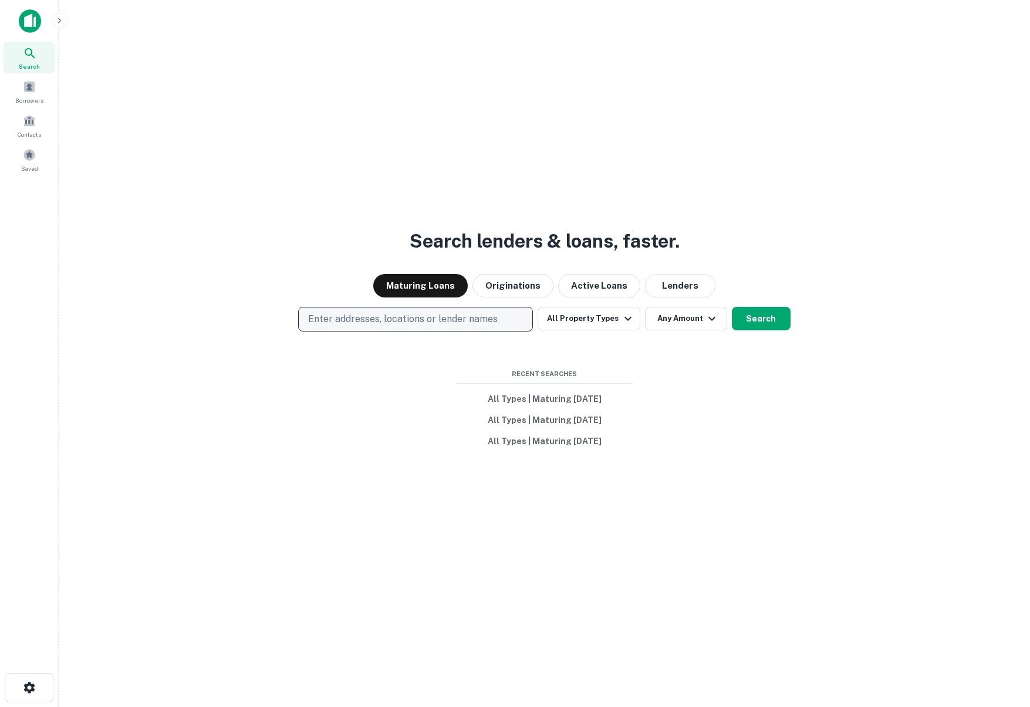
click at [350, 323] on p "Enter addresses, locations or lender names" at bounding box center [403, 319] width 190 height 14
type input "*********"
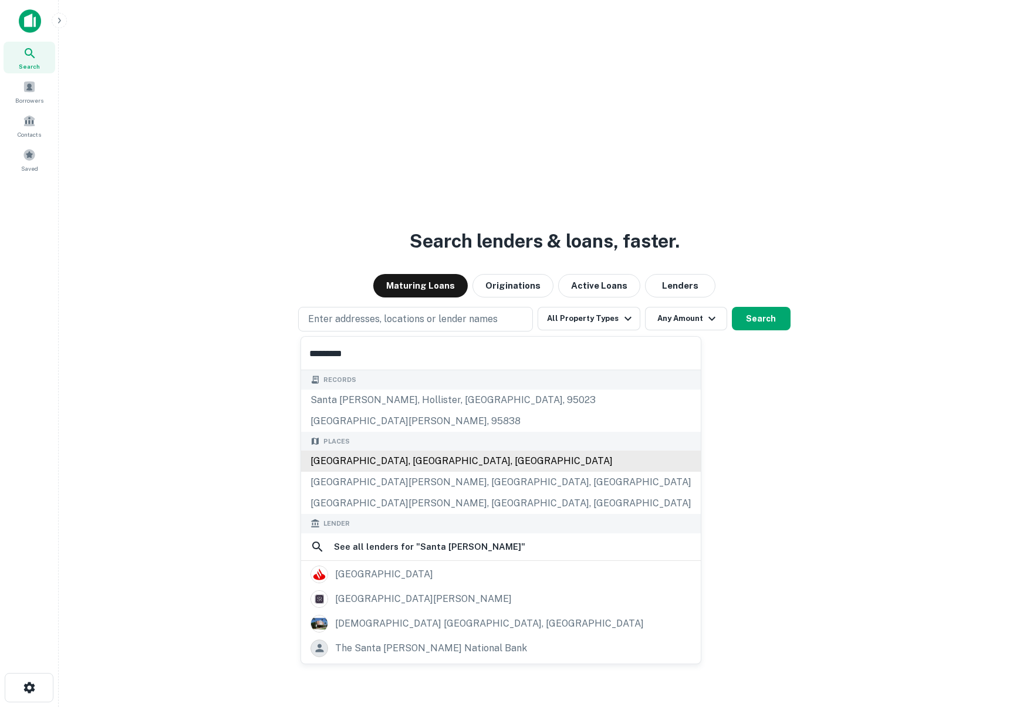
click at [349, 458] on div "[GEOGRAPHIC_DATA], [GEOGRAPHIC_DATA], [GEOGRAPHIC_DATA]" at bounding box center [501, 461] width 400 height 21
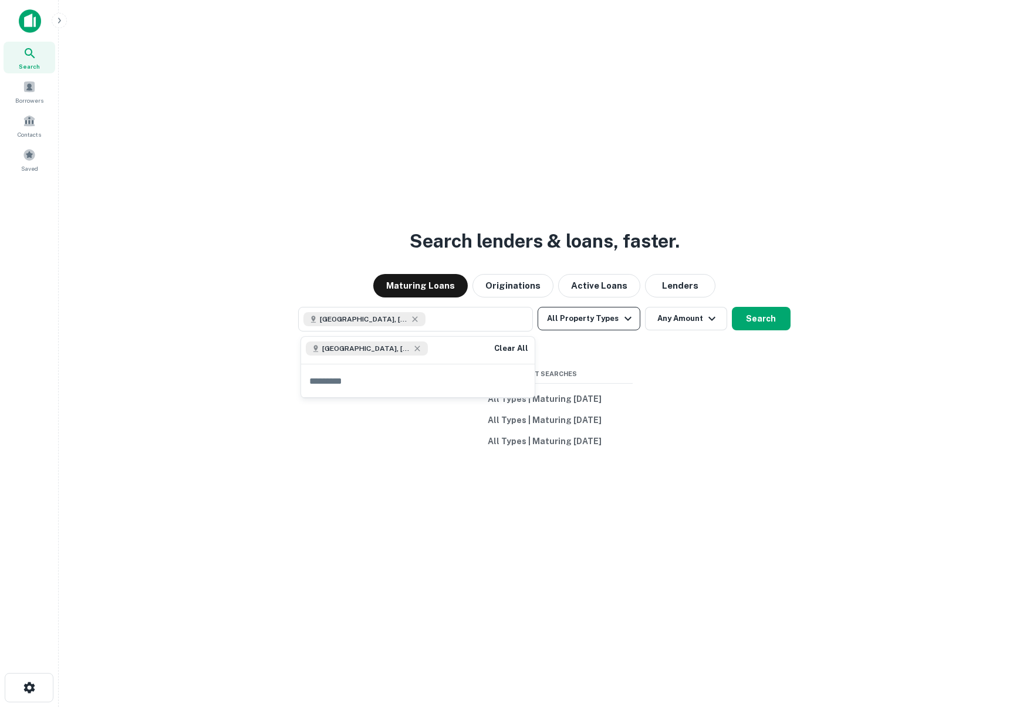
click at [568, 319] on button "All Property Types" at bounding box center [589, 318] width 102 height 23
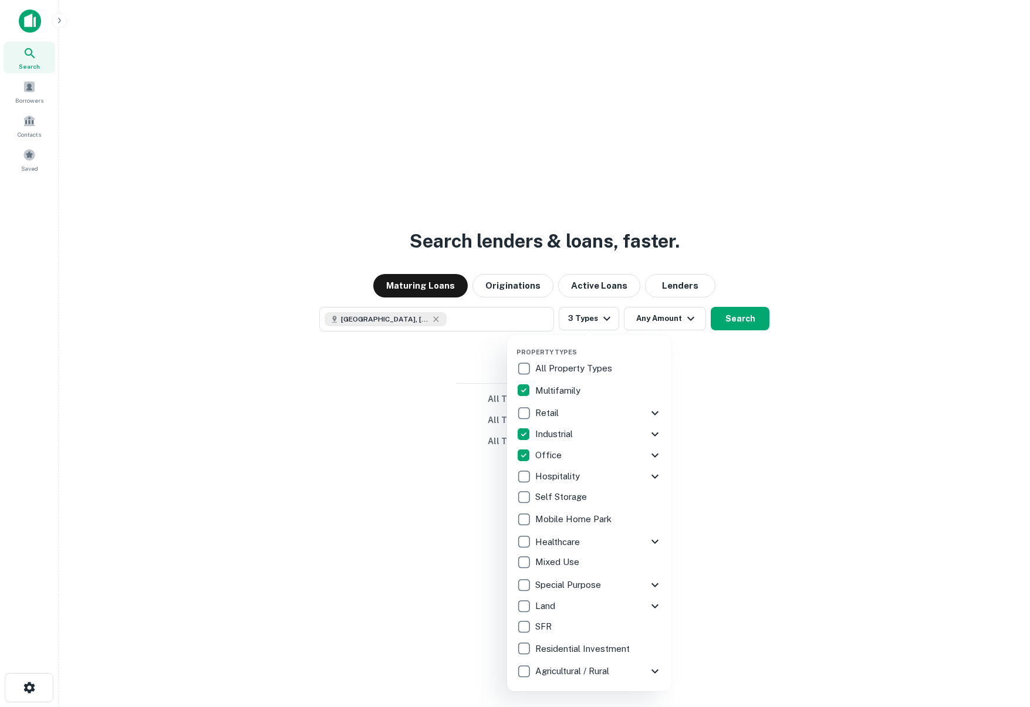
click at [652, 432] on icon at bounding box center [655, 434] width 14 height 14
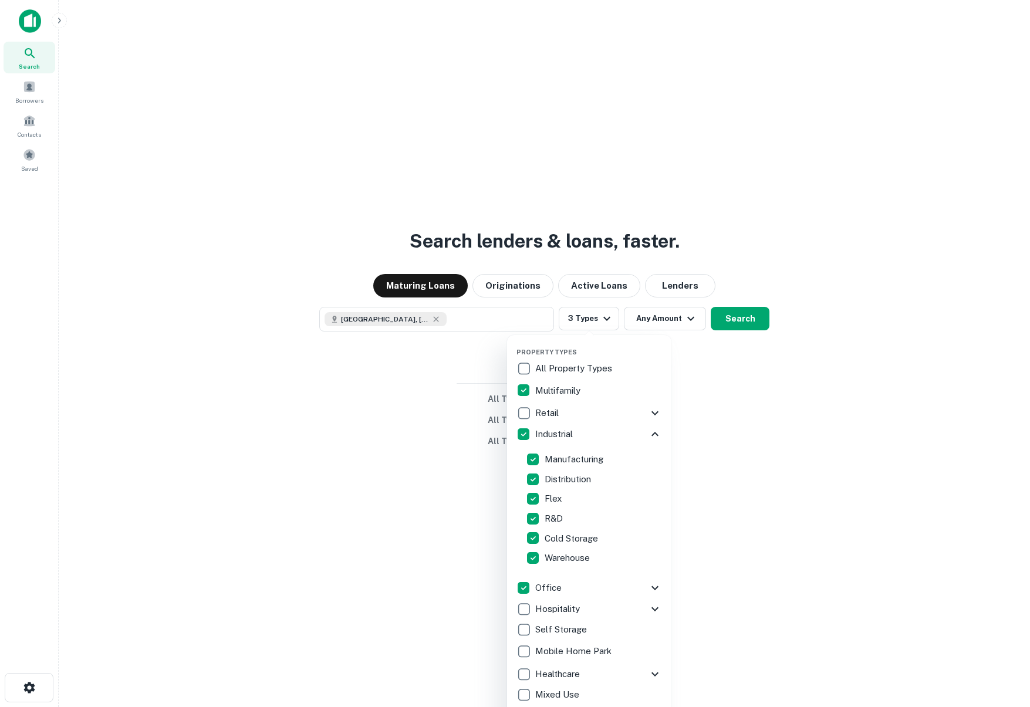
click at [654, 586] on icon at bounding box center [655, 588] width 14 height 14
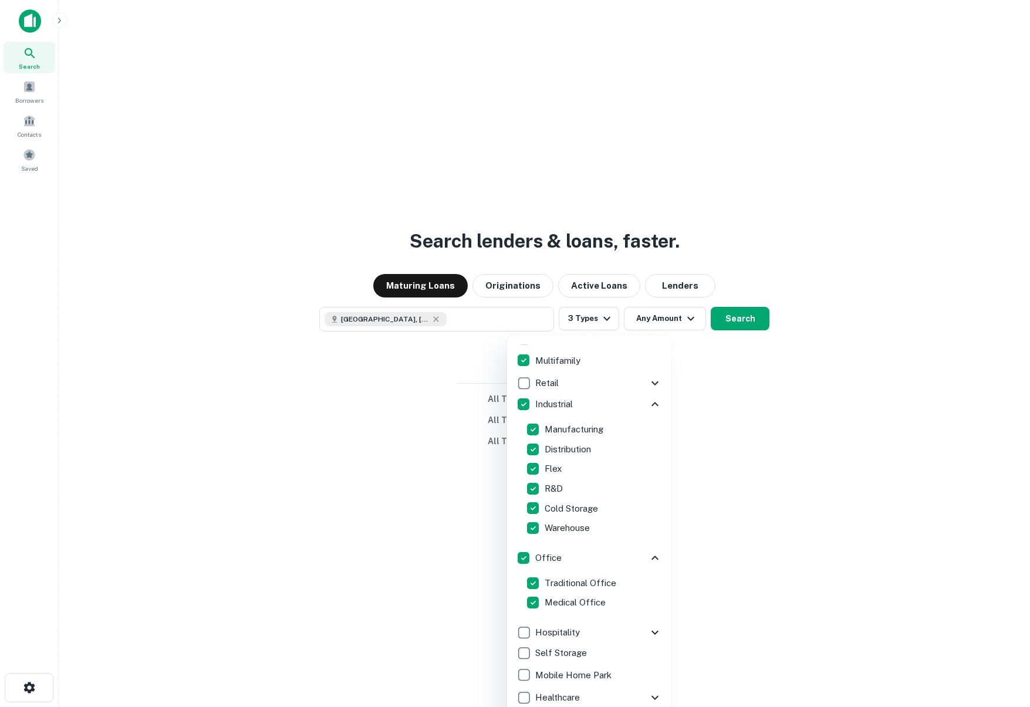
scroll to position [21, 0]
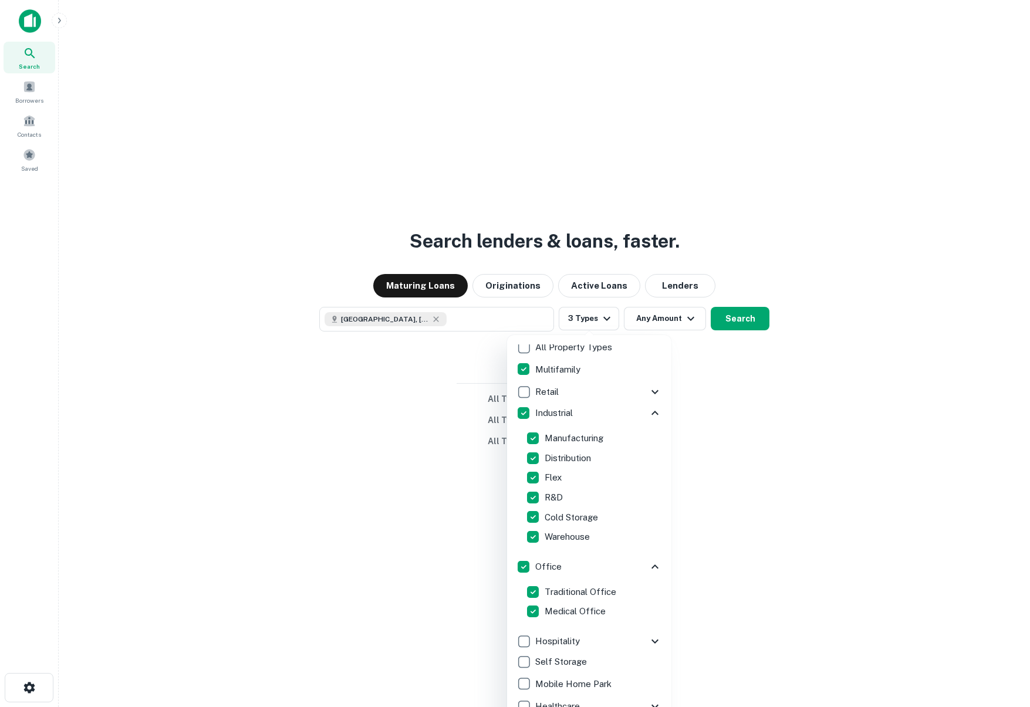
click at [682, 321] on div at bounding box center [515, 353] width 1030 height 707
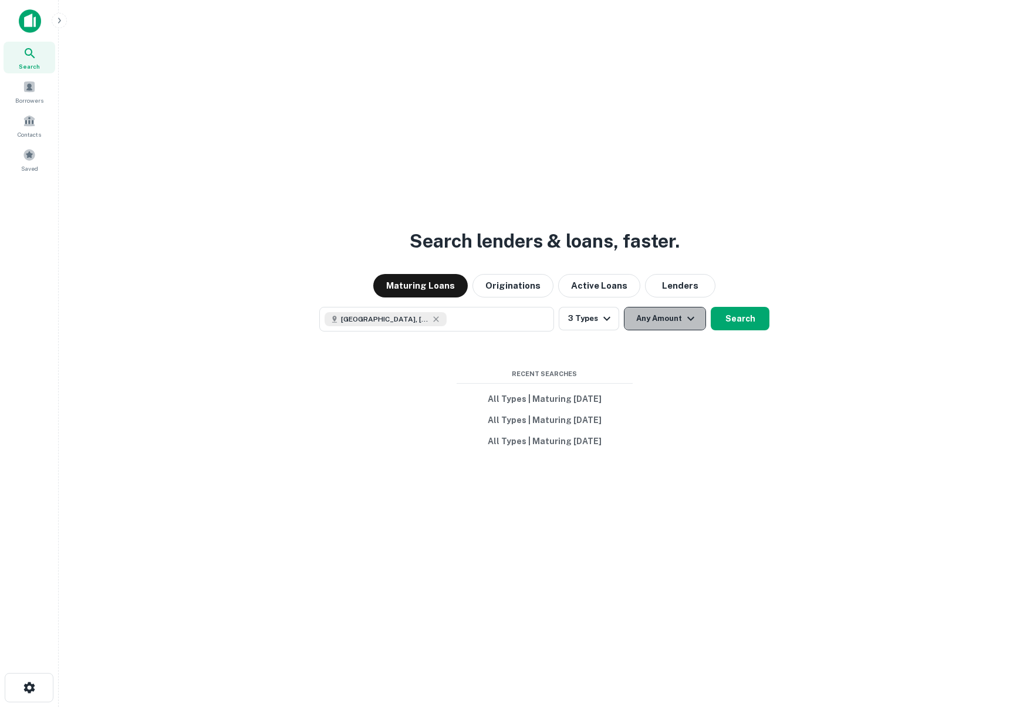
click at [677, 322] on button "Any Amount" at bounding box center [665, 318] width 82 height 23
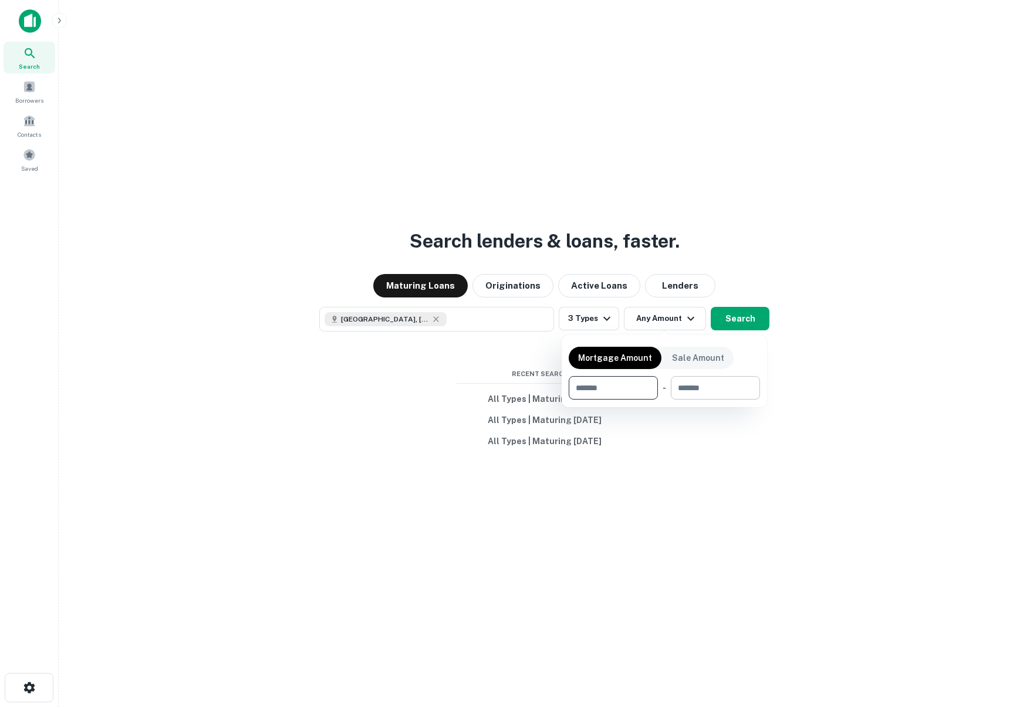
click at [720, 380] on input "number" at bounding box center [711, 387] width 81 height 23
type input "*******"
click at [743, 327] on div at bounding box center [515, 353] width 1030 height 707
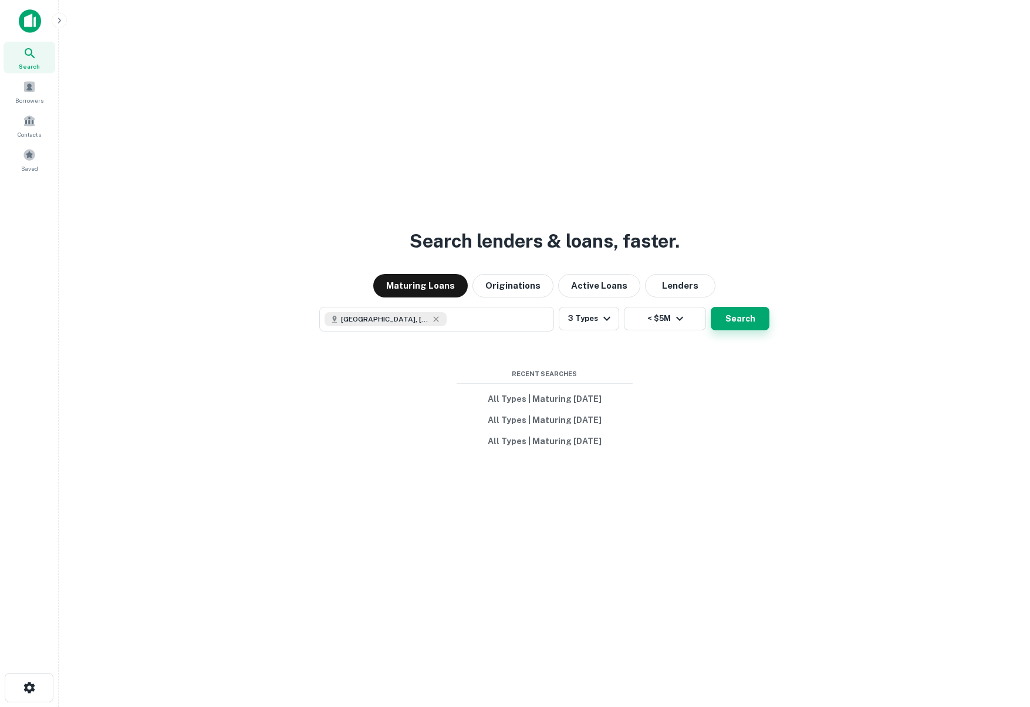
click at [743, 321] on button "Search" at bounding box center [740, 318] width 59 height 23
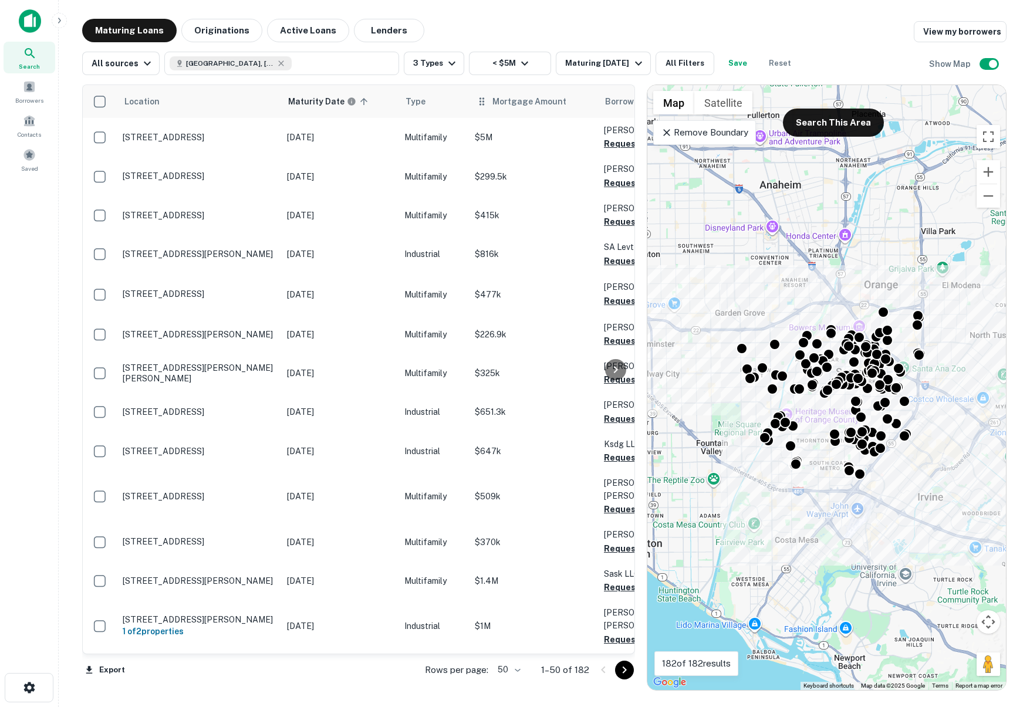
click at [504, 112] on th "Mortgage Amount" at bounding box center [533, 101] width 129 height 33
click at [507, 107] on span "Mortgage Amount" at bounding box center [537, 102] width 89 height 14
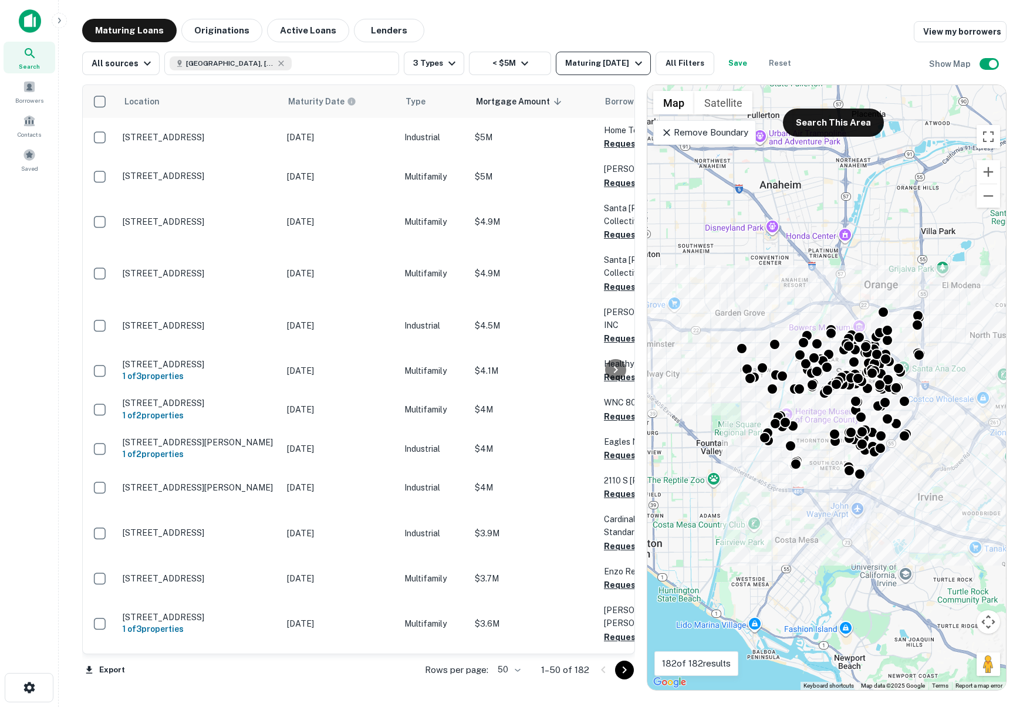
click at [626, 59] on div "Maturing [DATE]" at bounding box center [605, 63] width 80 height 14
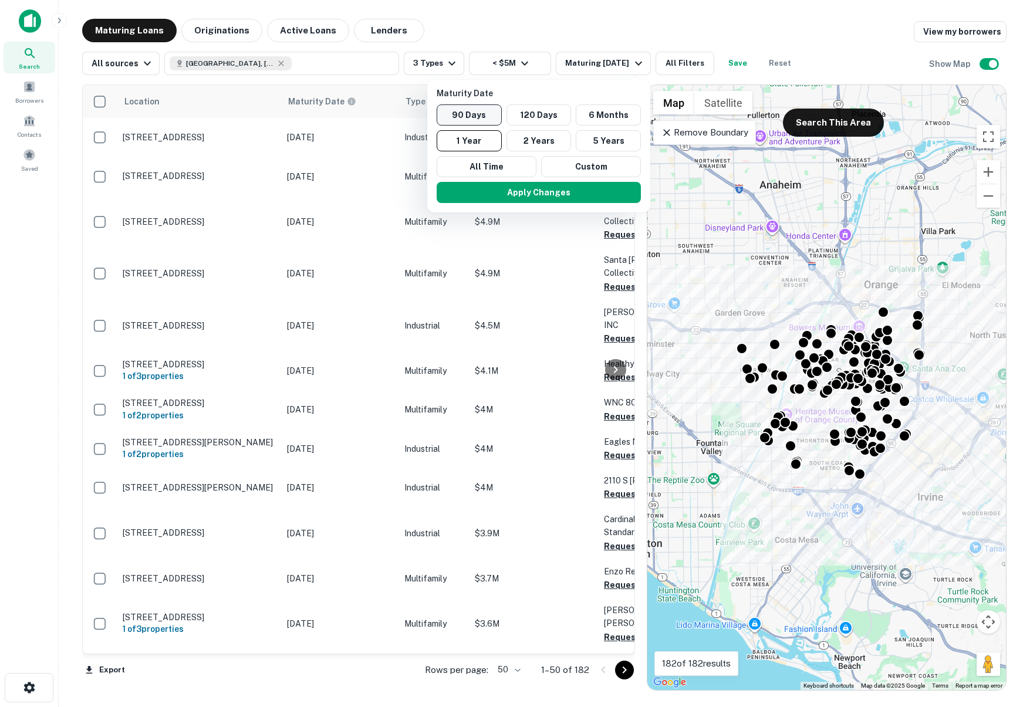
click at [477, 115] on button "90 Days" at bounding box center [469, 114] width 65 height 21
click at [499, 193] on button "Apply Changes" at bounding box center [548, 192] width 204 height 21
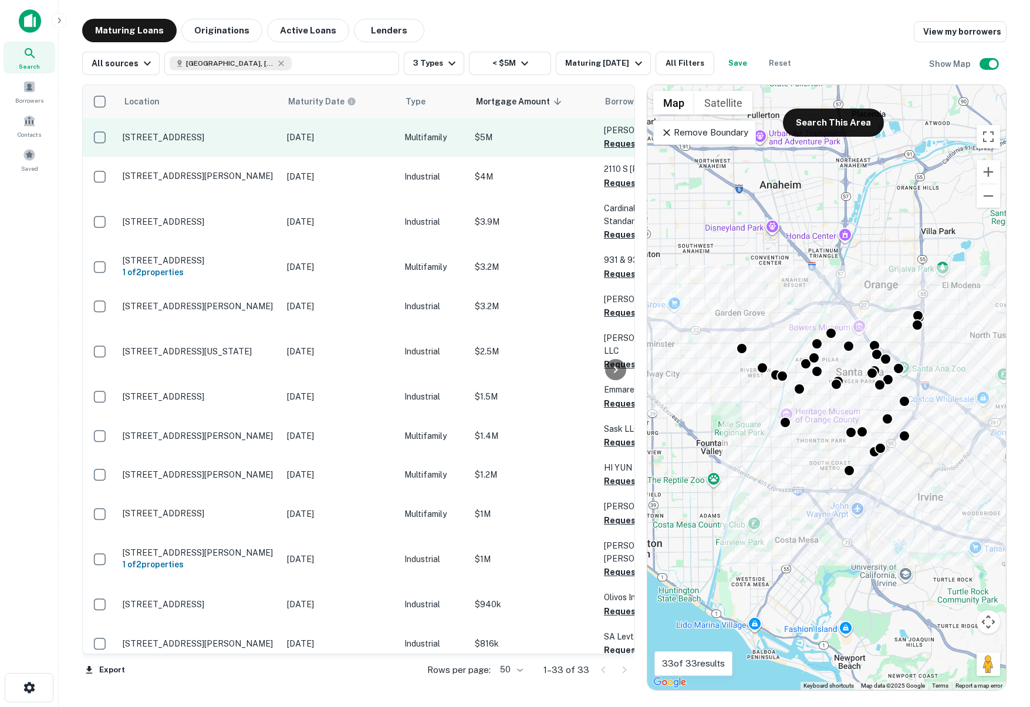
click at [458, 131] on p "Multifamily" at bounding box center [433, 137] width 59 height 13
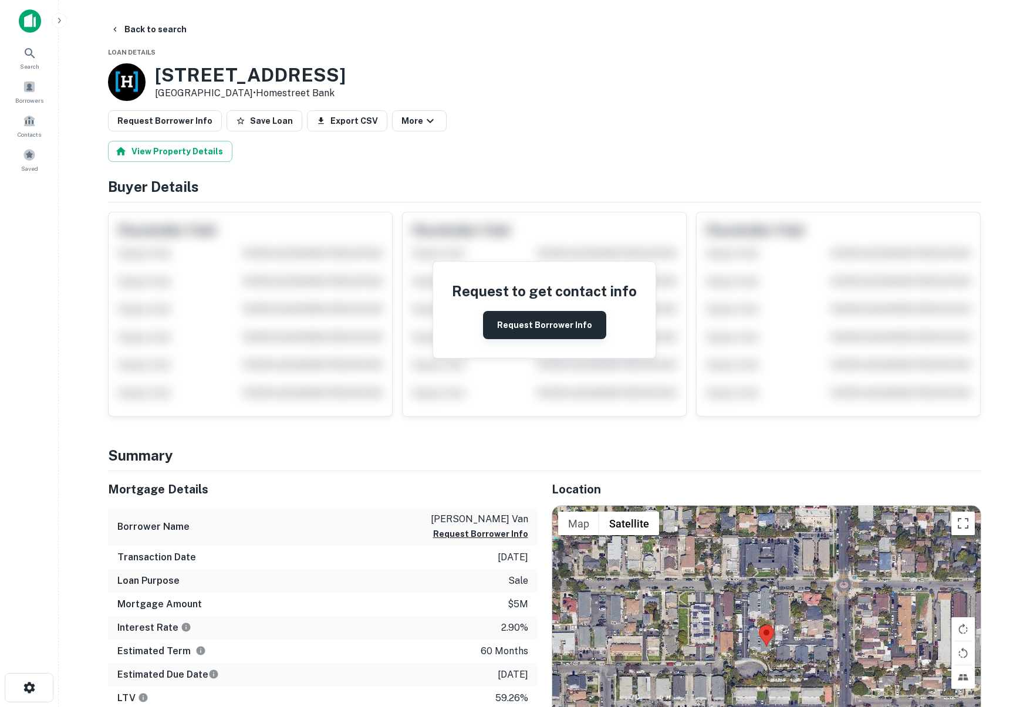
click at [494, 333] on button "Request Borrower Info" at bounding box center [544, 325] width 123 height 28
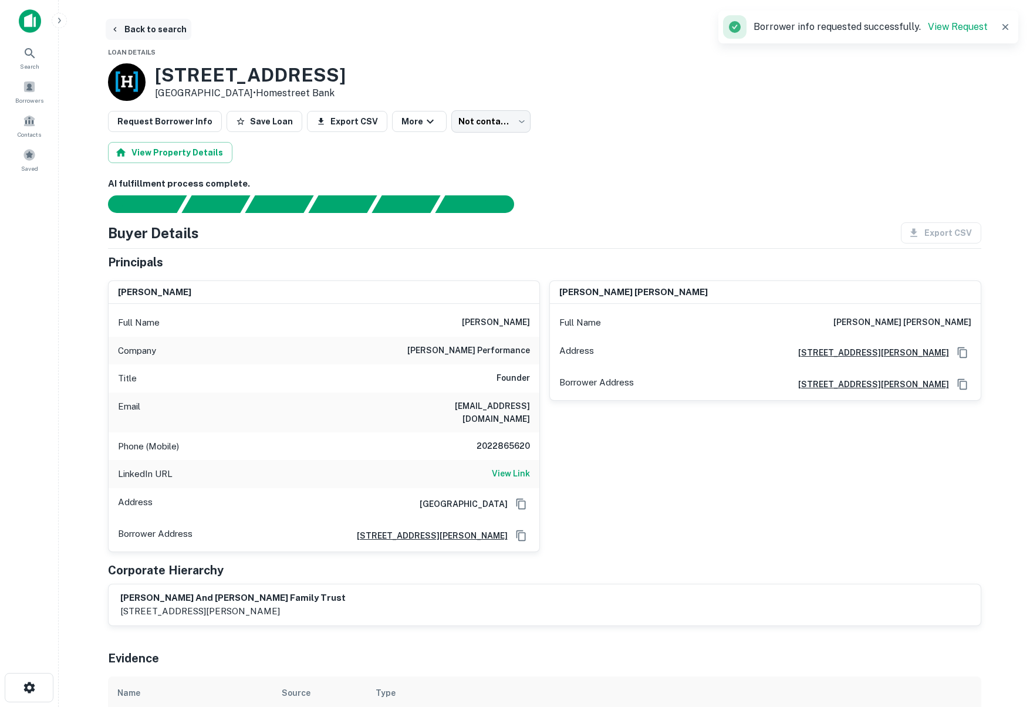
click at [170, 25] on button "Back to search" at bounding box center [149, 29] width 86 height 21
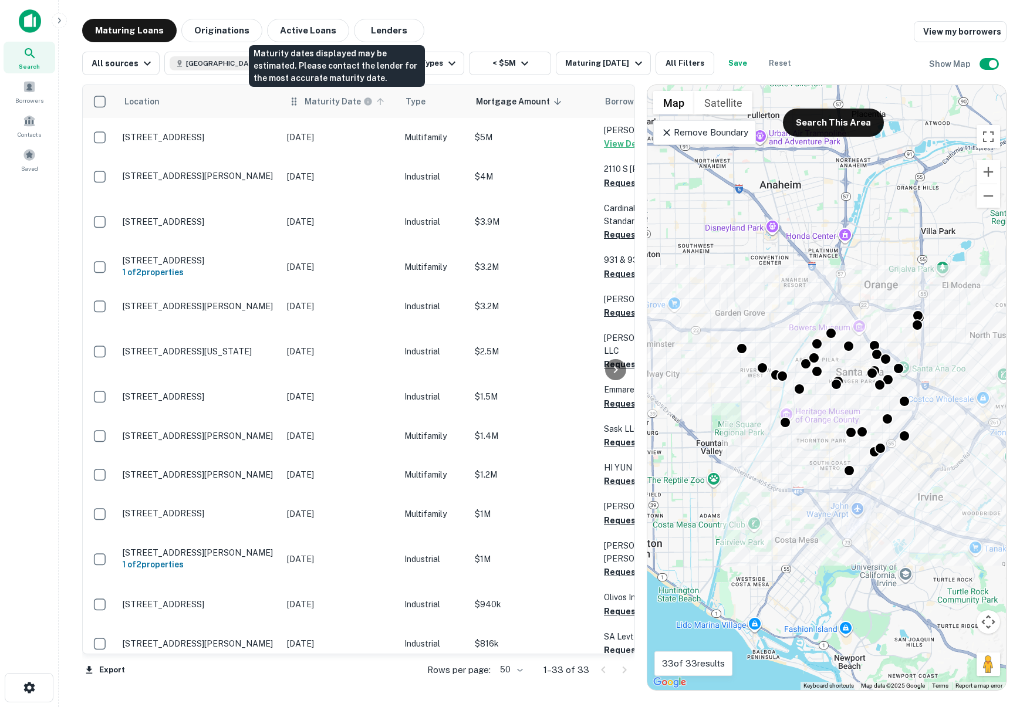
click at [328, 96] on h6 "Maturity Date" at bounding box center [333, 101] width 56 height 13
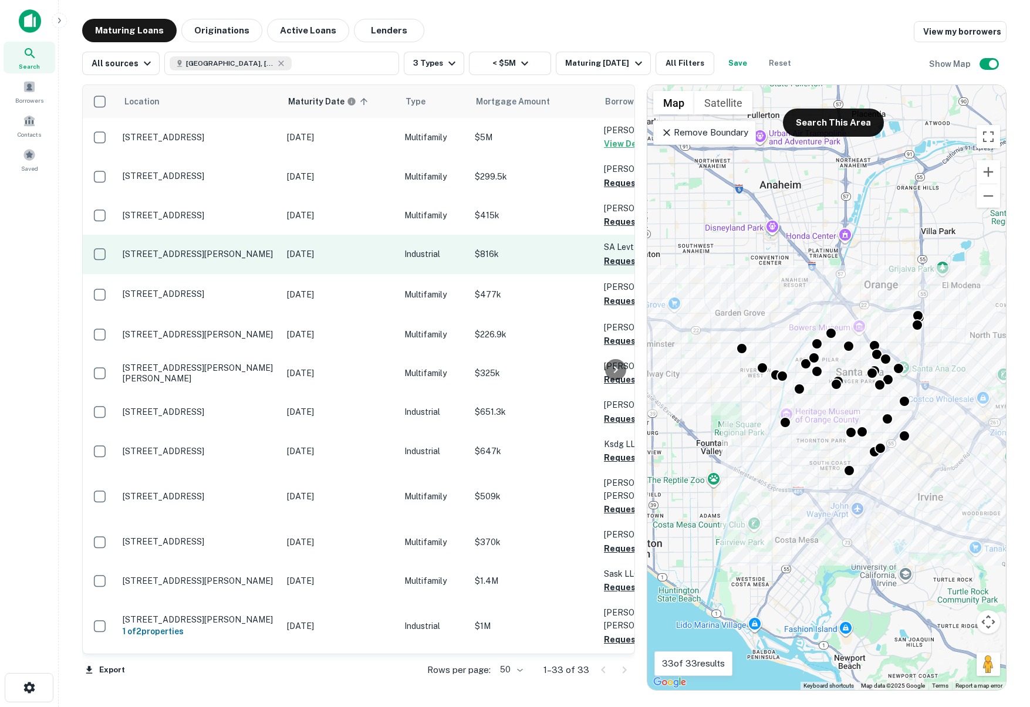
click at [242, 252] on p "[STREET_ADDRESS][PERSON_NAME]" at bounding box center [199, 254] width 153 height 11
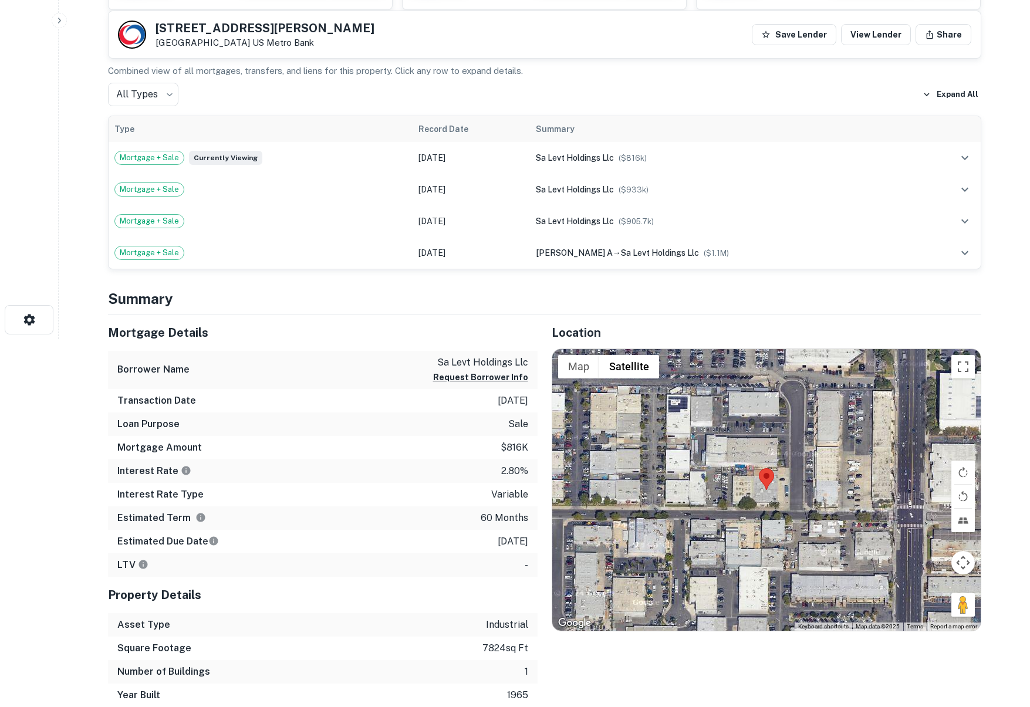
scroll to position [362, 0]
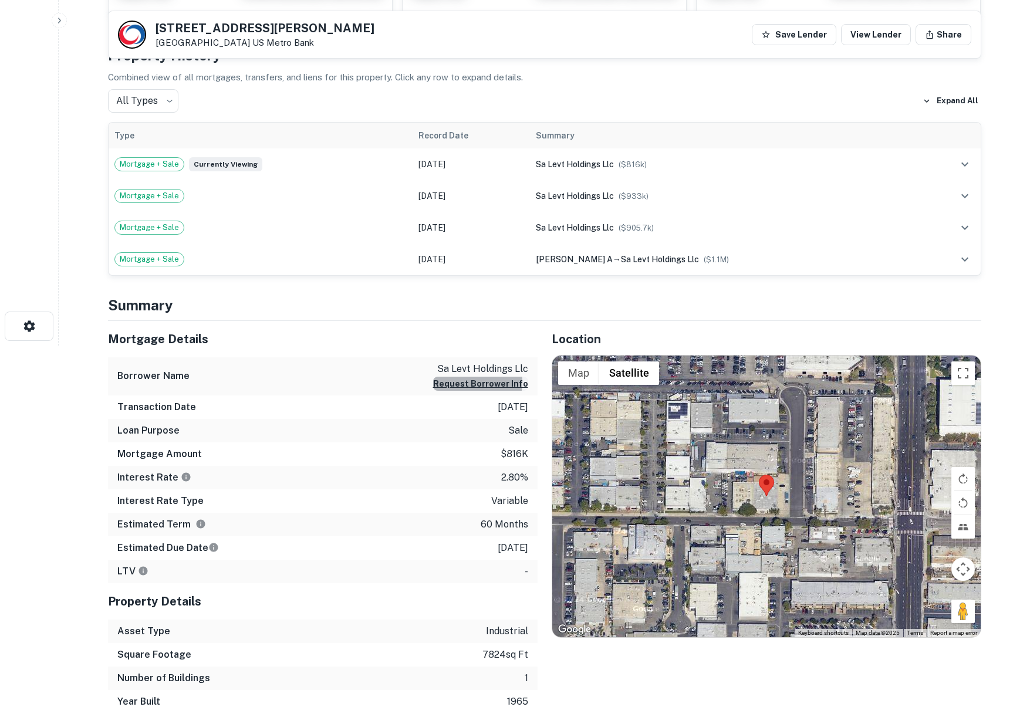
click at [466, 382] on button "Request Borrower Info" at bounding box center [480, 384] width 95 height 14
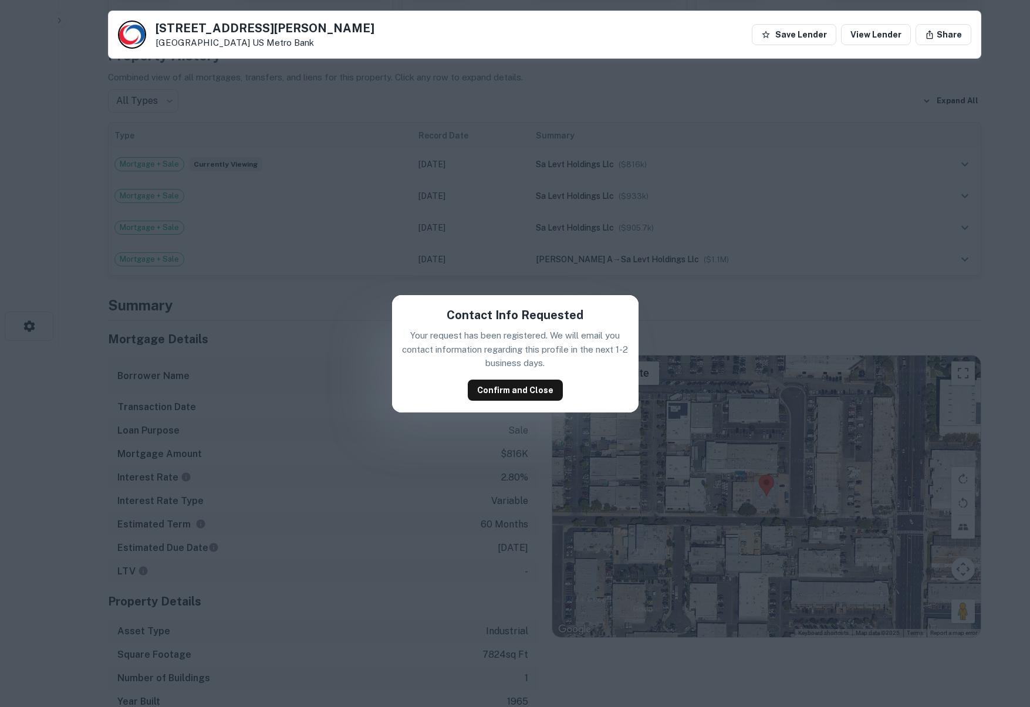
click at [423, 251] on div "Contact Info Requested Your request has been registered. We will email you cont…" at bounding box center [515, 353] width 1030 height 707
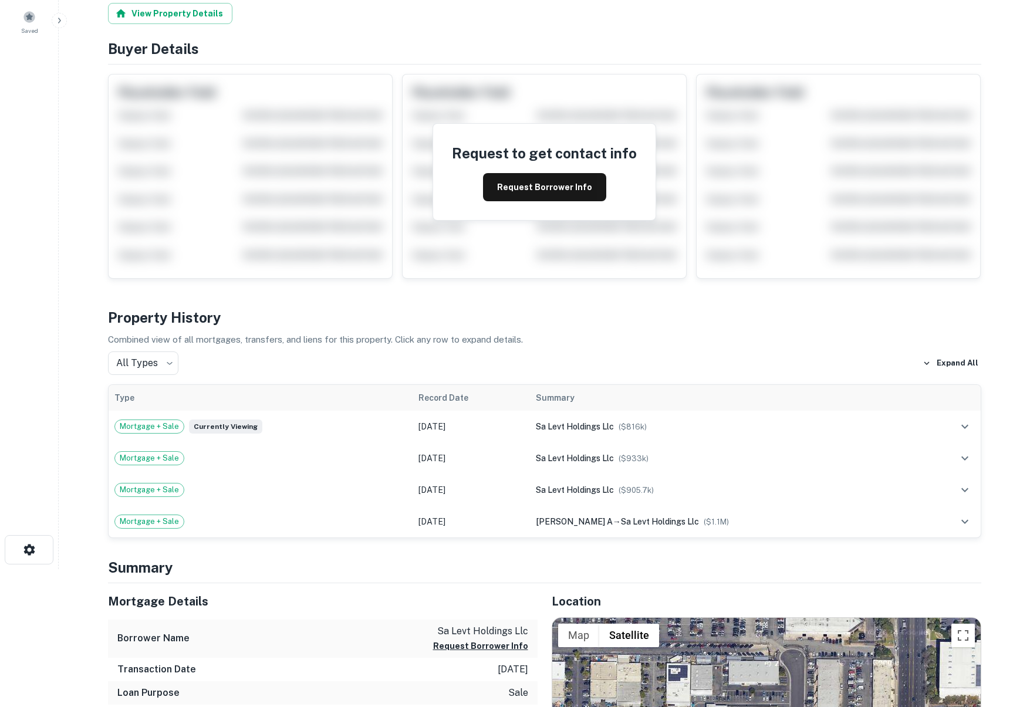
scroll to position [0, 0]
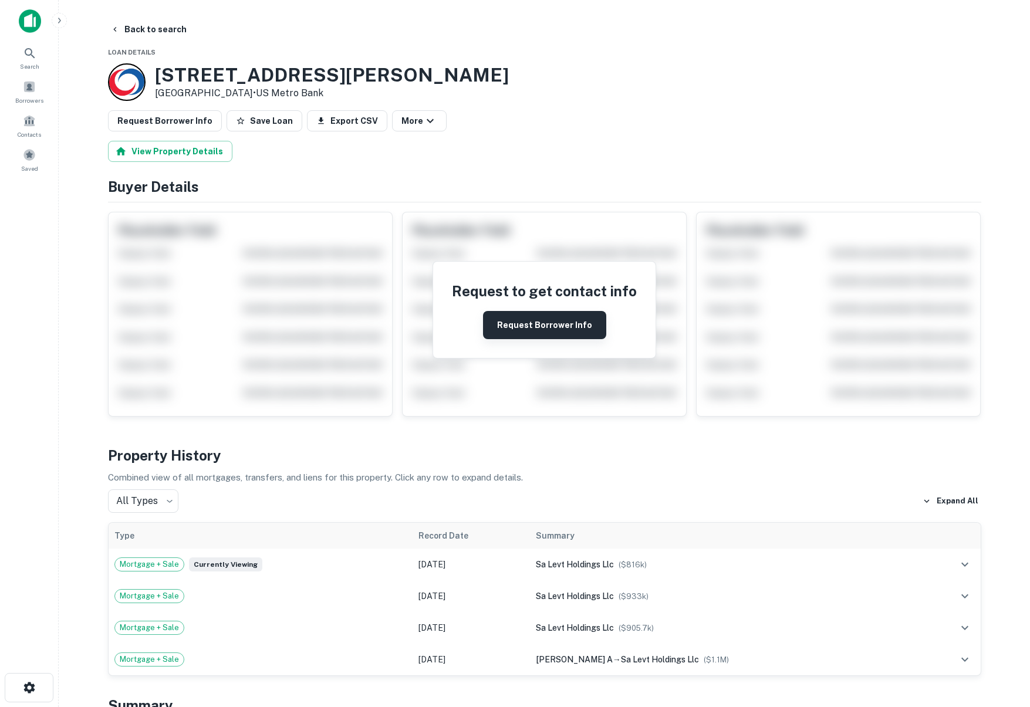
click at [504, 321] on button "Request Borrower Info" at bounding box center [544, 325] width 123 height 28
click at [469, 160] on div "View Property Details" at bounding box center [545, 151] width 874 height 21
click at [49, 92] on div "Borrowers" at bounding box center [30, 92] width 52 height 32
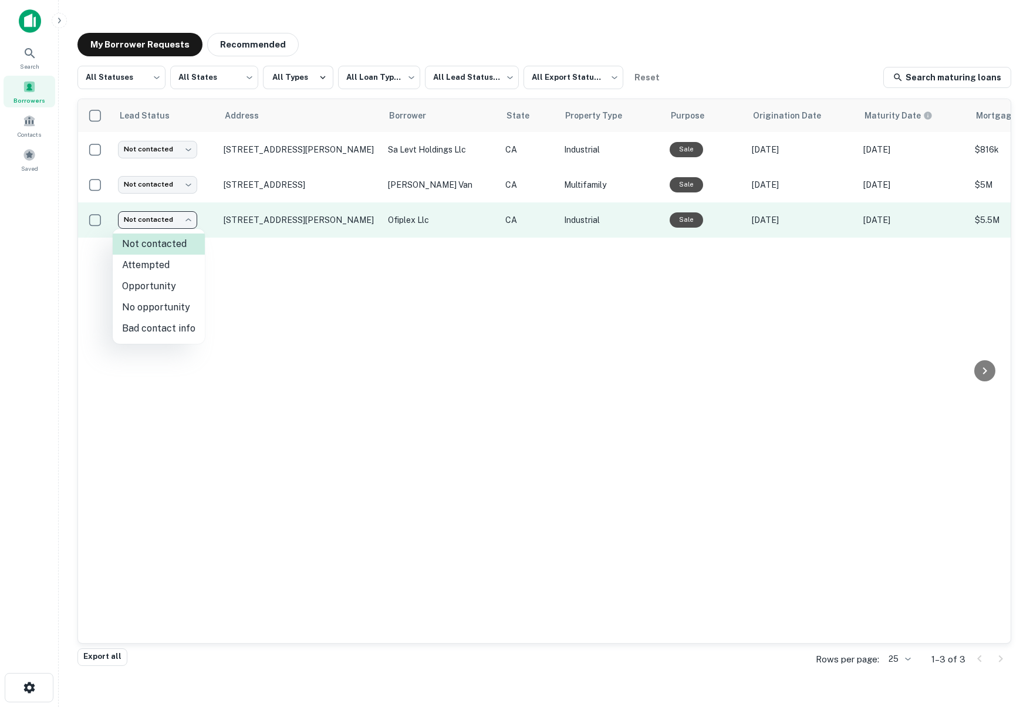
click at [176, 222] on body "**********" at bounding box center [515, 353] width 1030 height 707
click at [176, 222] on div at bounding box center [515, 353] width 1030 height 707
